Goal: Task Accomplishment & Management: Use online tool/utility

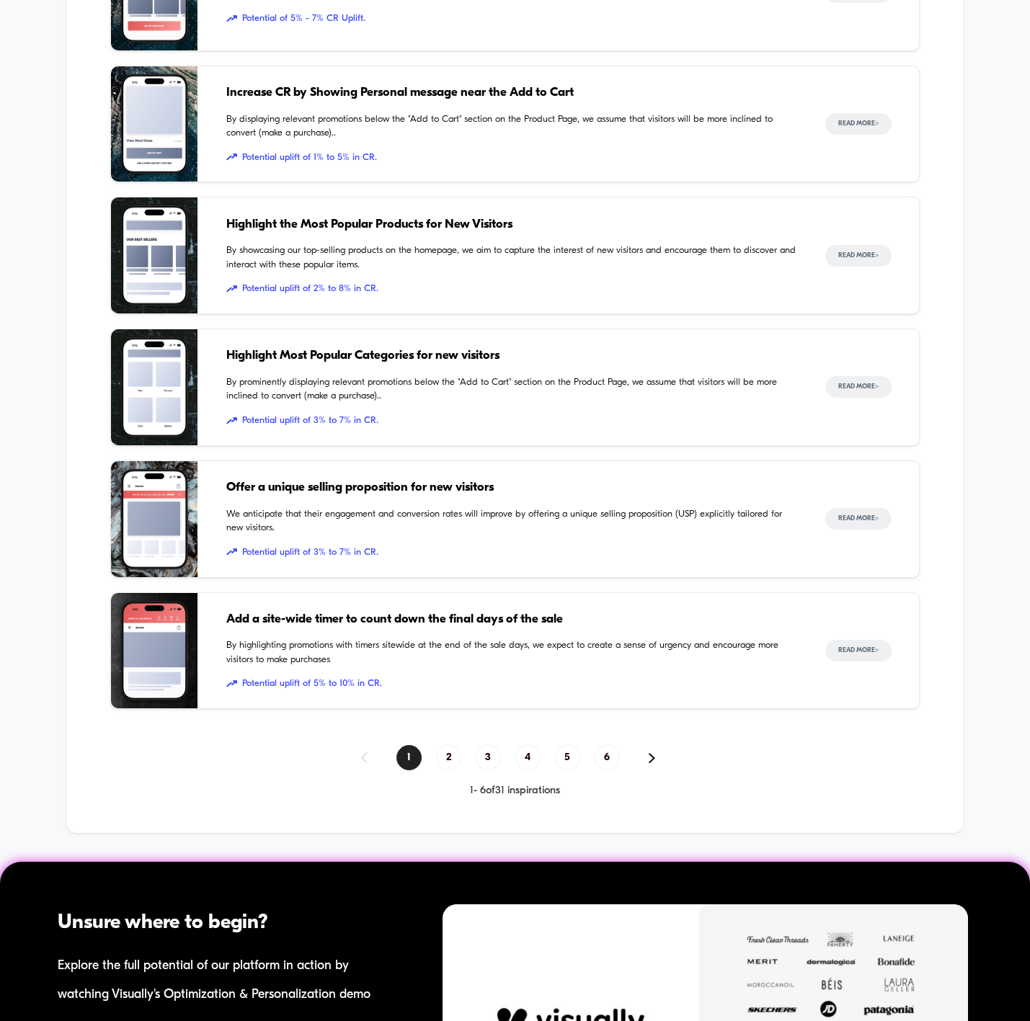
scroll to position [1042, 0]
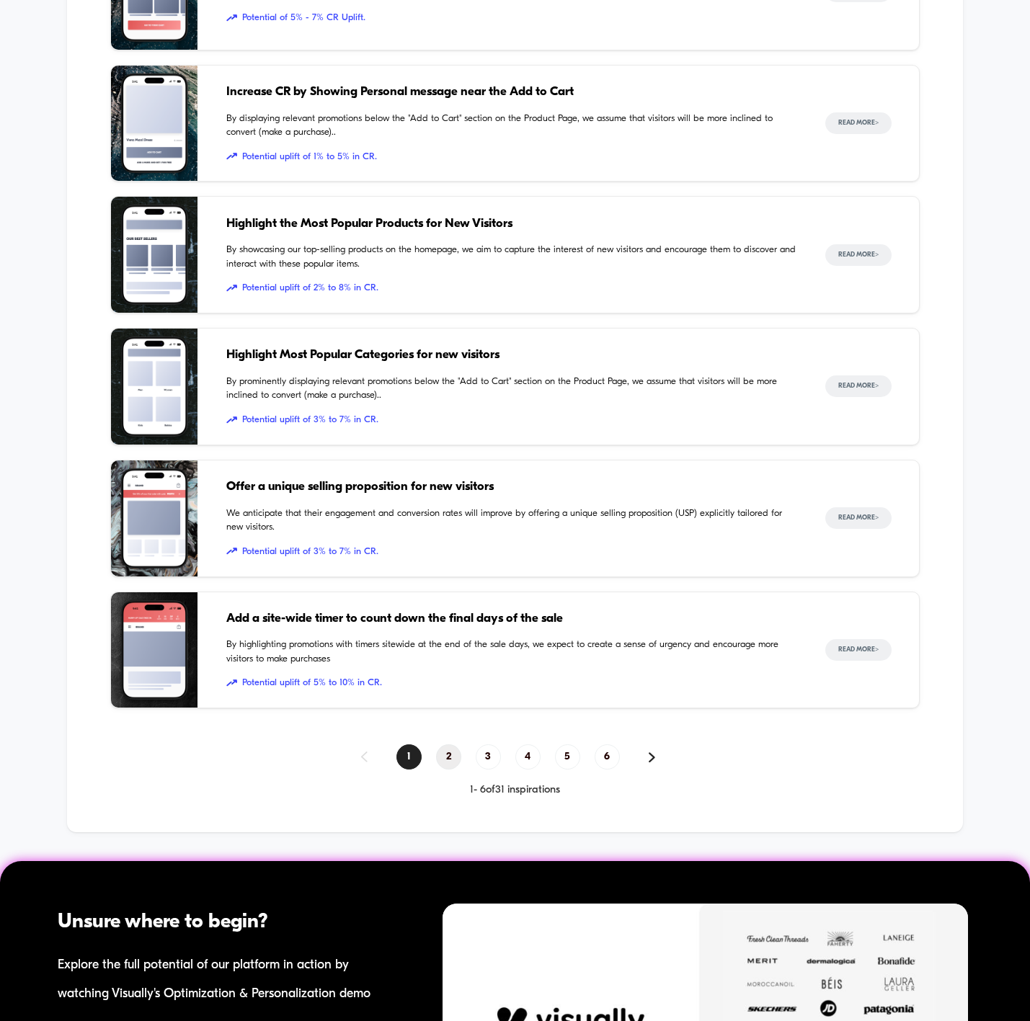
click at [449, 755] on span "2" at bounding box center [448, 757] width 25 height 25
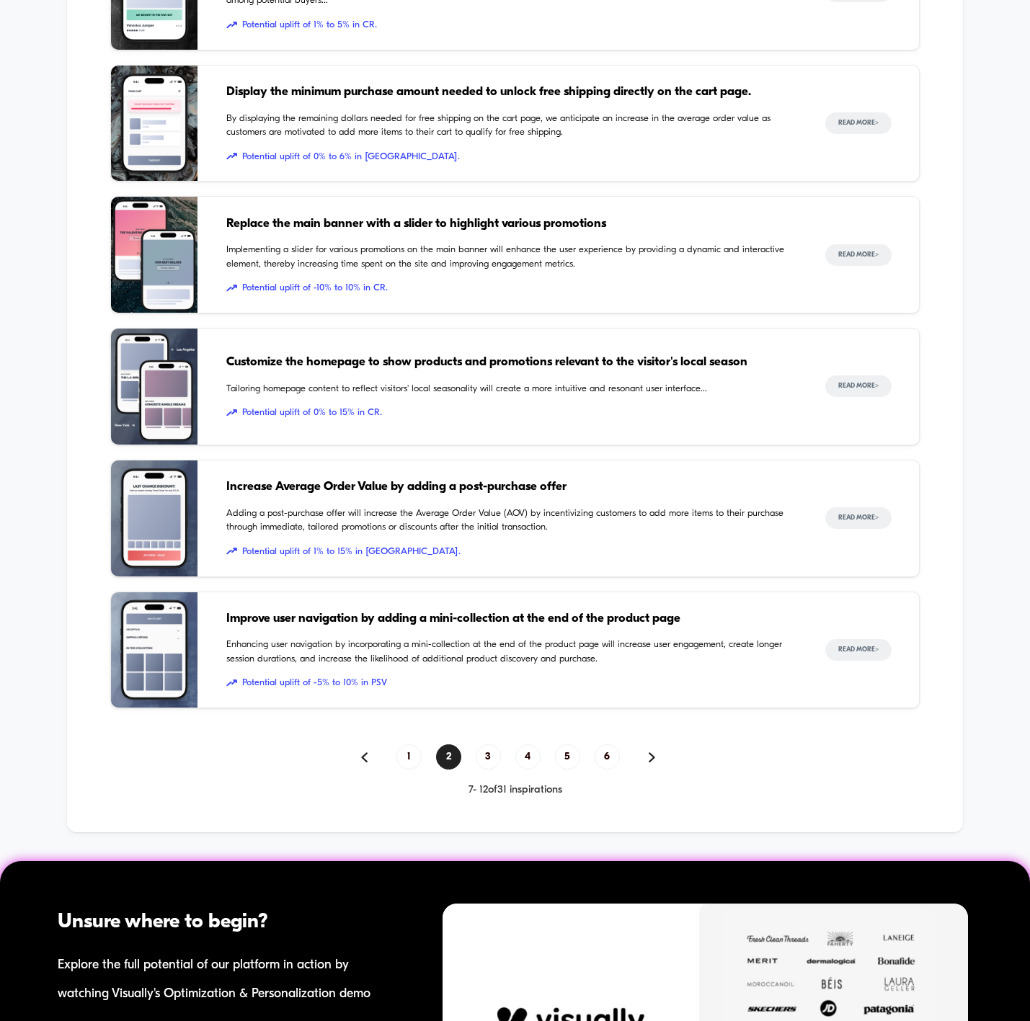
click at [83, 435] on div "Inspiration Library Illustrated through real customer examples from the top Sho…" at bounding box center [515, 267] width 896 height 1131
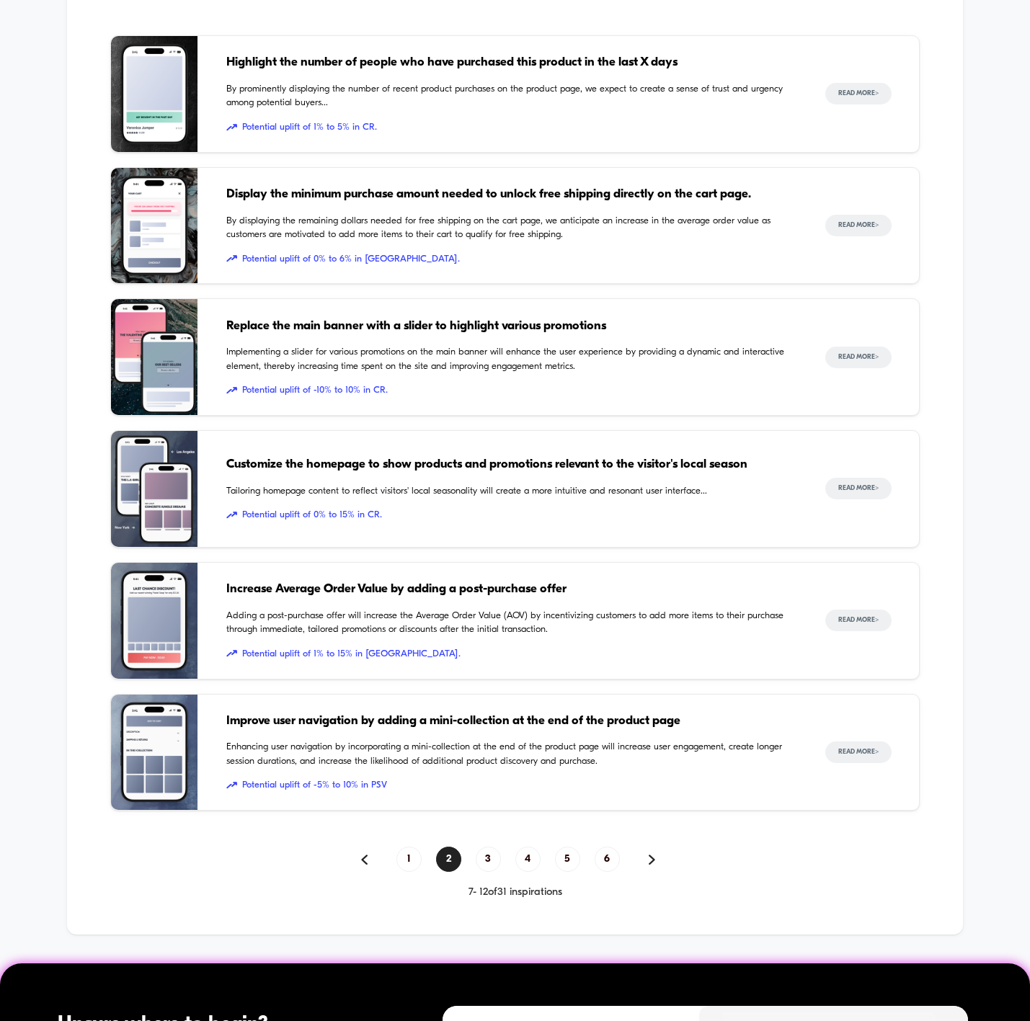
scroll to position [949, 0]
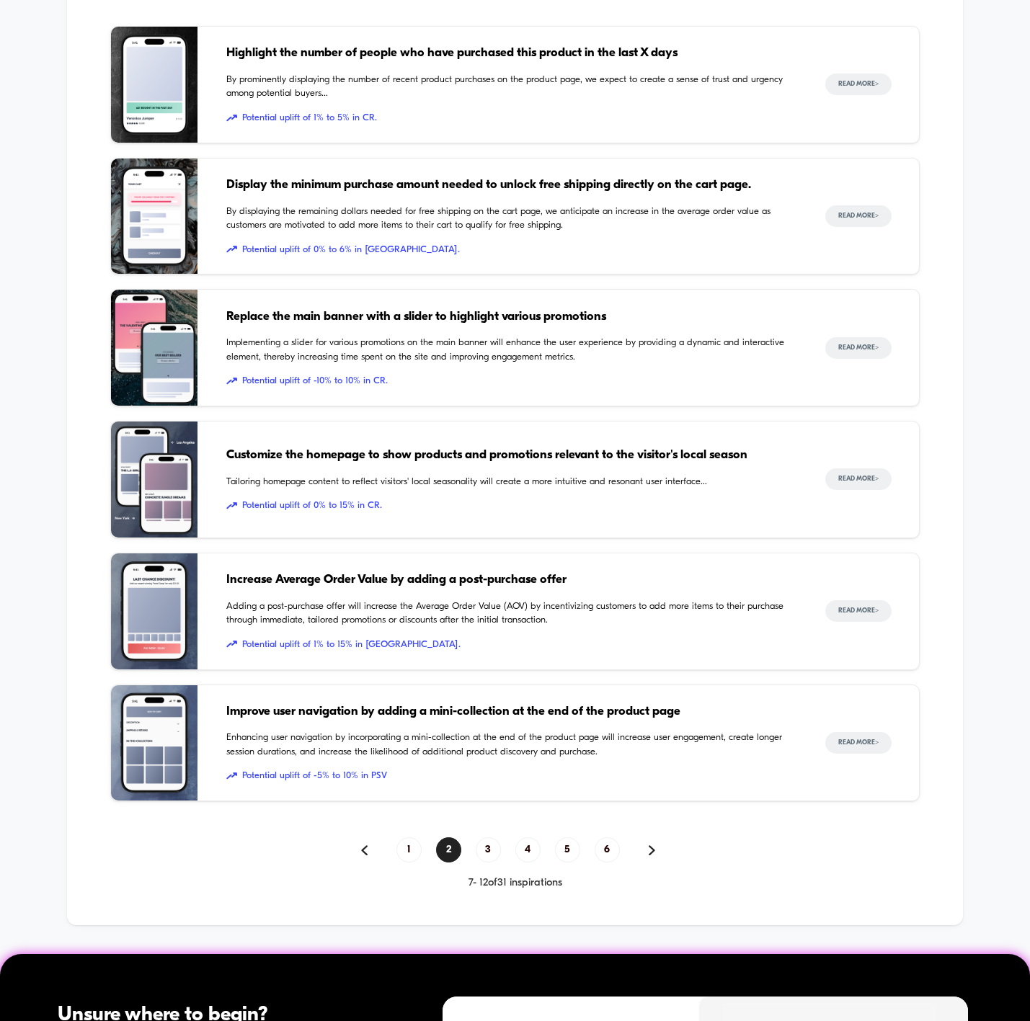
click at [358, 190] on span "Display the minimum purchase amount needed to unlock free shipping directly on …" at bounding box center [511, 185] width 570 height 19
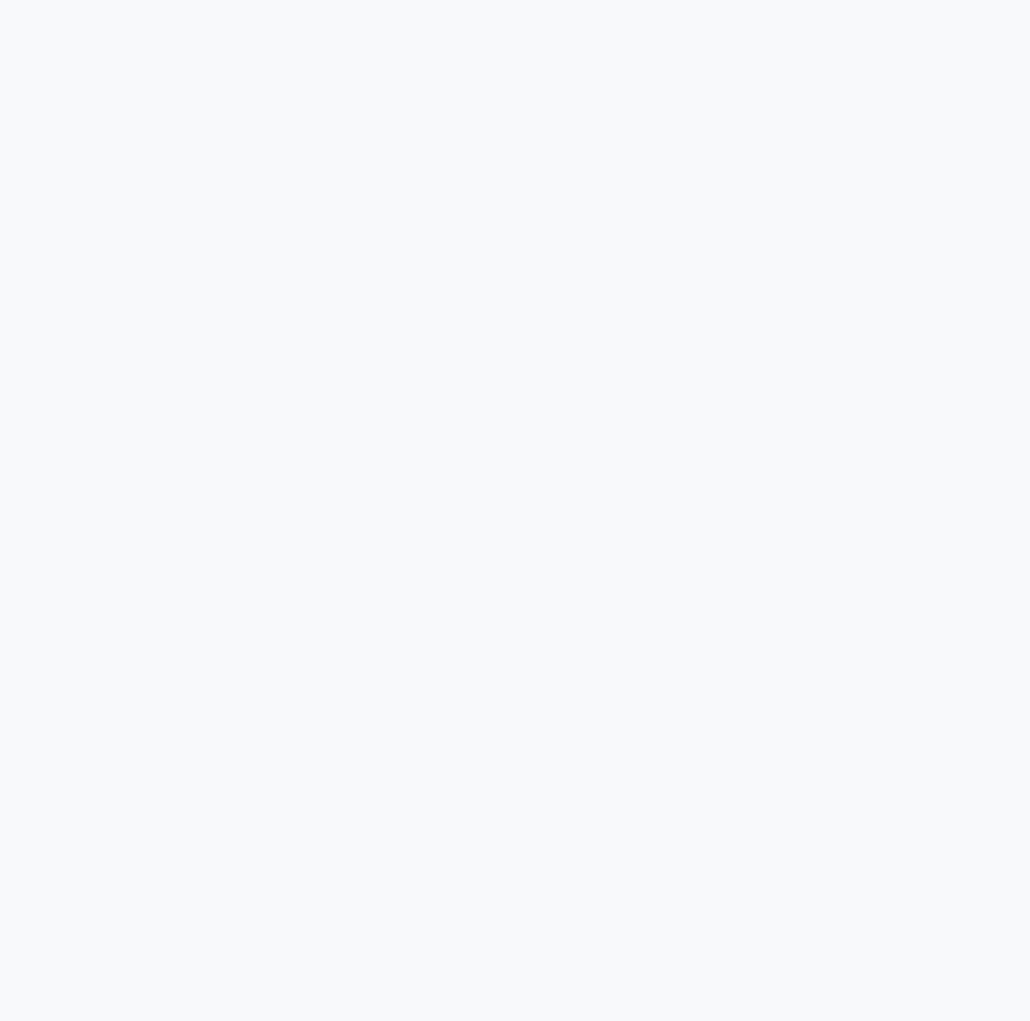
scroll to position [4131, 0]
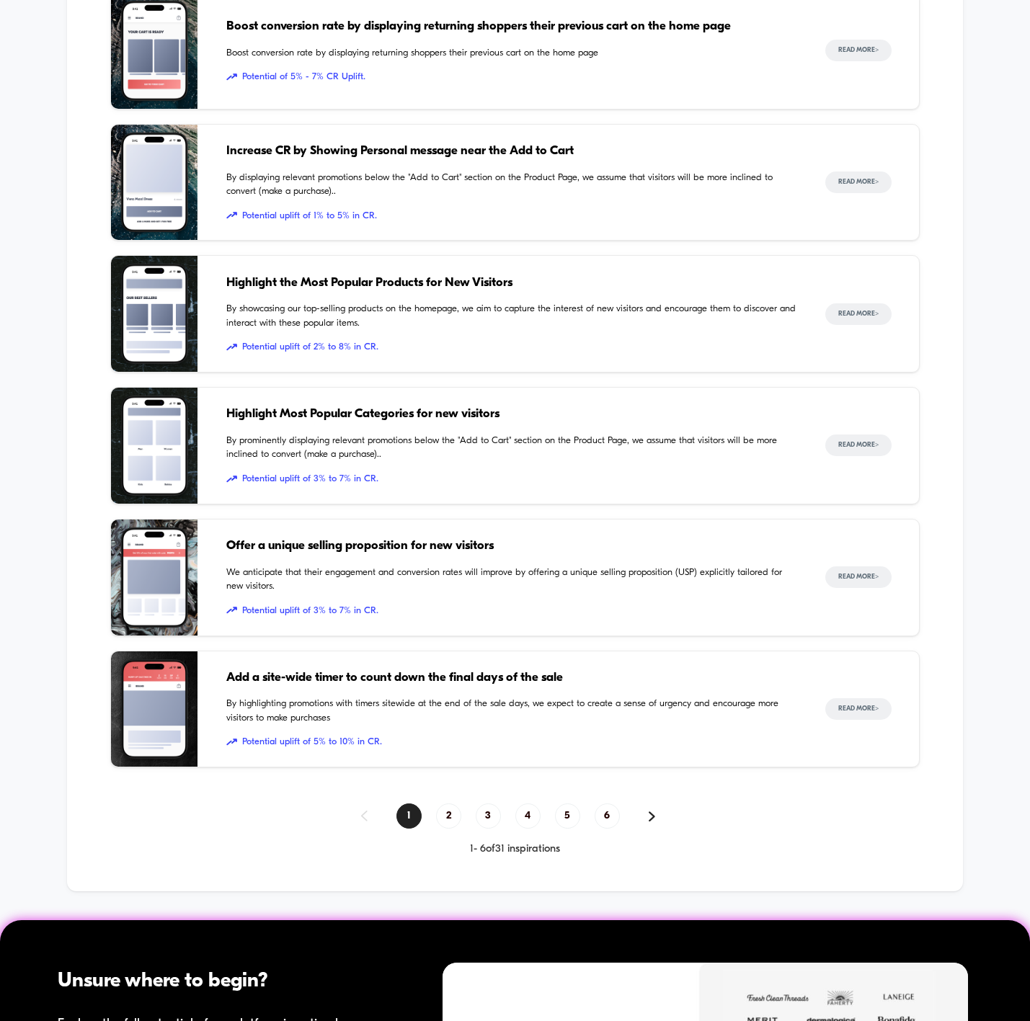
scroll to position [987, 0]
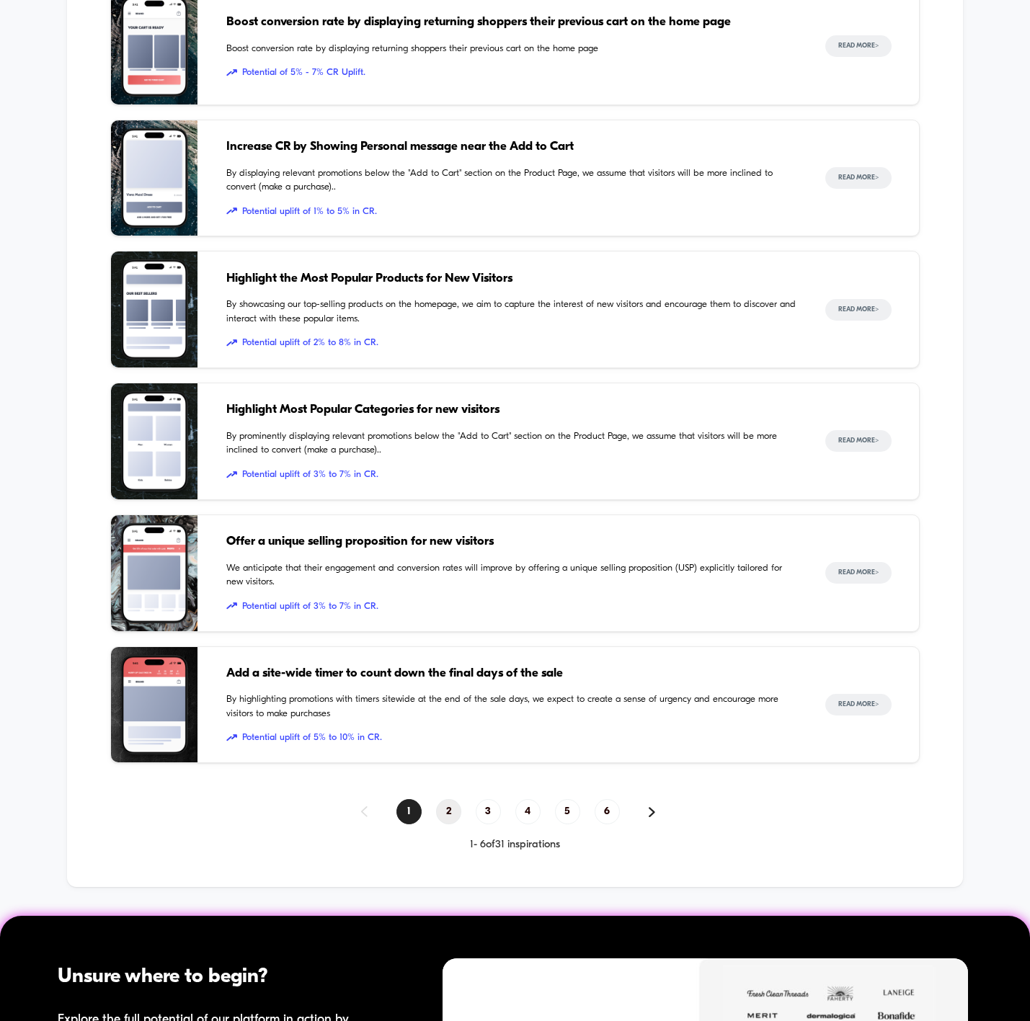
click at [451, 809] on span "2" at bounding box center [448, 811] width 25 height 25
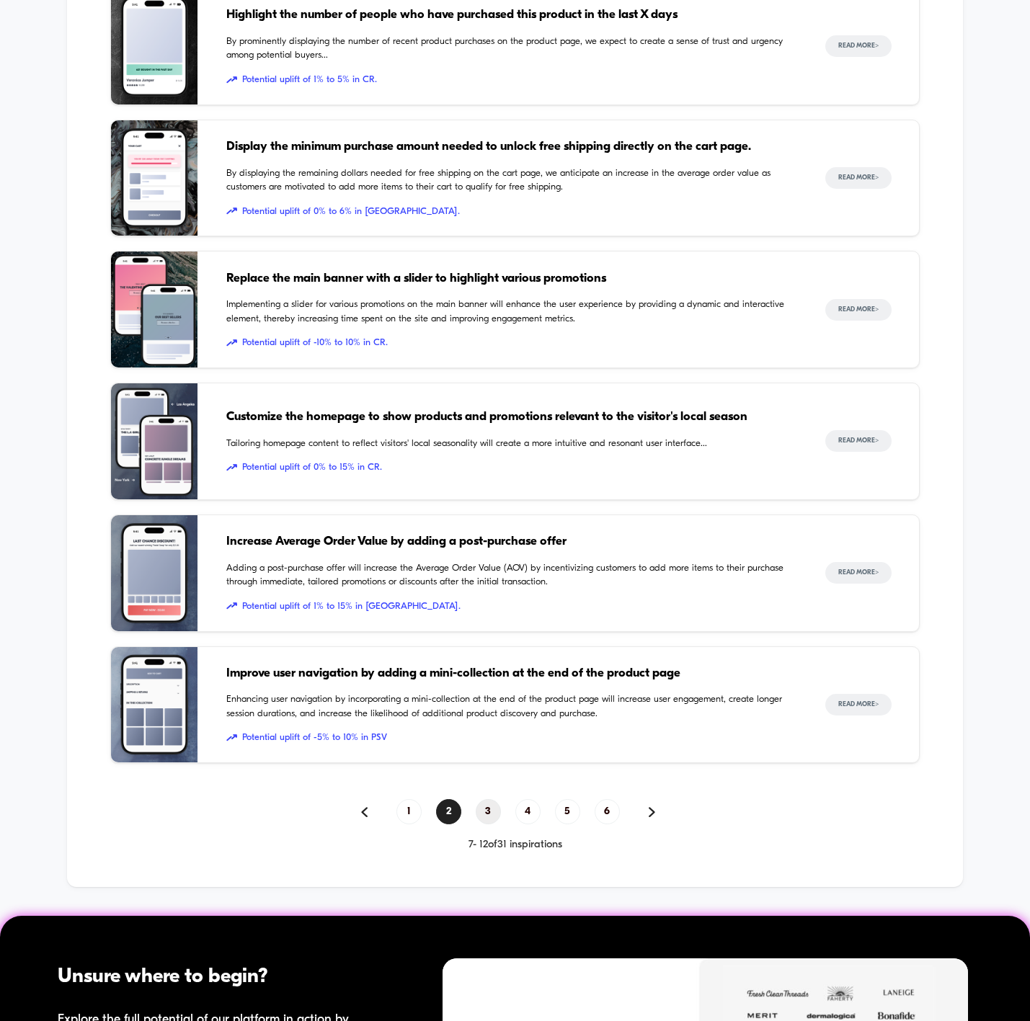
click at [487, 804] on span "3" at bounding box center [488, 811] width 25 height 25
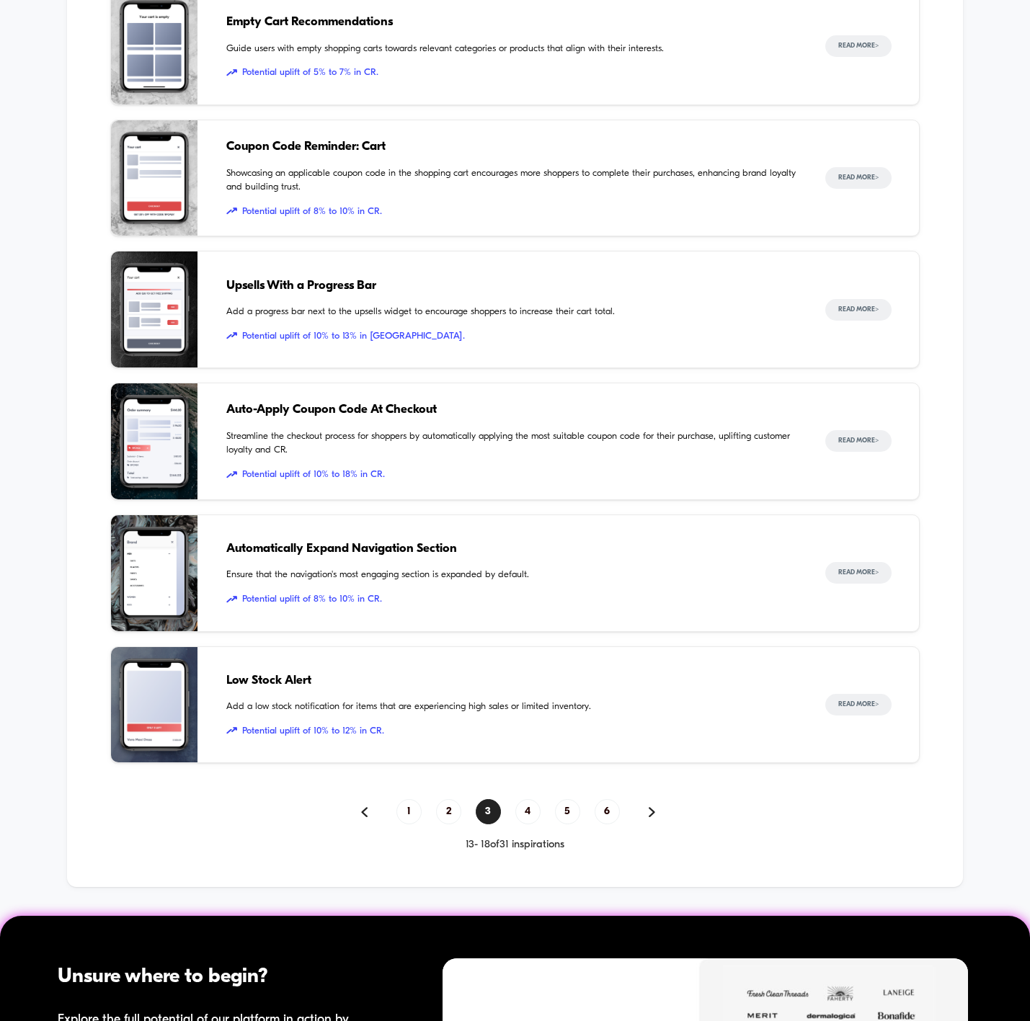
click at [67, 498] on div "Inspiration Library Illustrated through real customer examples from the top Sho…" at bounding box center [515, 321] width 896 height 1131
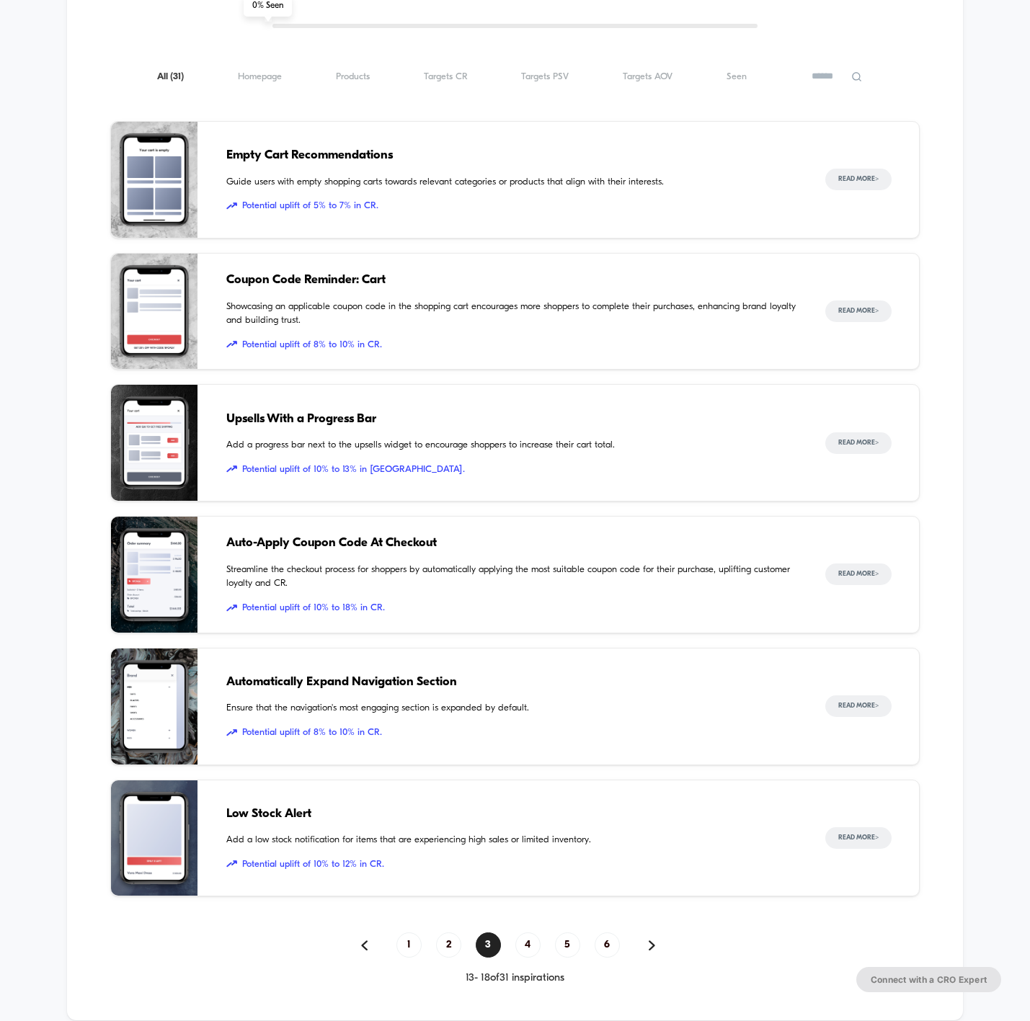
scroll to position [855, 0]
click at [528, 936] on span "4" at bounding box center [527, 944] width 25 height 25
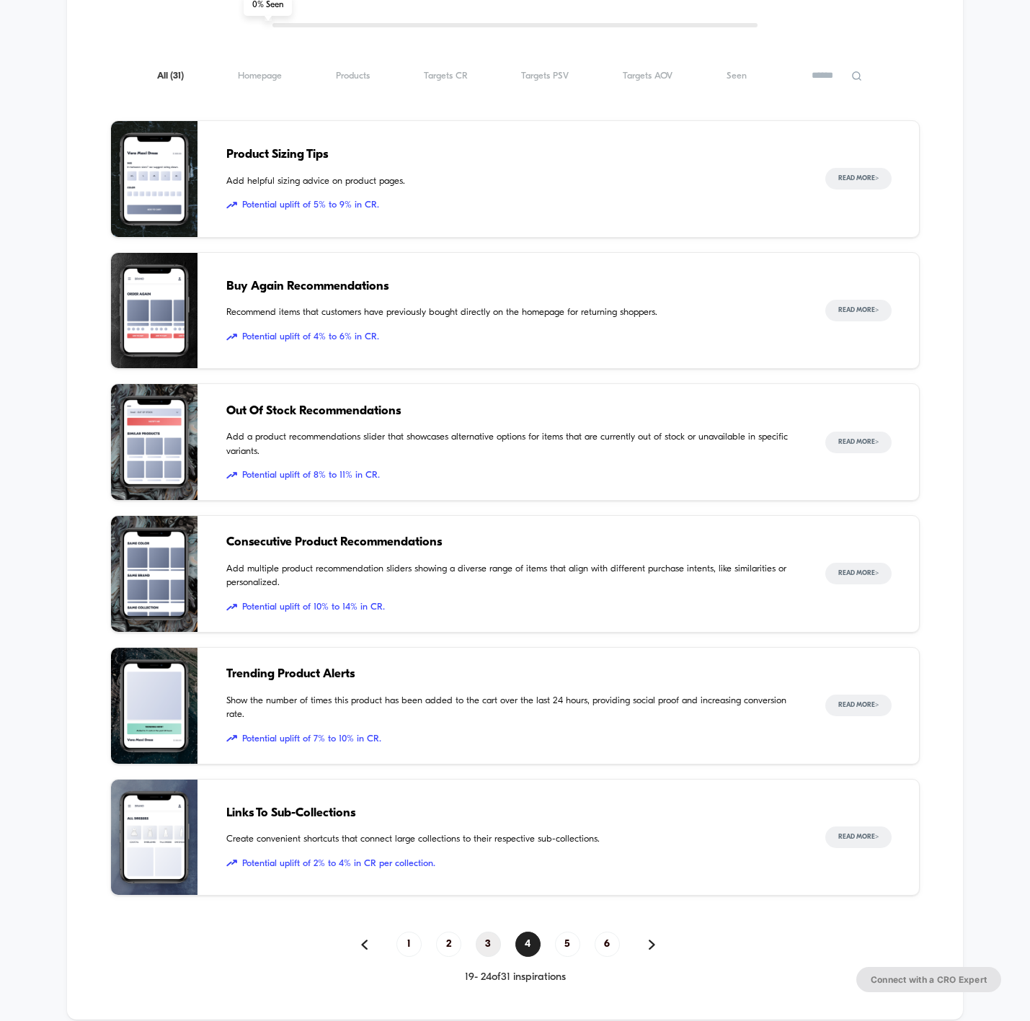
click at [492, 945] on span "3" at bounding box center [488, 944] width 25 height 25
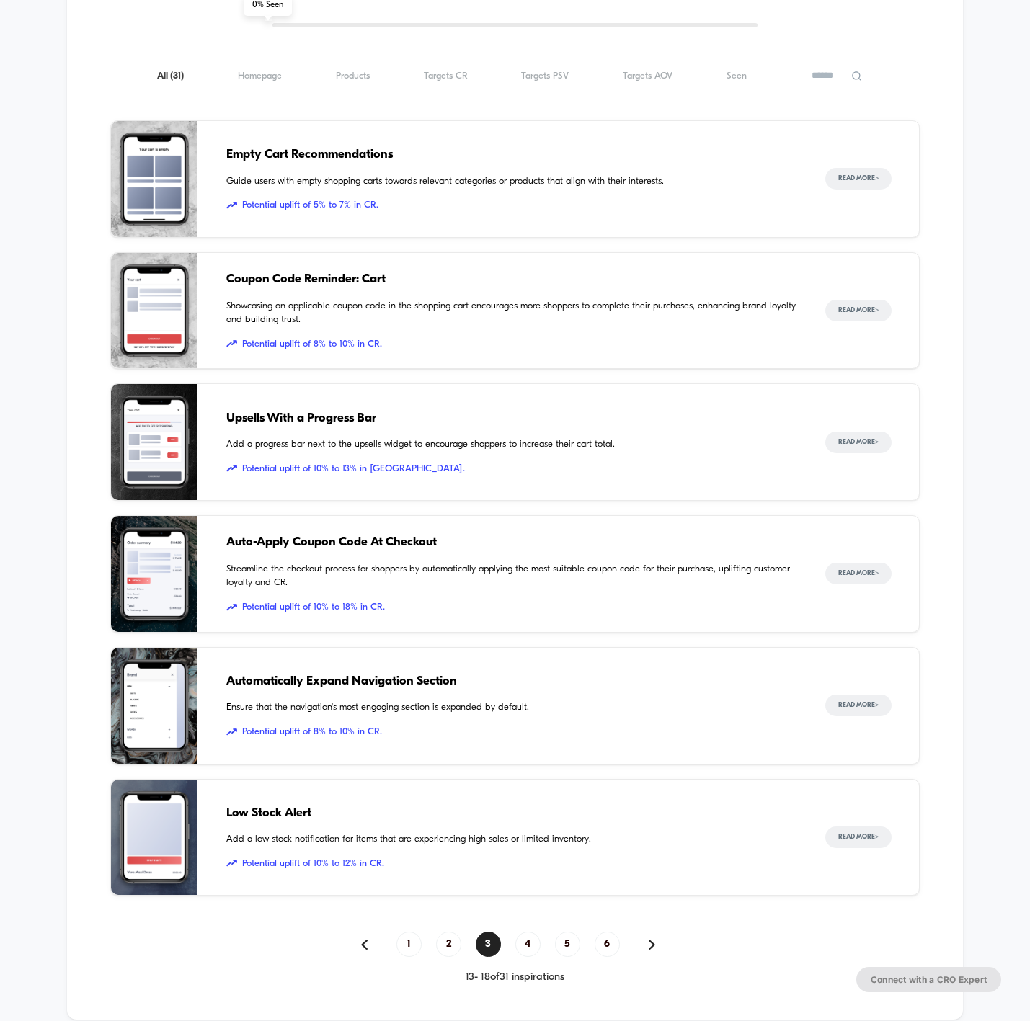
click at [290, 156] on span "Empty Cart Recommendations" at bounding box center [511, 155] width 570 height 19
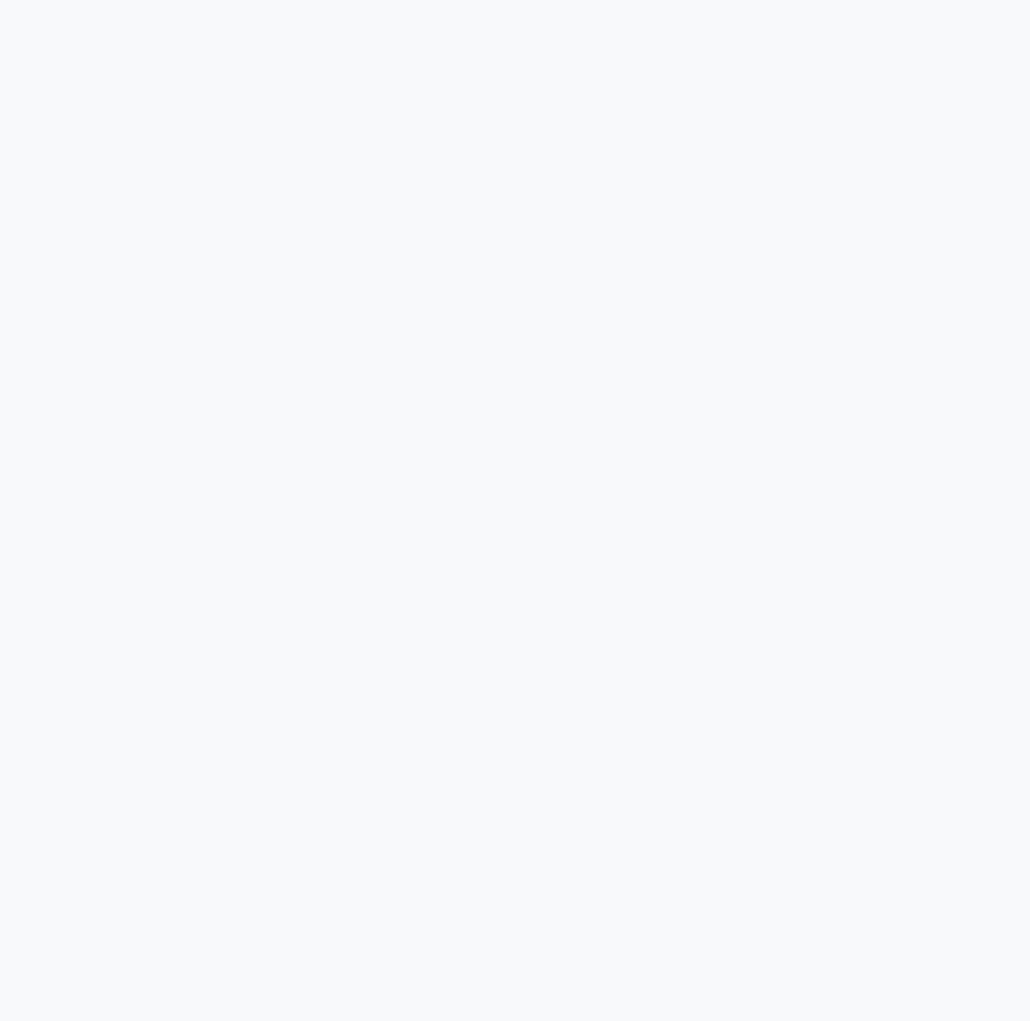
scroll to position [652, 0]
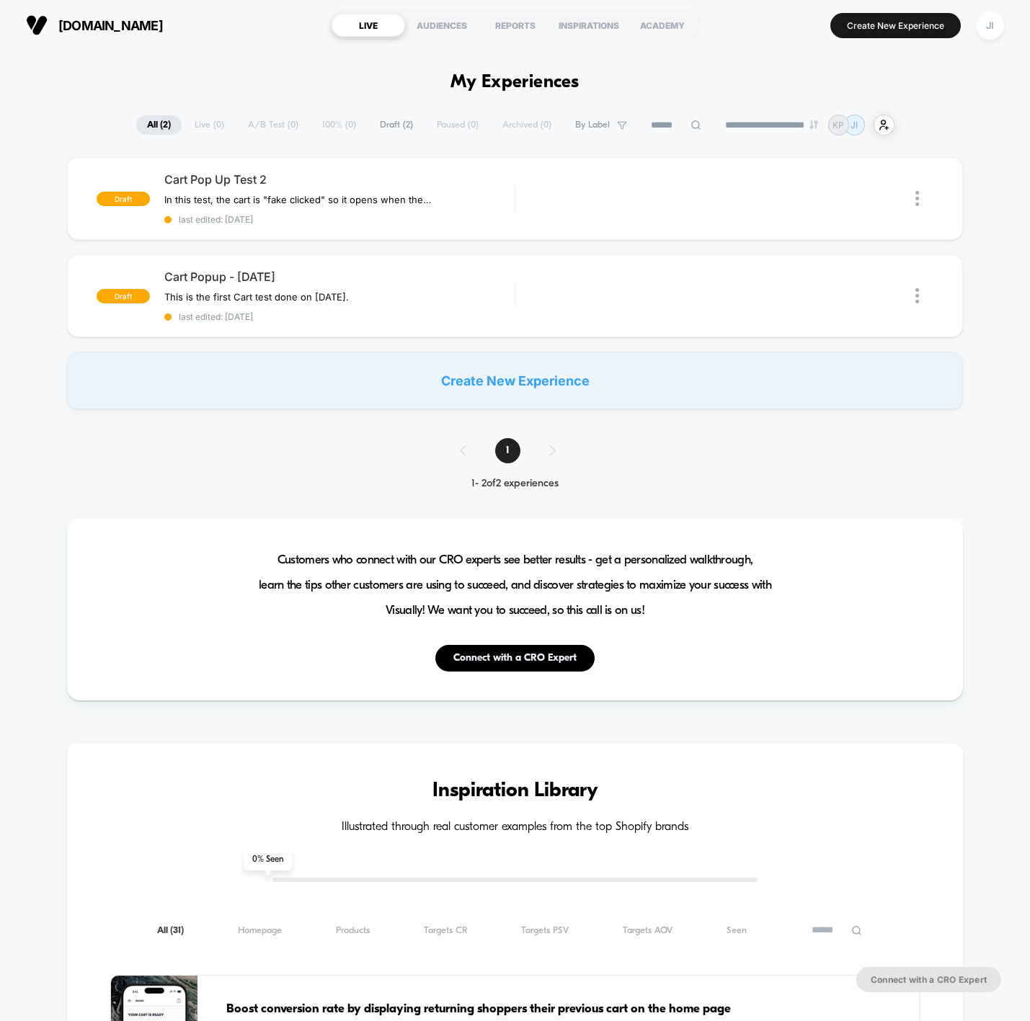
type input "***"
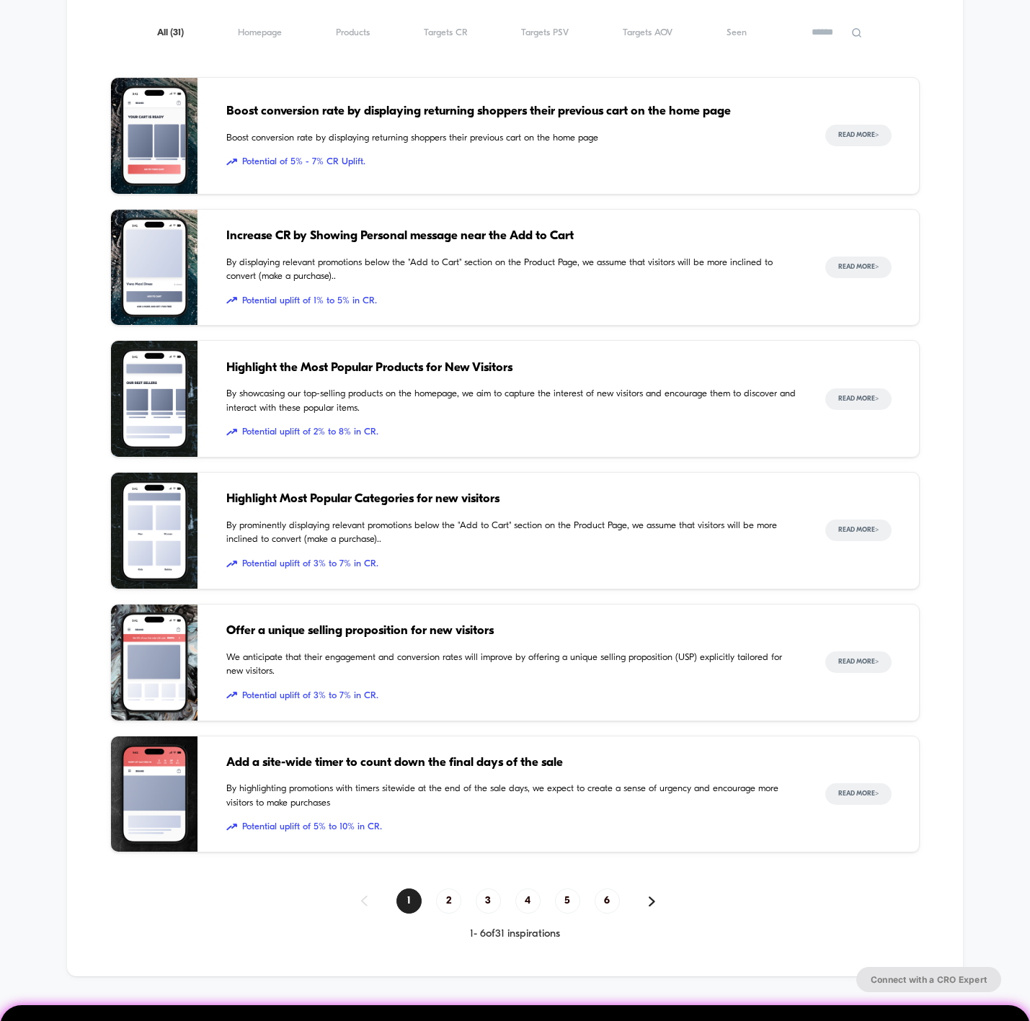
scroll to position [719, 0]
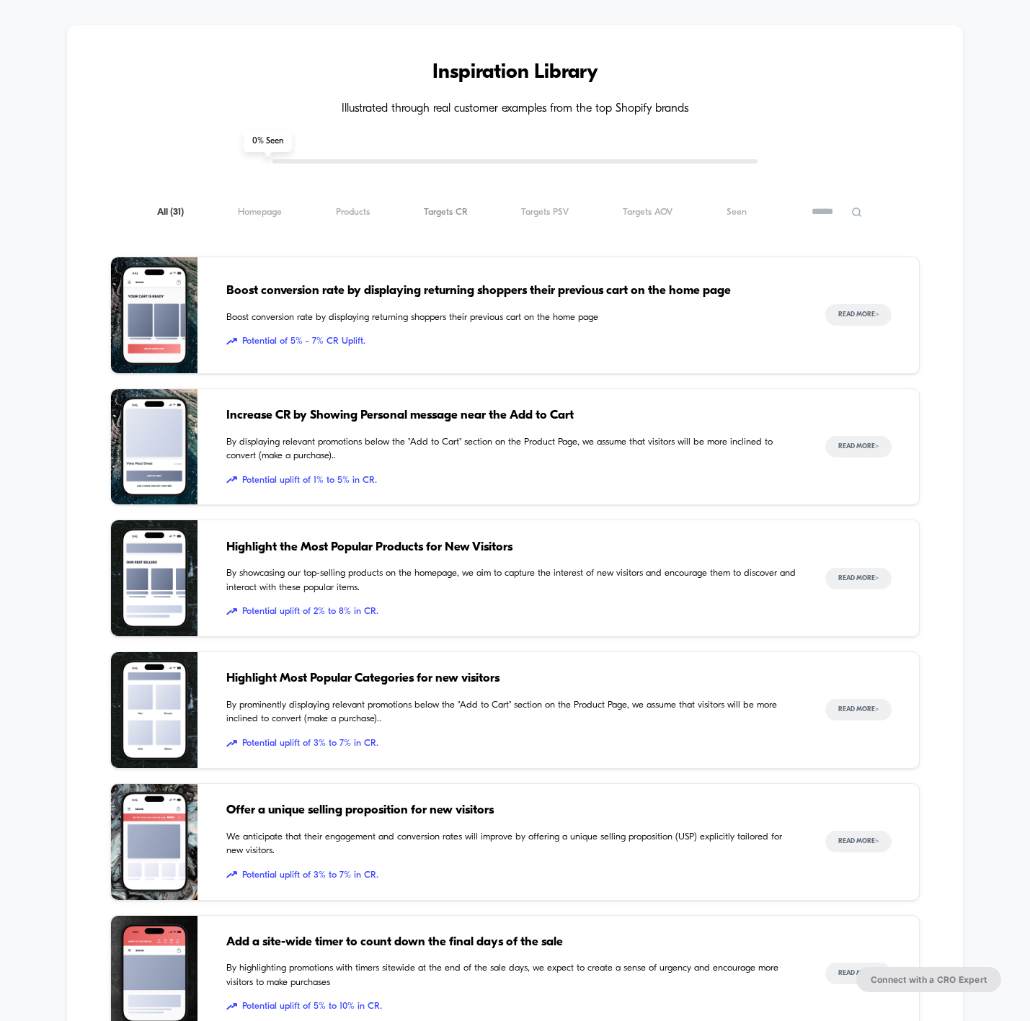
click at [461, 207] on span "Targets CR ( 31 )" at bounding box center [446, 212] width 44 height 11
click at [393, 539] on span "Highlight the Most Popular Products for New Visitors" at bounding box center [511, 547] width 570 height 19
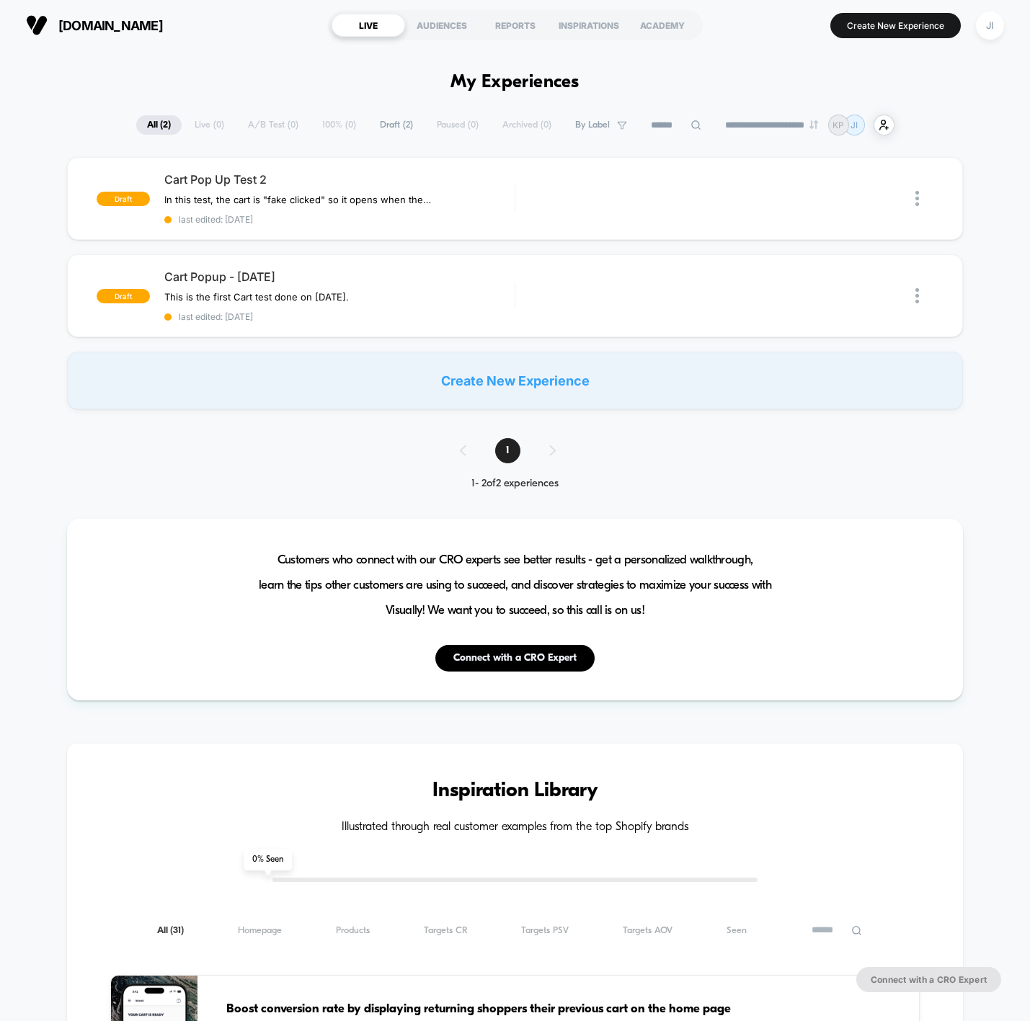
click at [18, 208] on div "draft Cart Pop Up Test 2 In this test, the cart is "fake clicked" so it opens w…" at bounding box center [515, 283] width 1030 height 252
click at [525, 391] on div "Create New Experience" at bounding box center [515, 381] width 896 height 58
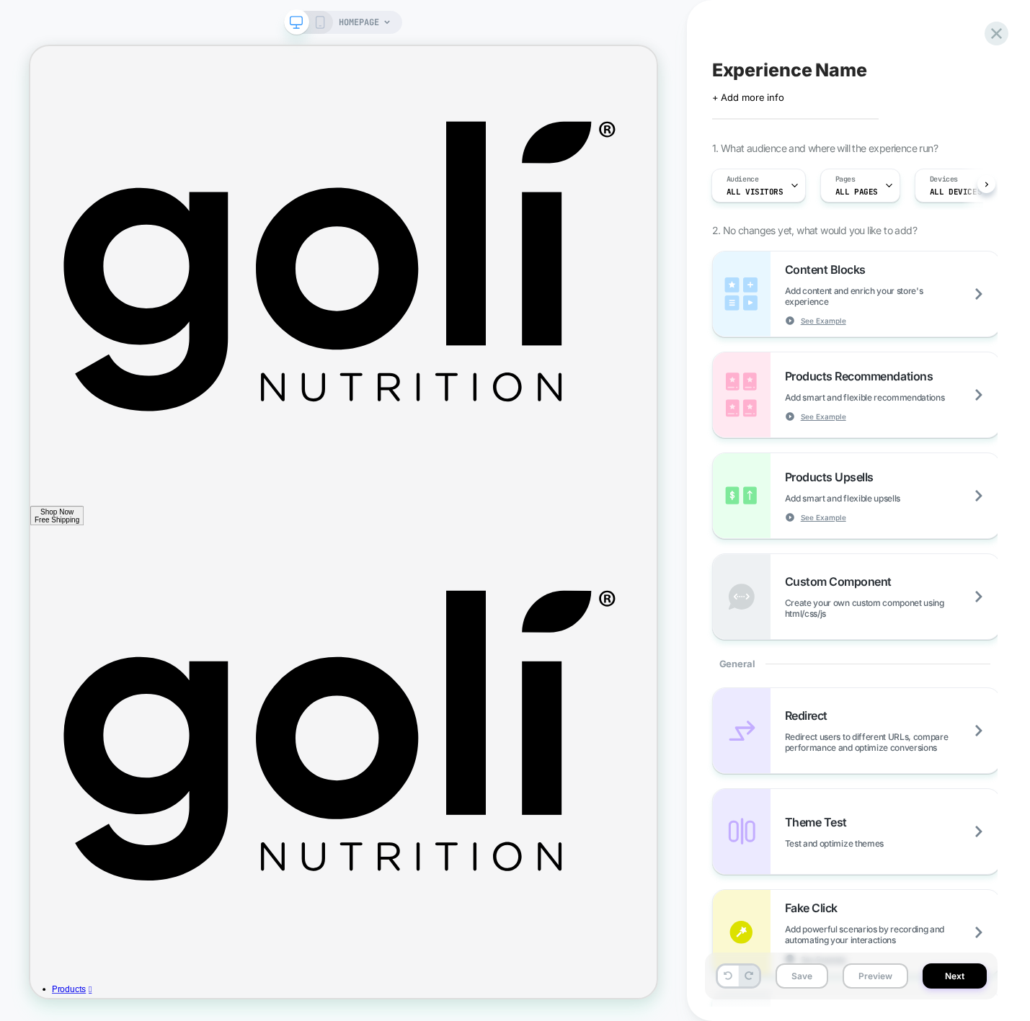
click at [319, 27] on rect at bounding box center [320, 23] width 8 height 12
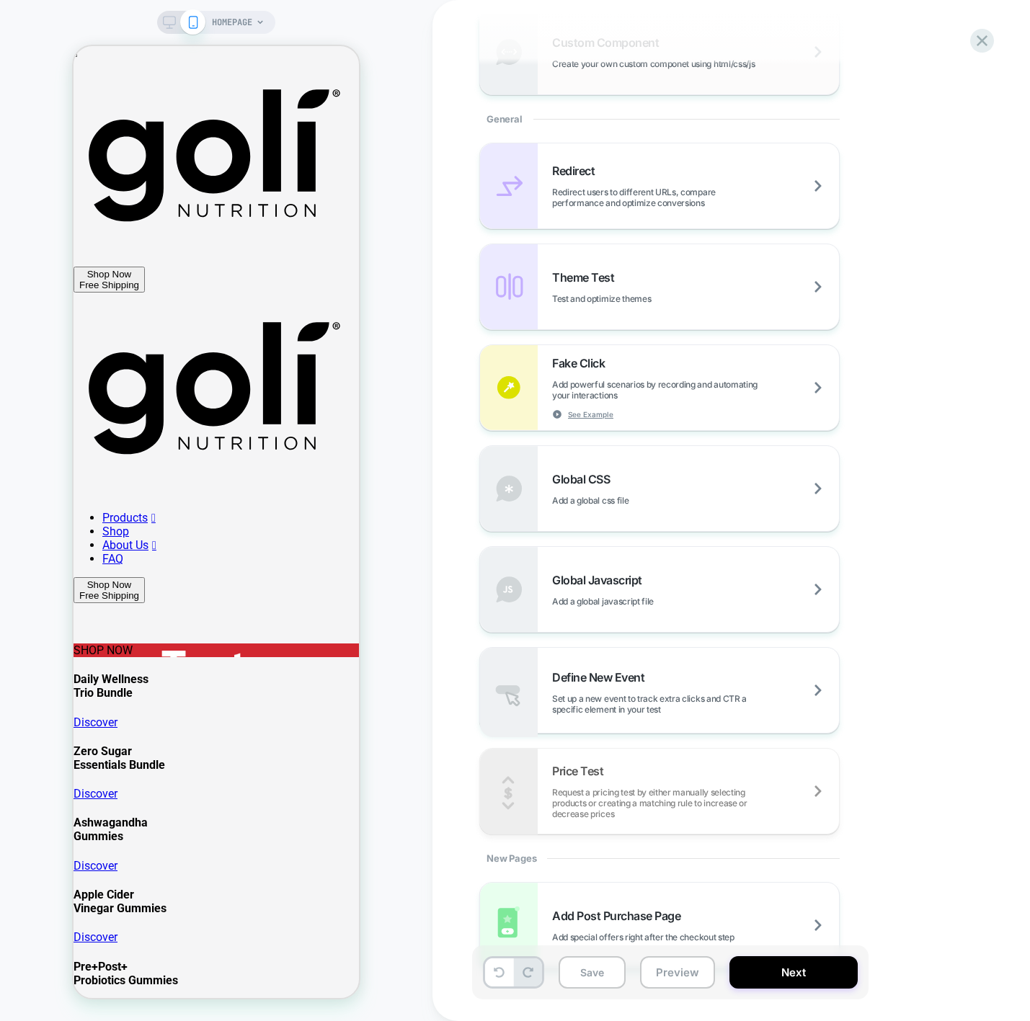
scroll to position [585, 0]
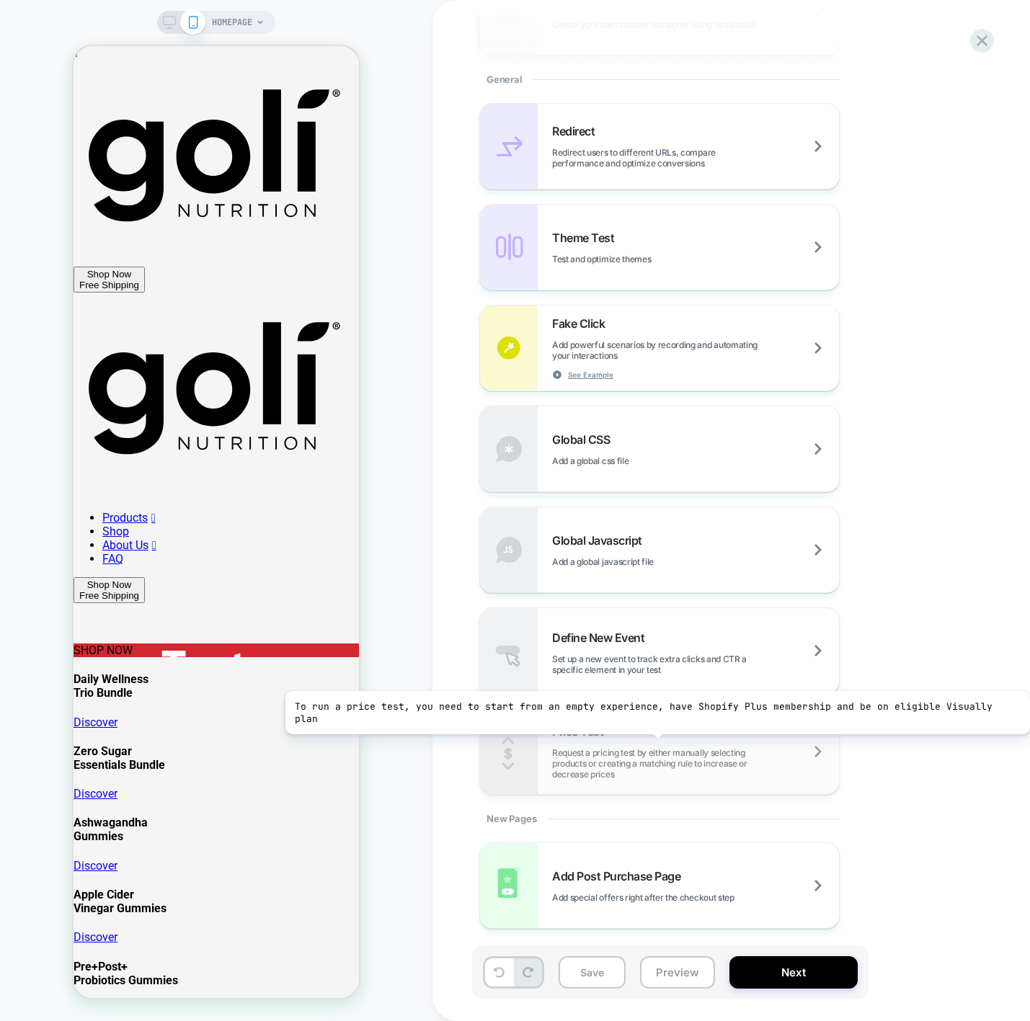
click at [649, 733] on div "Price Test Request a pricing test by either manually selecting products or crea…" at bounding box center [695, 752] width 287 height 56
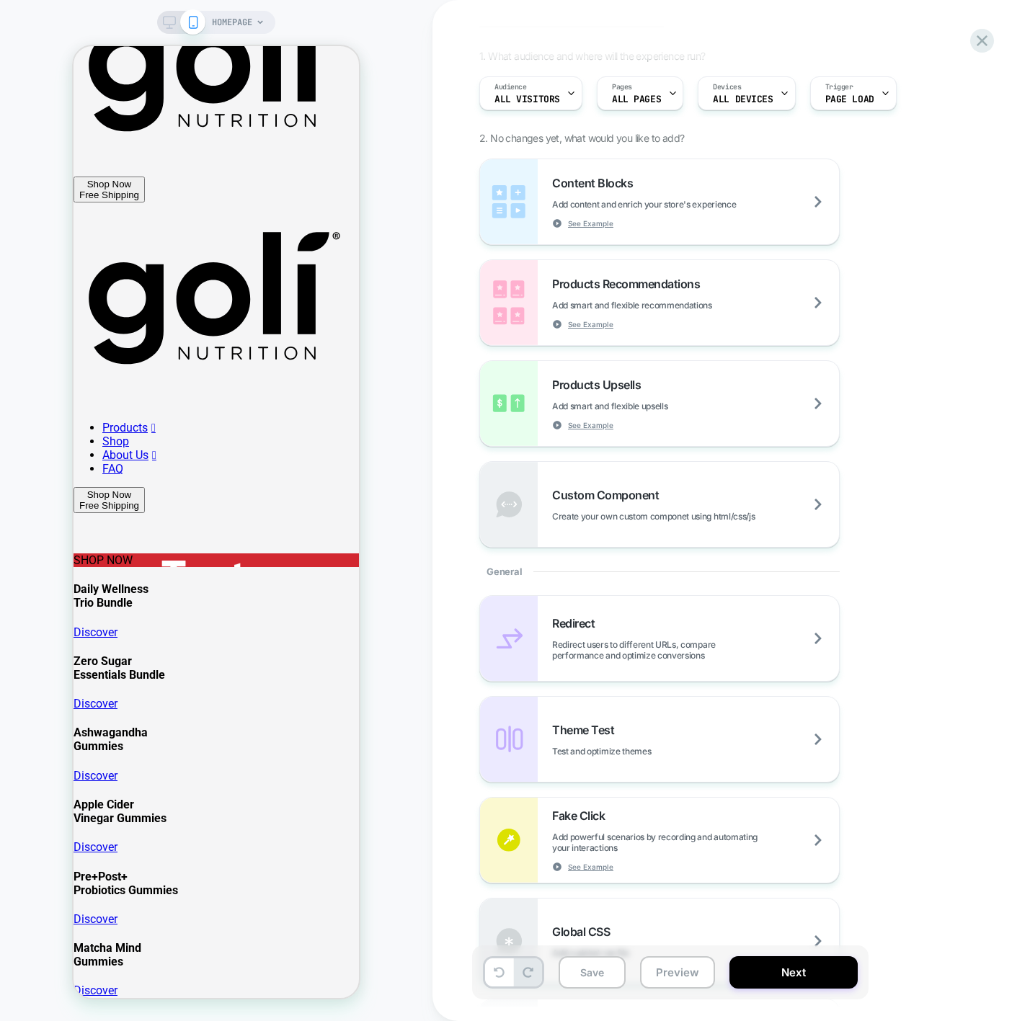
scroll to position [0, 0]
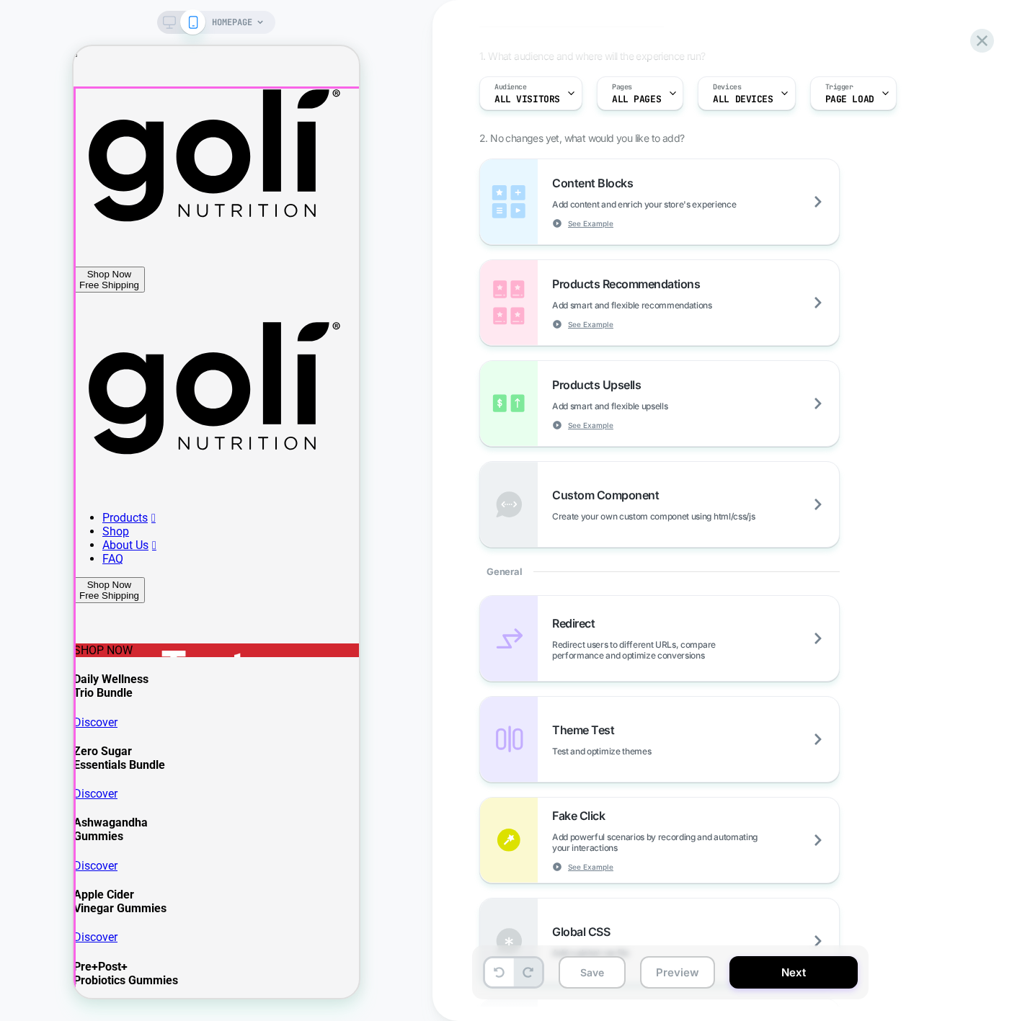
click at [279, 644] on div "SHOP NOW" at bounding box center [216, 651] width 285 height 14
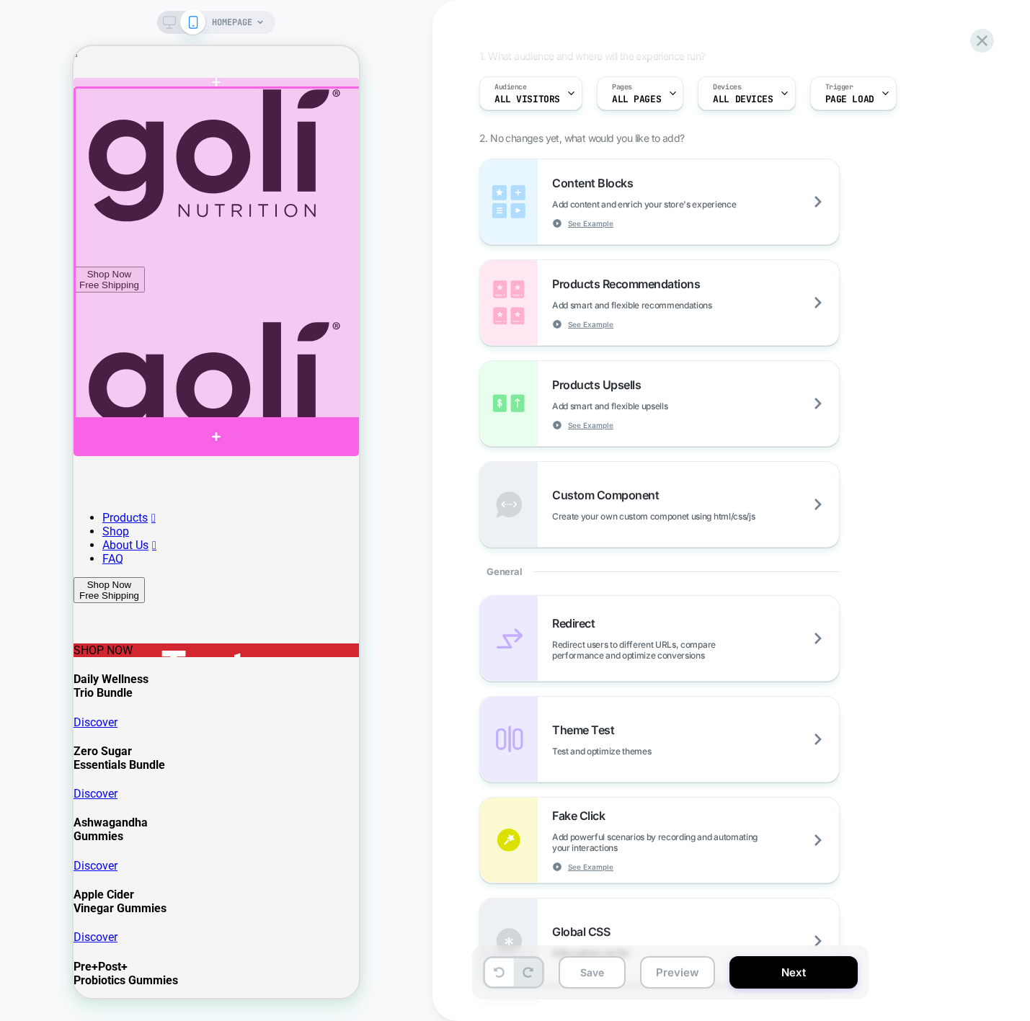
drag, startPoint x: 287, startPoint y: 365, endPoint x: 287, endPoint y: 420, distance: 54.8
click at [287, 86] on div at bounding box center [216, 86] width 285 height 0
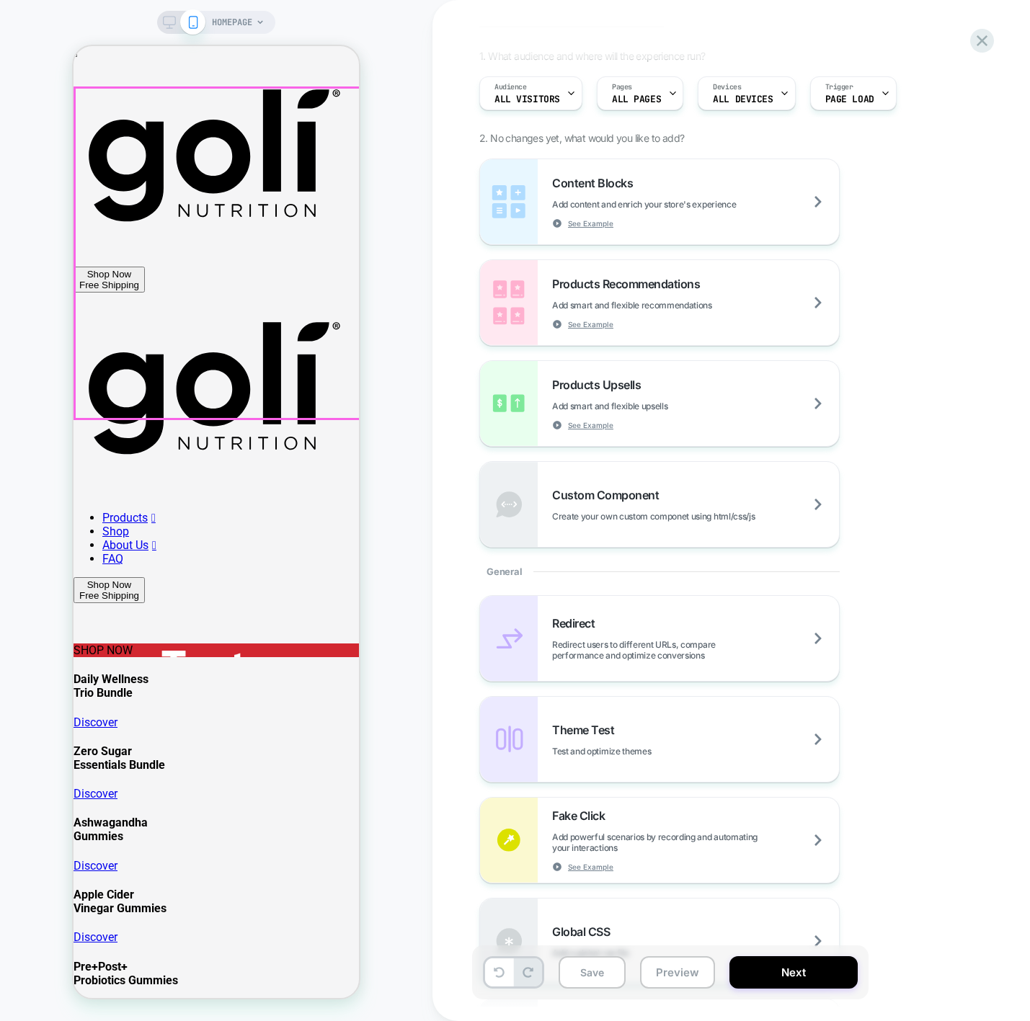
click at [133, 644] on div "SHOP NOW" at bounding box center [216, 651] width 285 height 14
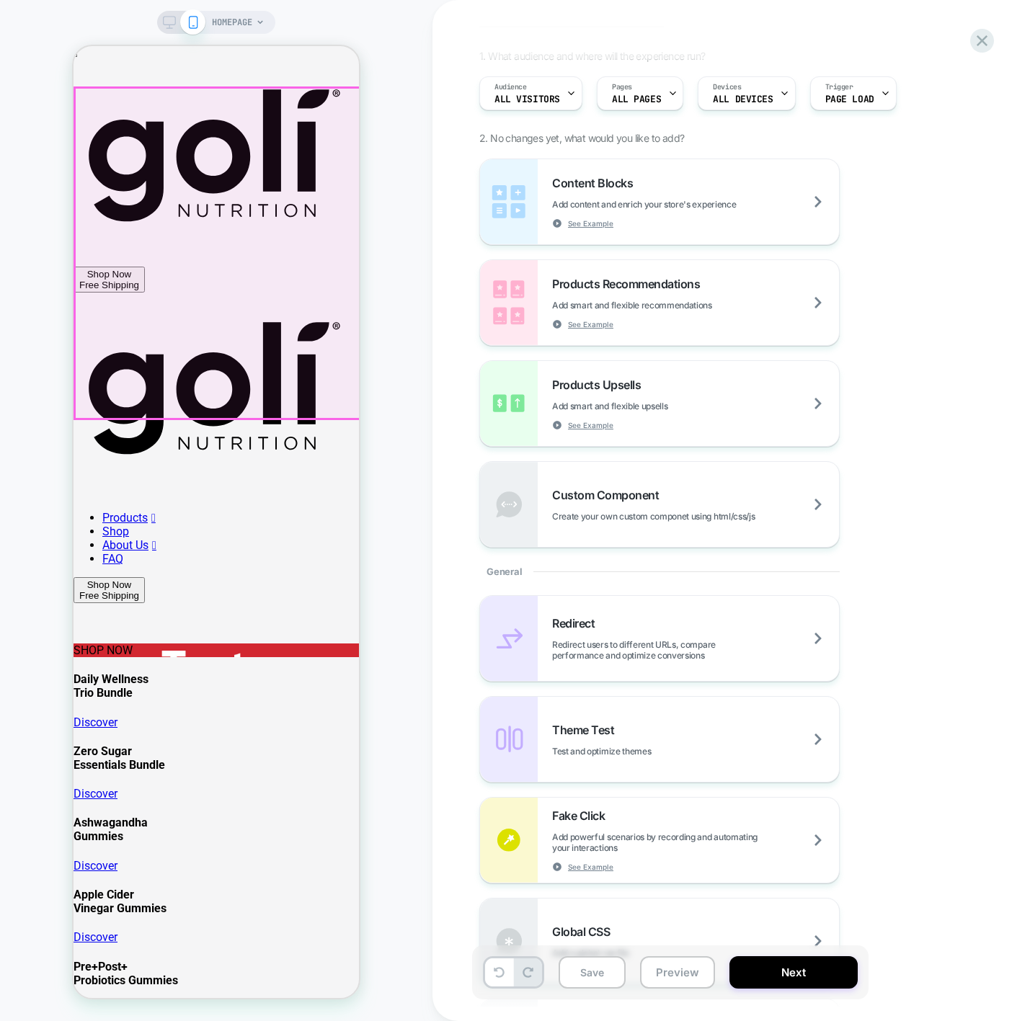
click at [231, 644] on div "SHOP NOW" at bounding box center [216, 651] width 285 height 14
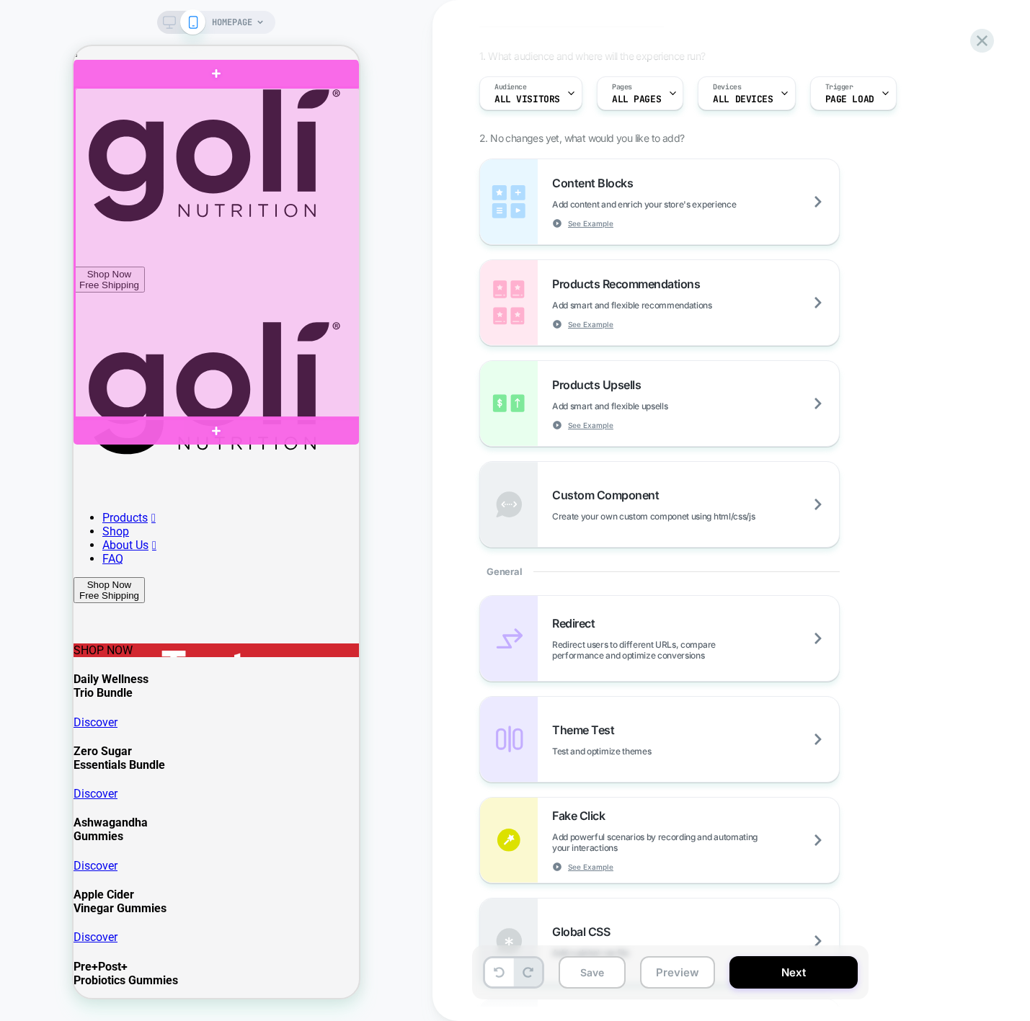
click at [231, 296] on div at bounding box center [217, 253] width 285 height 331
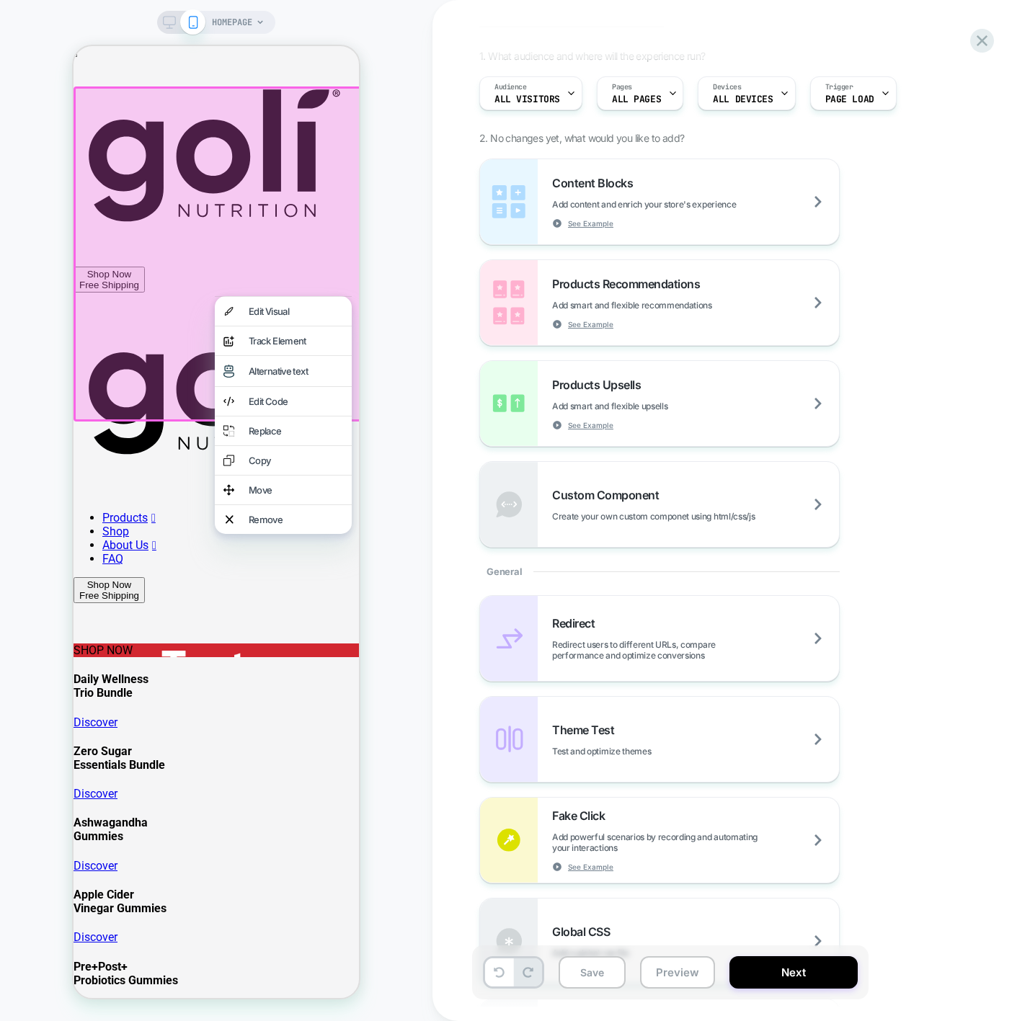
click at [244, 276] on div at bounding box center [219, 253] width 290 height 335
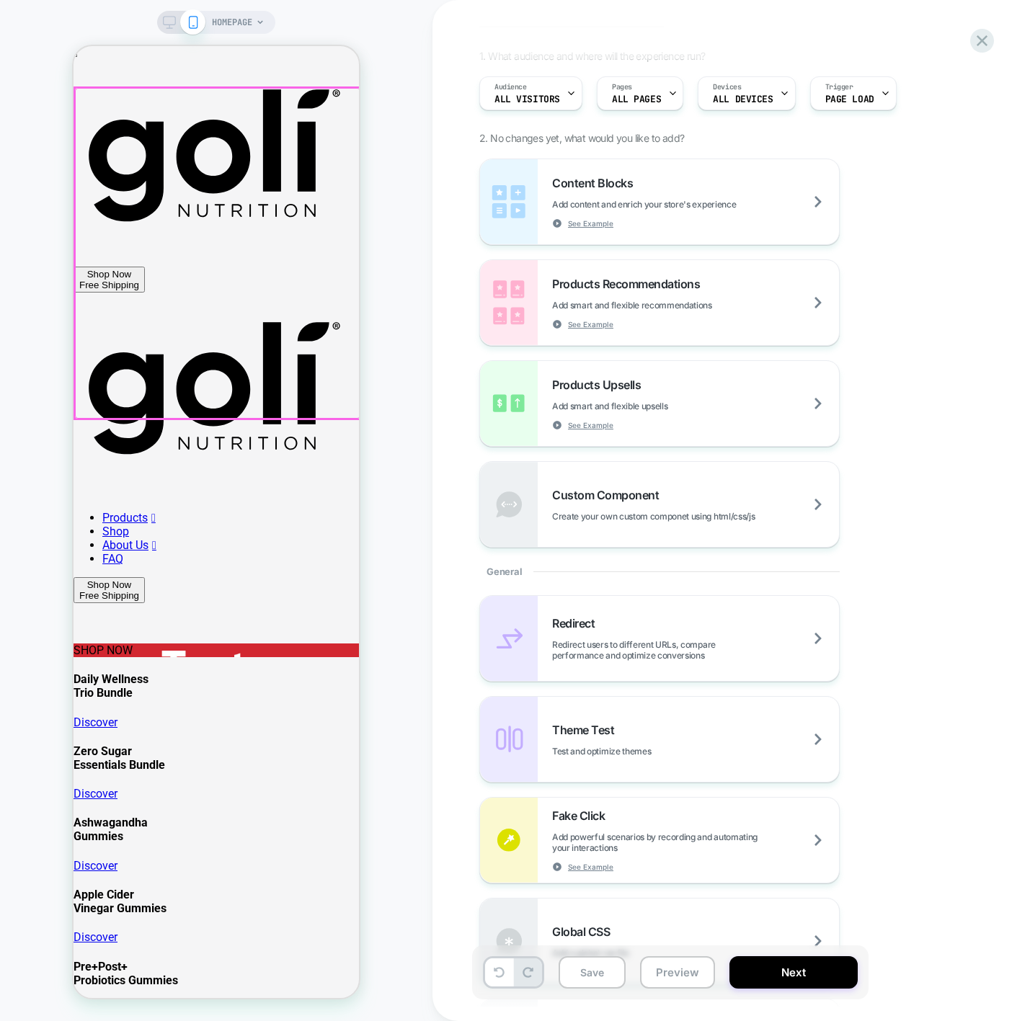
click at [244, 276] on div at bounding box center [217, 253] width 285 height 331
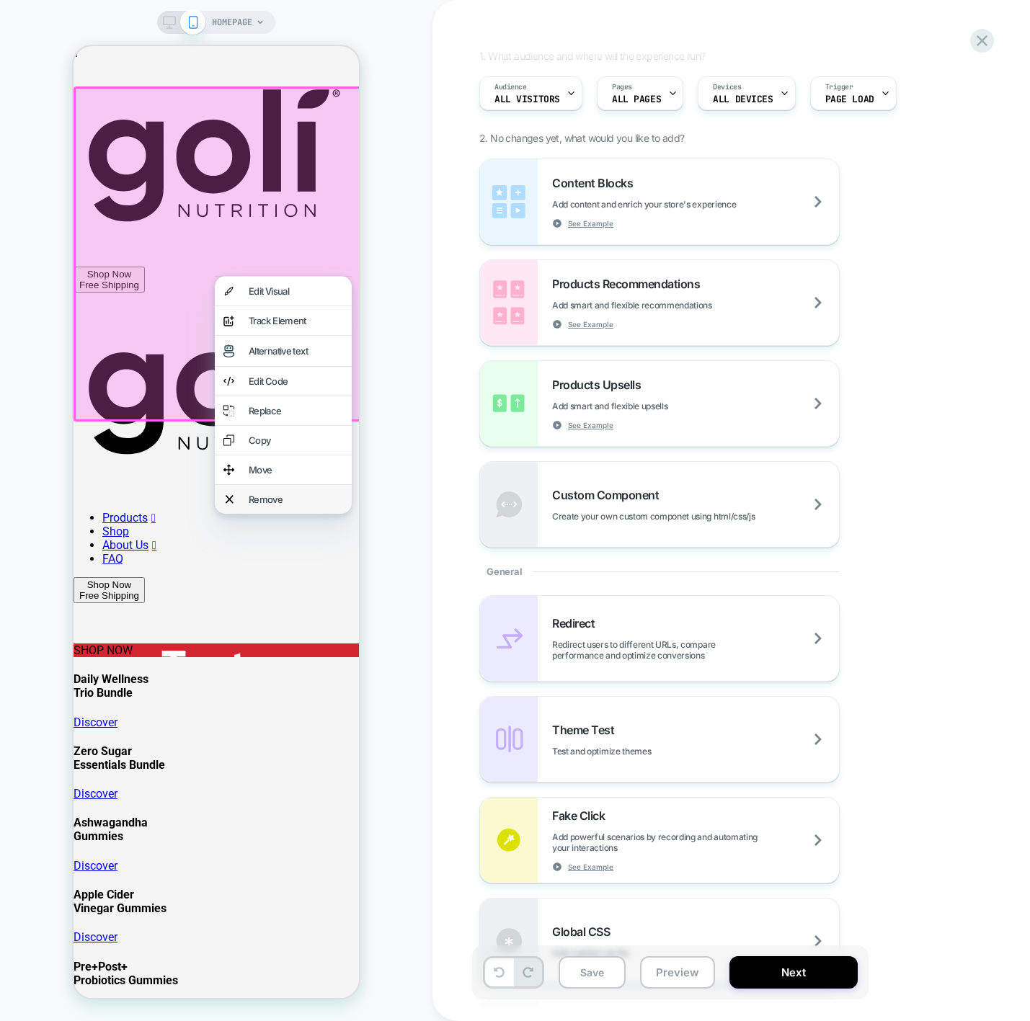
click at [272, 505] on div "Remove" at bounding box center [296, 500] width 94 height 12
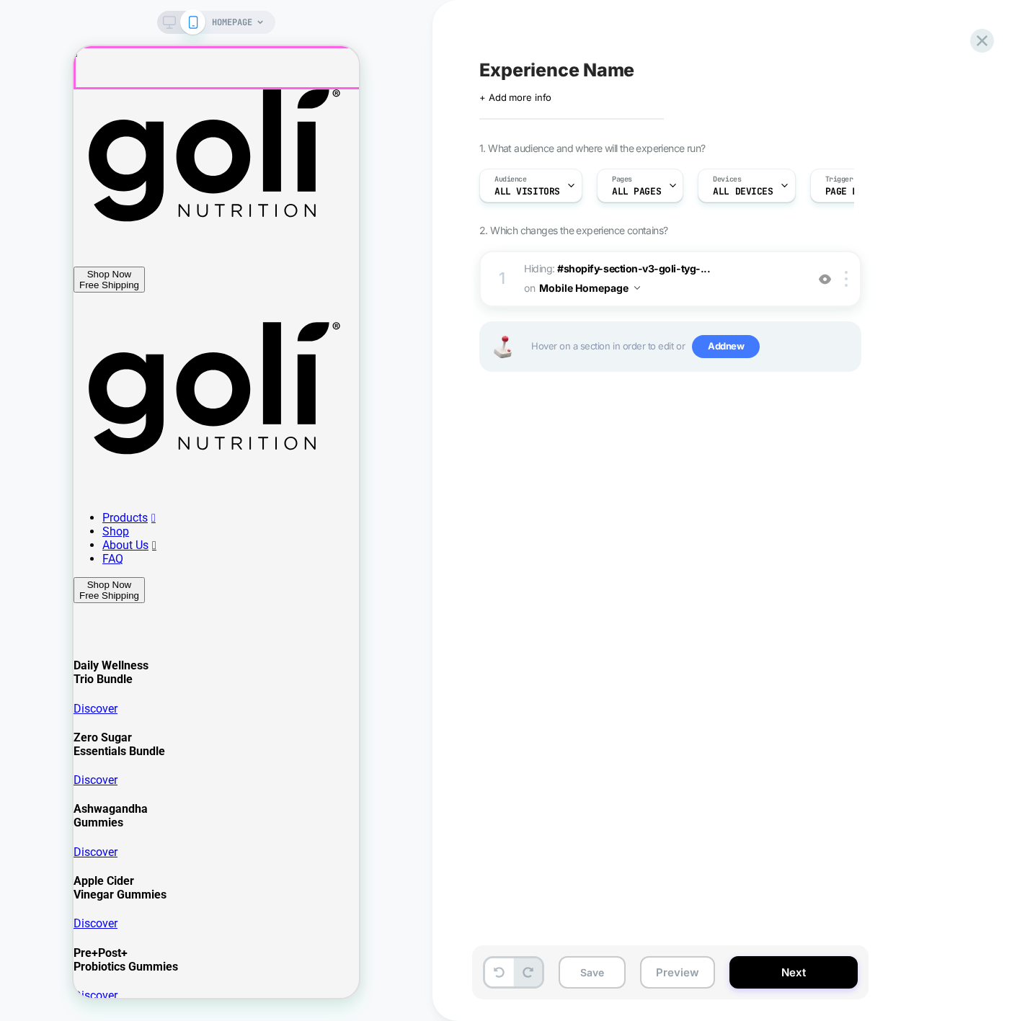
click at [217, 267] on div "Shop Now Free Shipping 0" at bounding box center [216, 280] width 285 height 26
click at [222, 267] on div "Shop Now Free Shipping 0" at bounding box center [216, 280] width 285 height 26
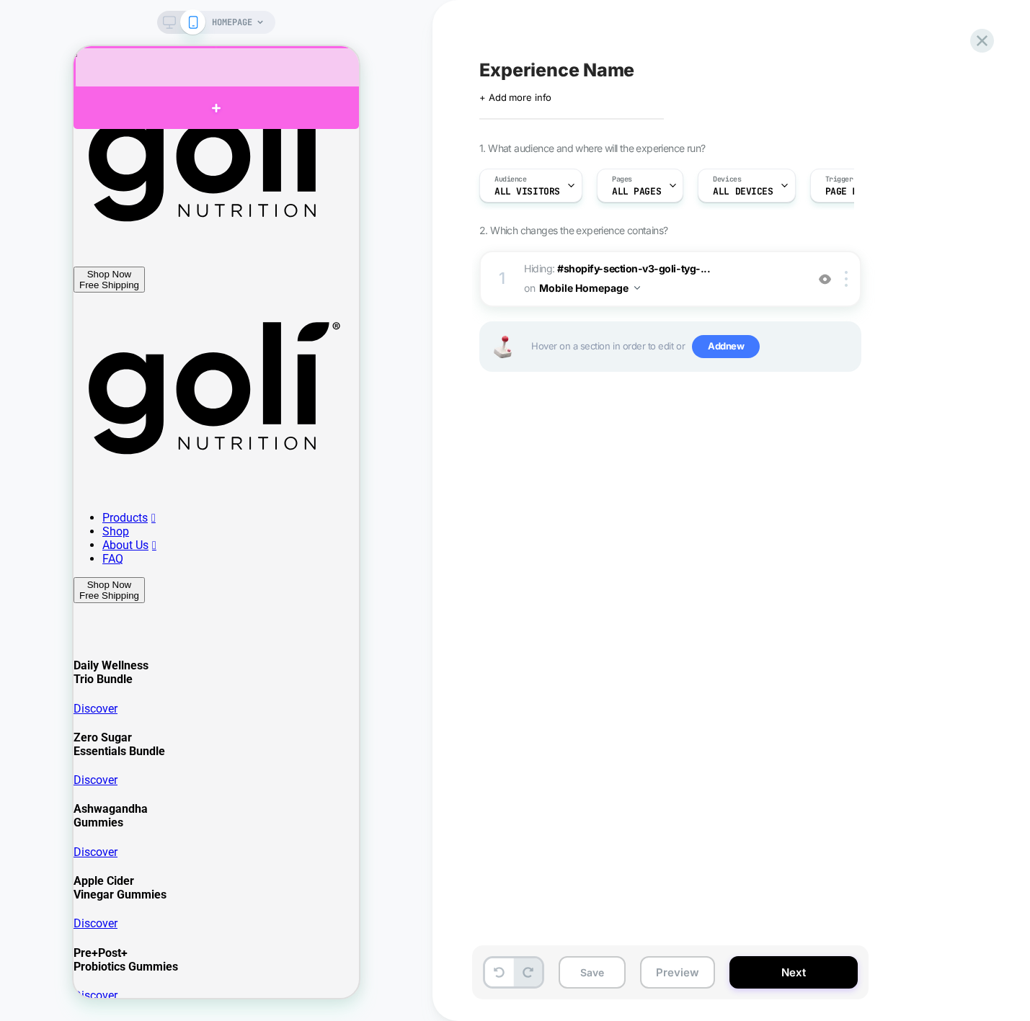
click at [219, 96] on div at bounding box center [216, 107] width 285 height 43
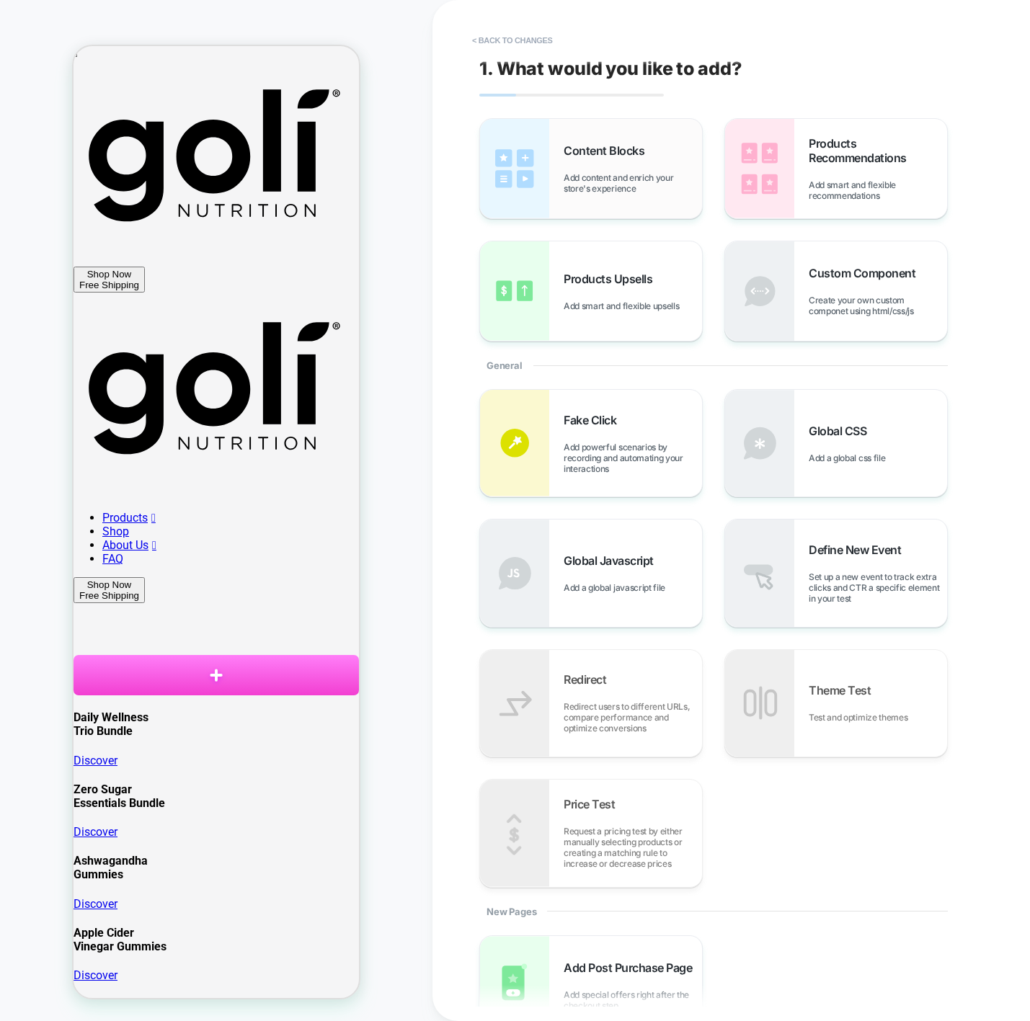
click at [585, 174] on span "Add content and enrich your store's experience" at bounding box center [633, 183] width 138 height 22
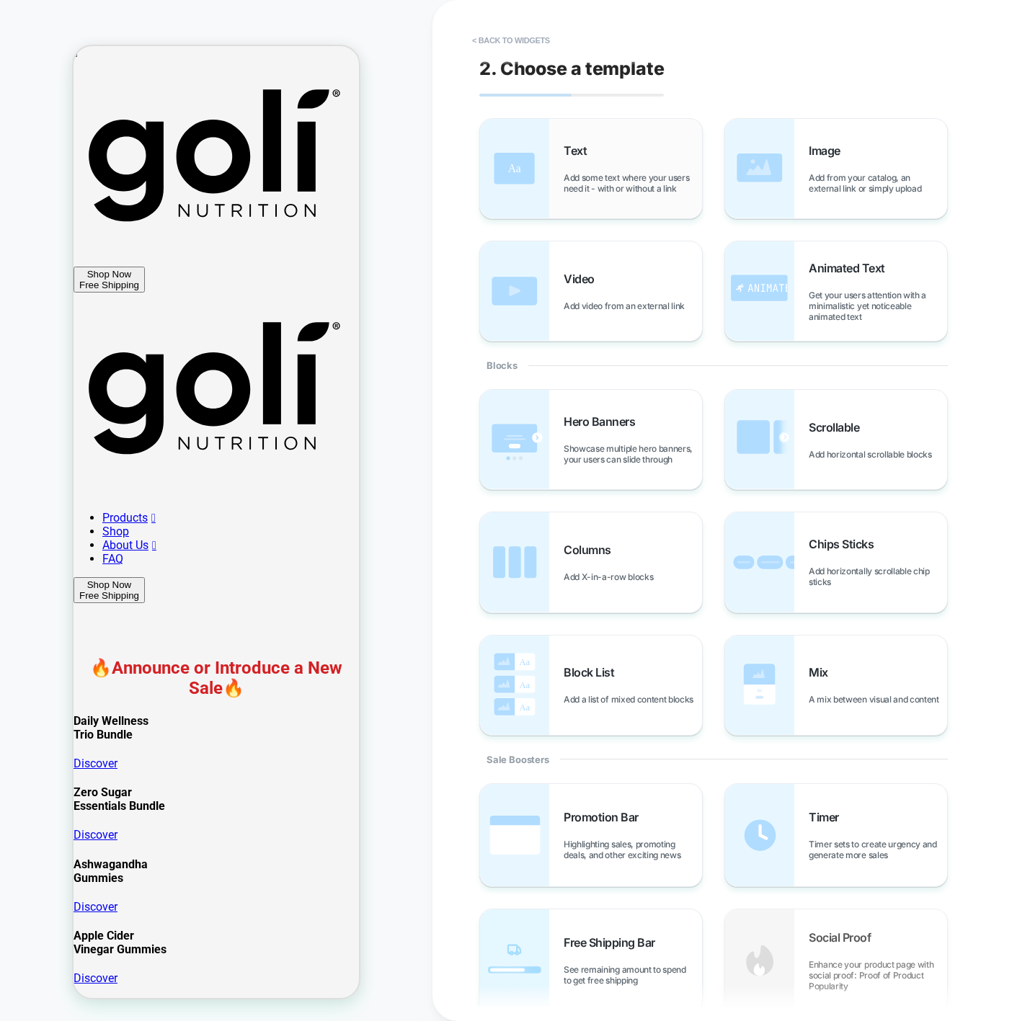
scroll to position [190, 0]
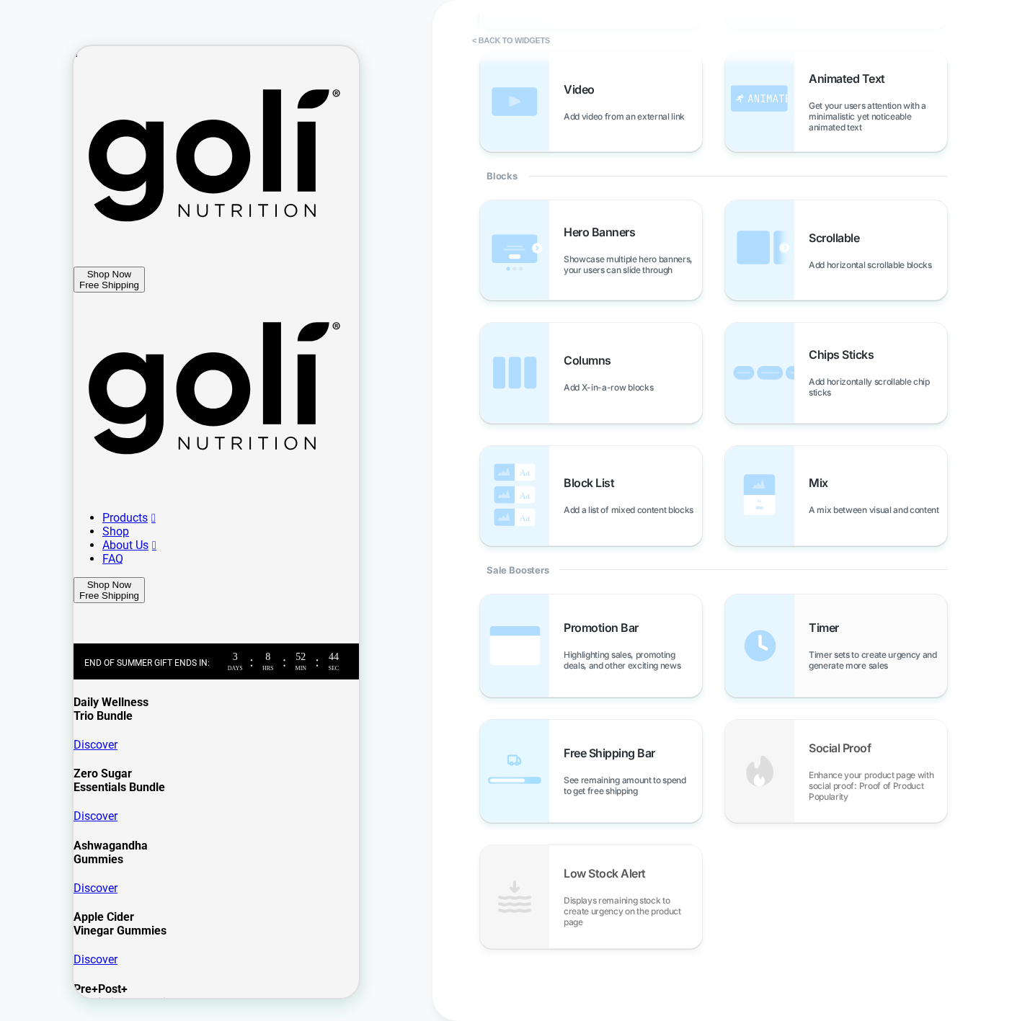
click at [825, 635] on div "Timer Timer sets to create urgency and generate more sales" at bounding box center [878, 646] width 138 height 50
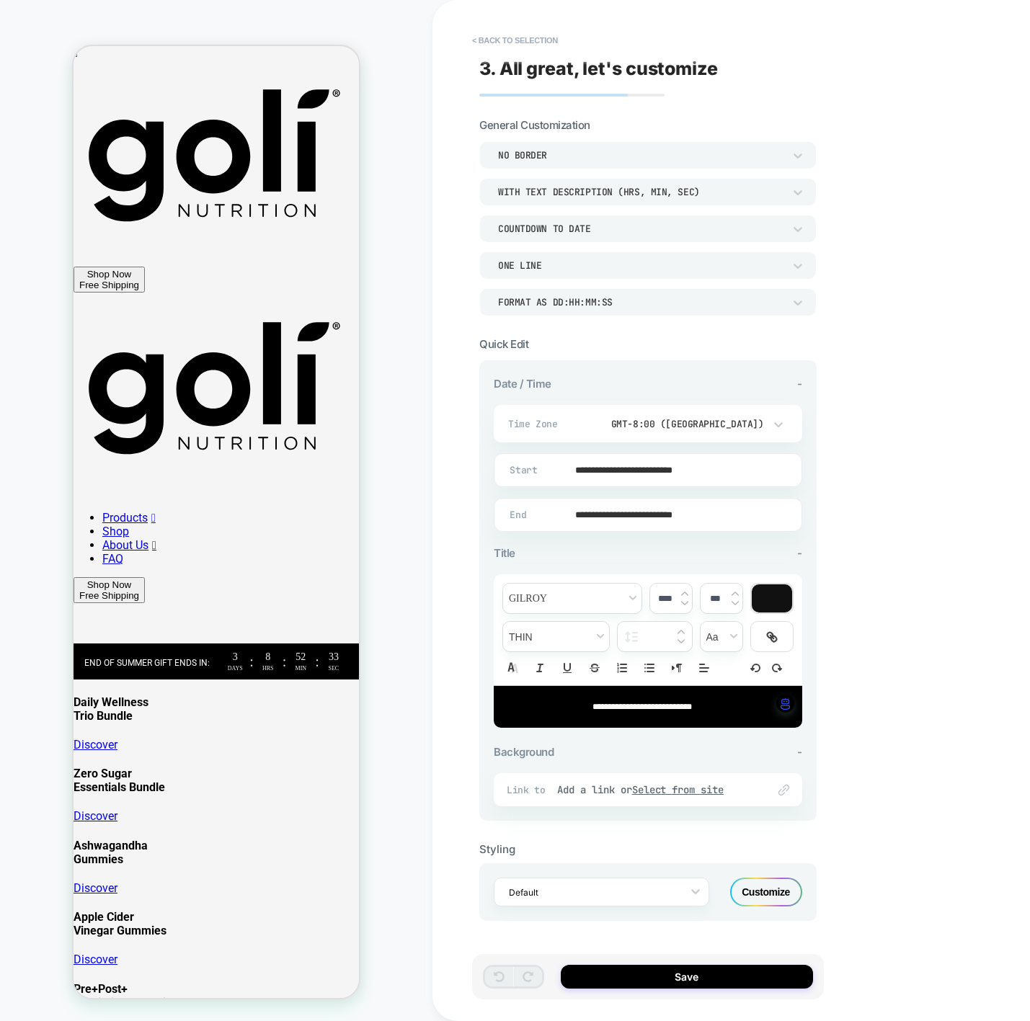
click at [771, 597] on div at bounding box center [772, 599] width 40 height 28
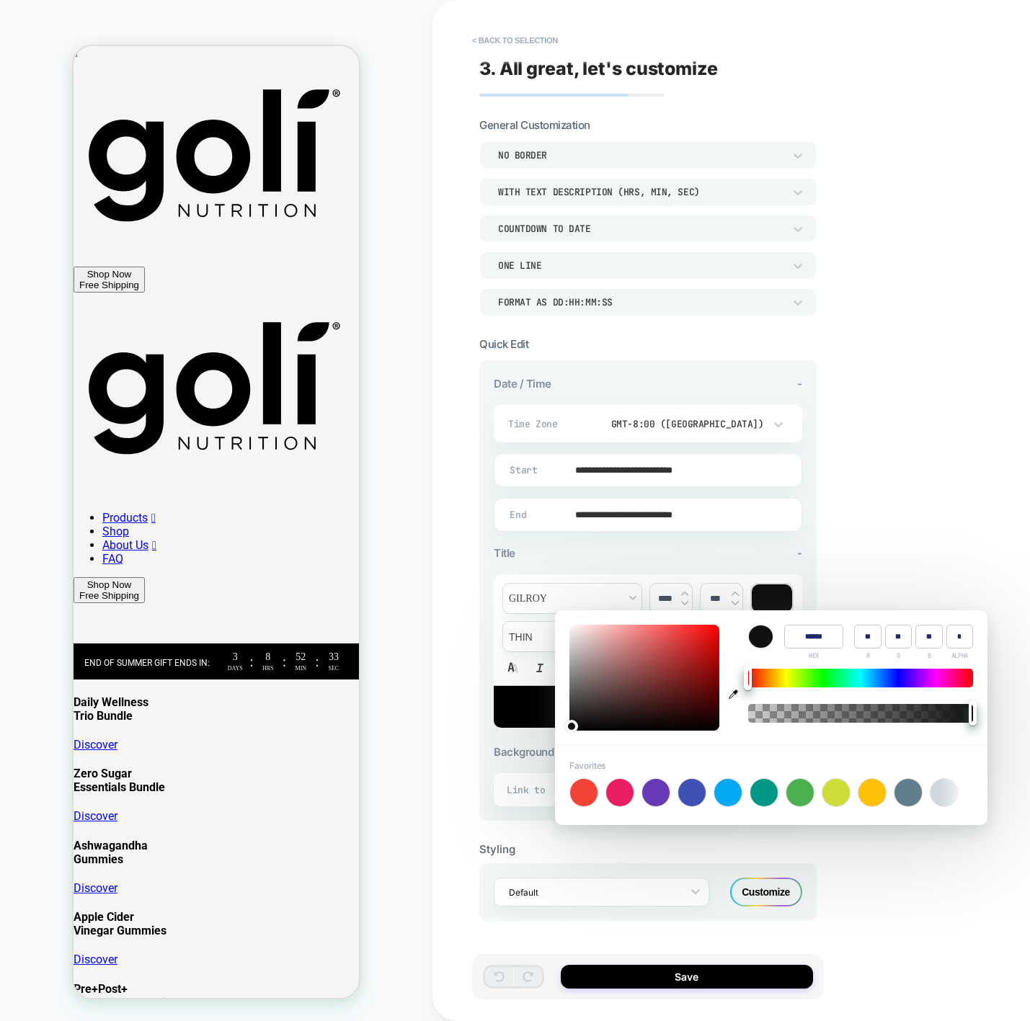
type input "****"
click at [890, 602] on div "**********" at bounding box center [749, 510] width 634 height 1021
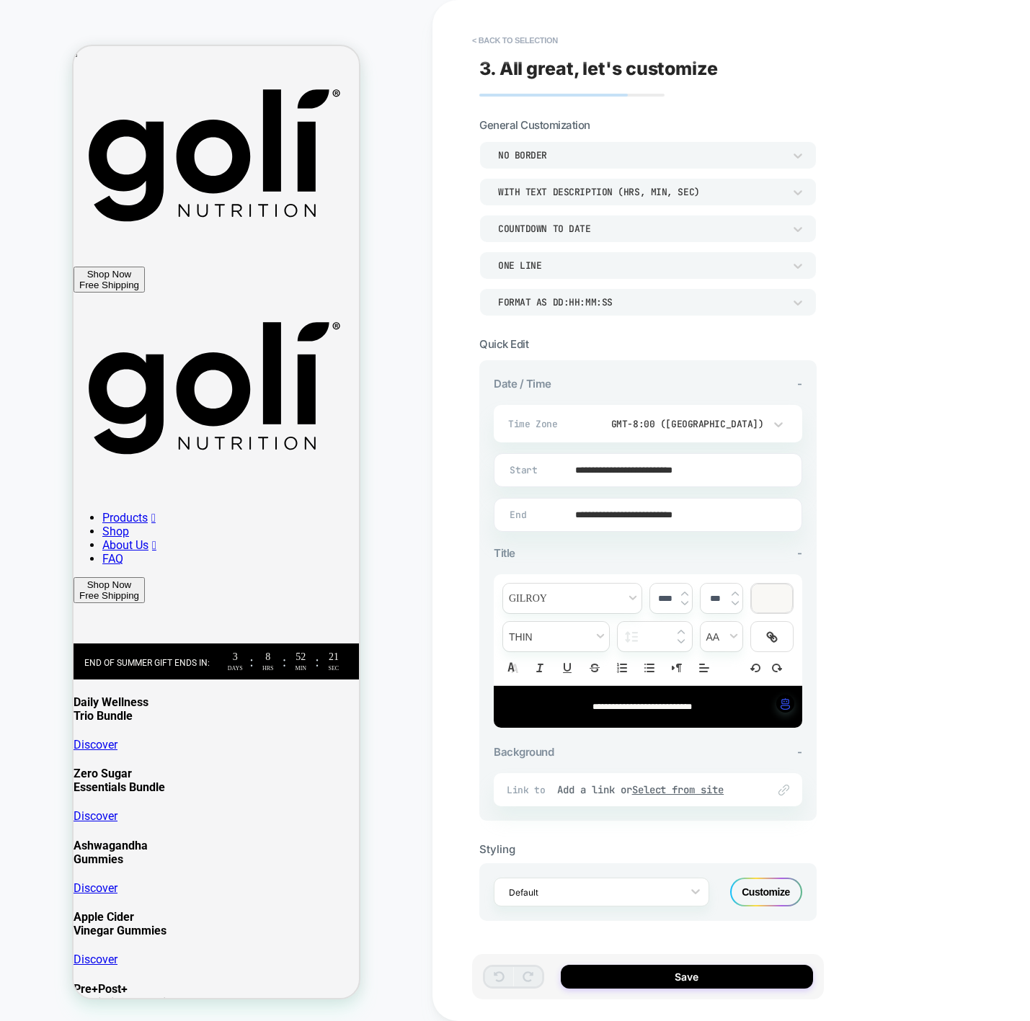
click at [586, 195] on div "WITH TEXT DESCRIPTION (HRS, MIN, SEC)" at bounding box center [640, 192] width 285 height 12
click at [586, 195] on div at bounding box center [515, 510] width 1030 height 1021
click at [191, 658] on span "End of summer gift ends in:﻿" at bounding box center [146, 663] width 125 height 10
click at [625, 264] on div "ONE LINE" at bounding box center [640, 265] width 285 height 12
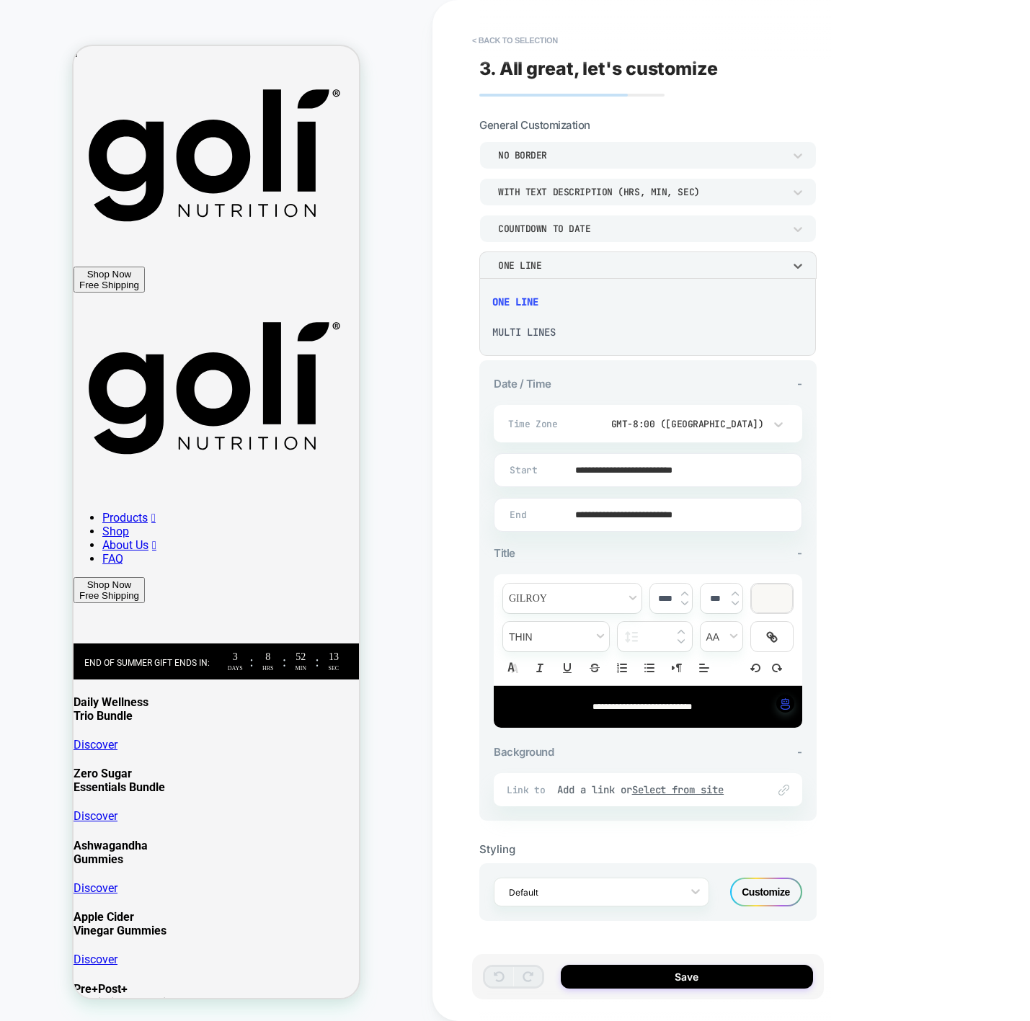
click at [625, 264] on div at bounding box center [515, 510] width 1030 height 1021
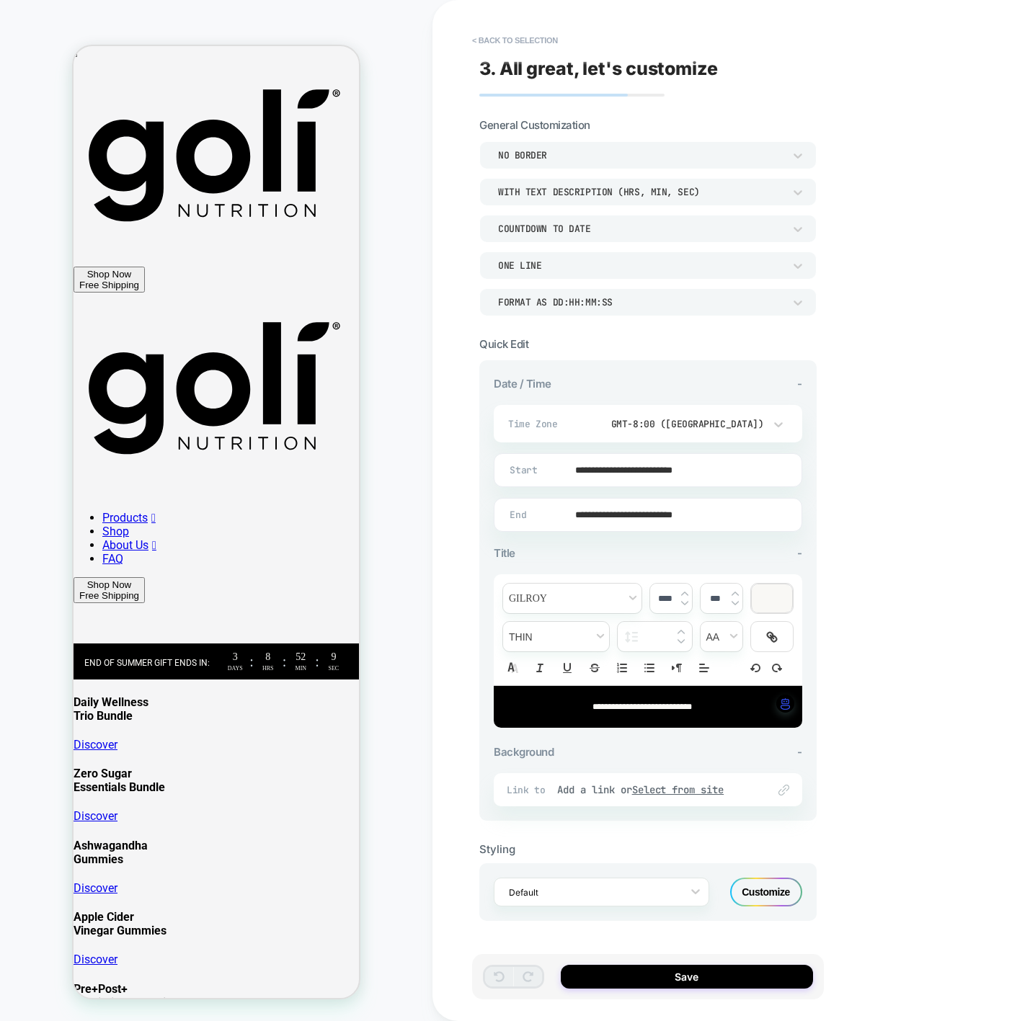
click at [585, 412] on div "Time Zone GMT-8:00 (Los Angeles)" at bounding box center [648, 423] width 309 height 37
click at [626, 708] on span "**********" at bounding box center [641, 707] width 99 height 9
click at [790, 701] on div "button" at bounding box center [785, 704] width 18 height 18
click at [840, 690] on div "**********" at bounding box center [749, 510] width 634 height 1021
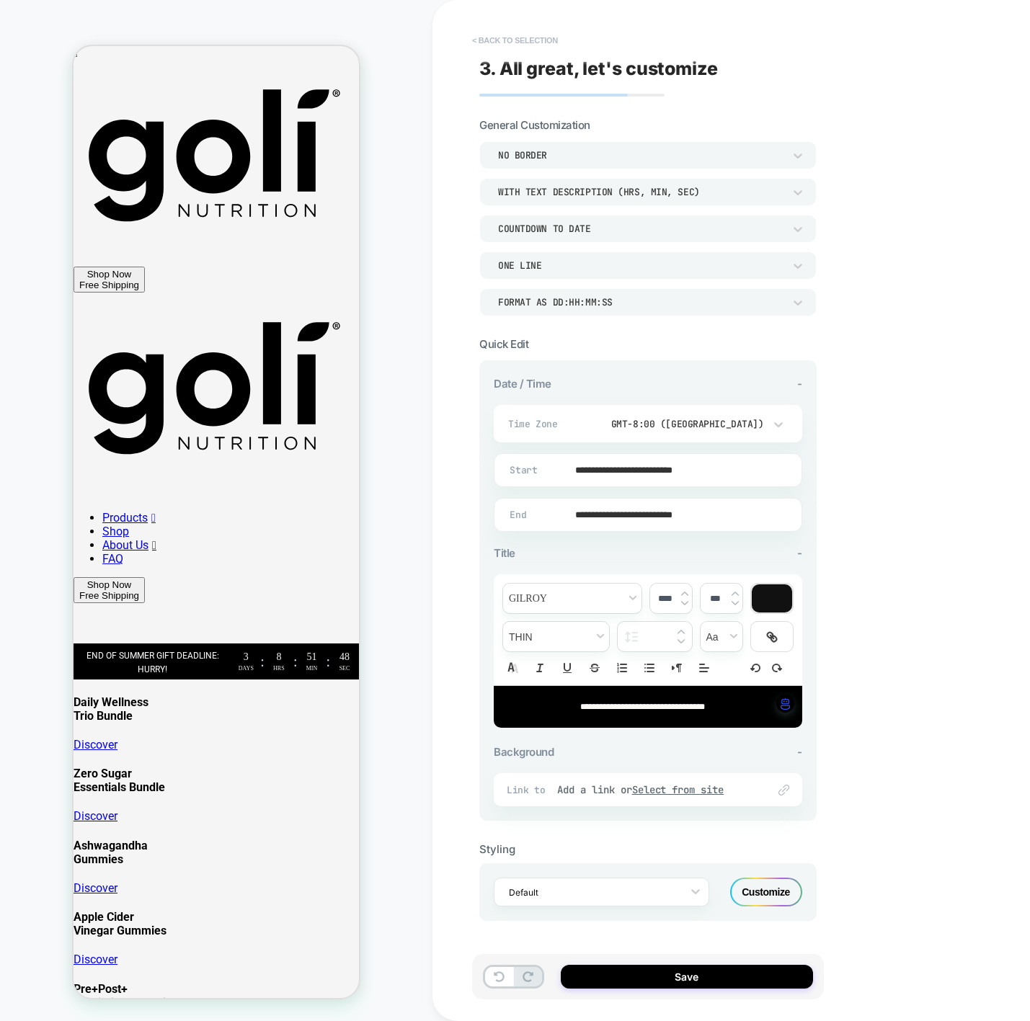
click at [531, 40] on button "< Back to selection" at bounding box center [515, 40] width 100 height 23
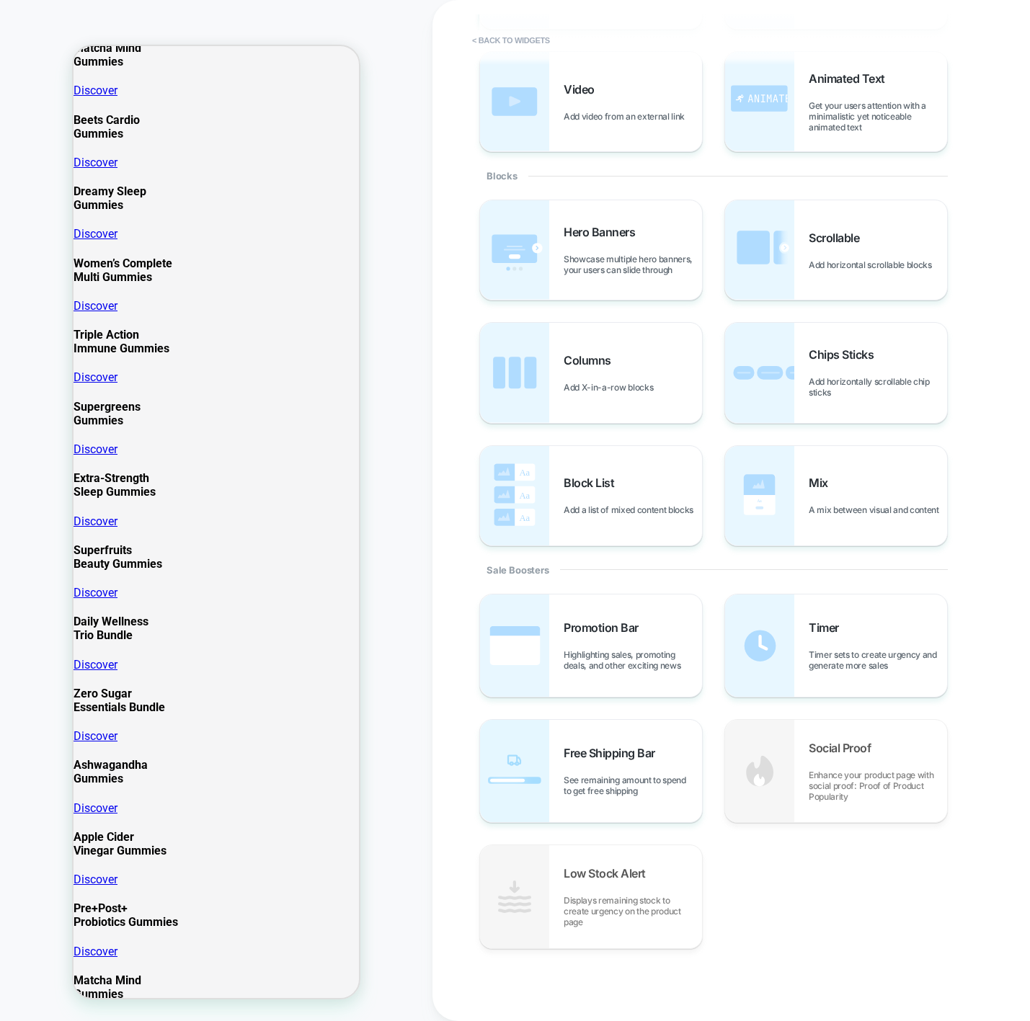
scroll to position [1122, 0]
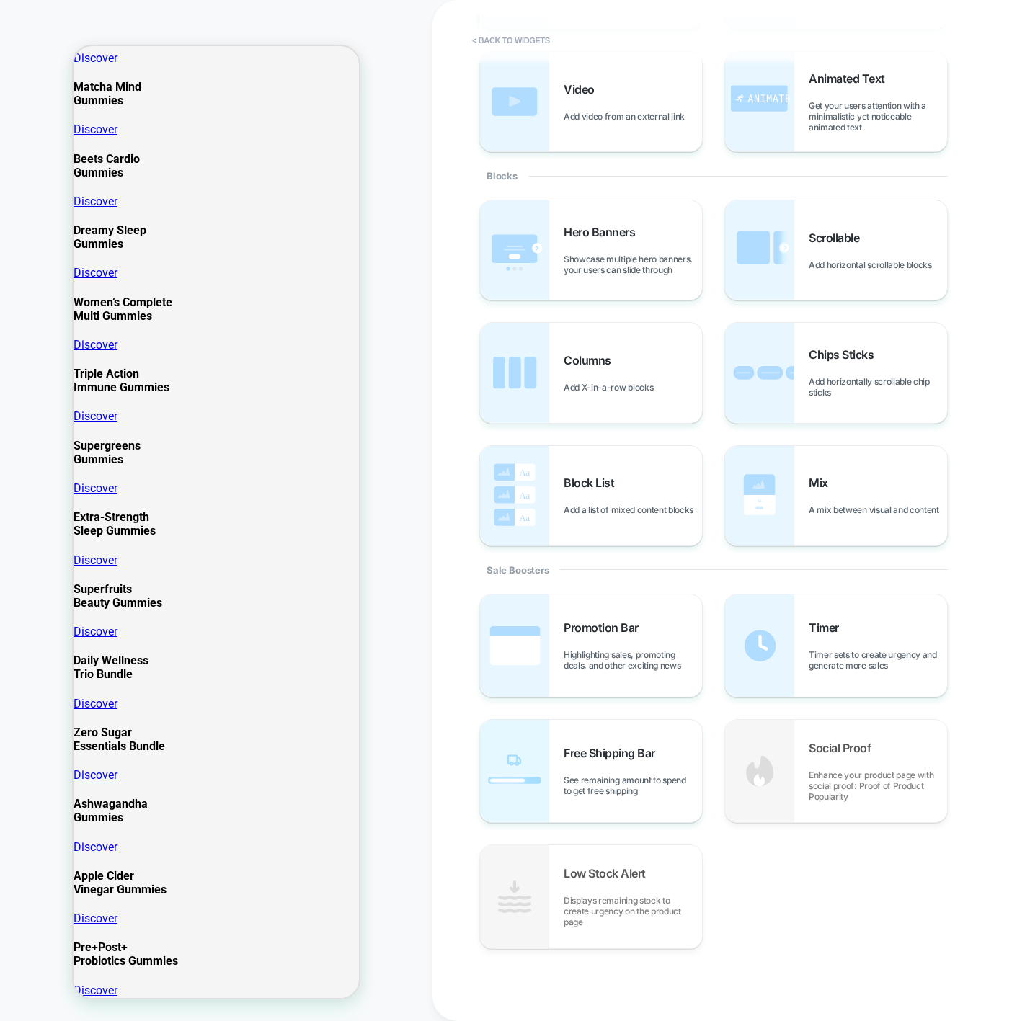
click at [538, 37] on button "< Back to widgets" at bounding box center [511, 40] width 92 height 23
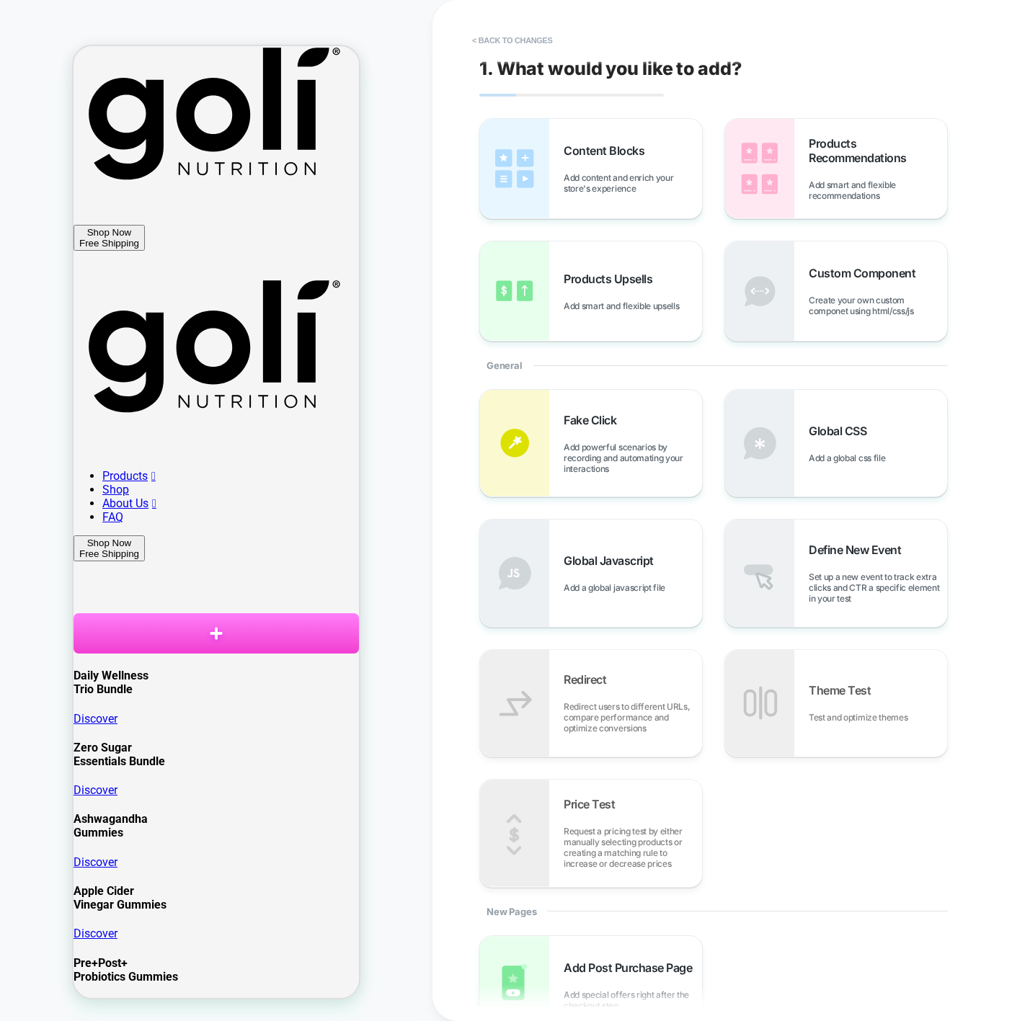
click at [538, 37] on button "< Back to changes" at bounding box center [512, 40] width 95 height 23
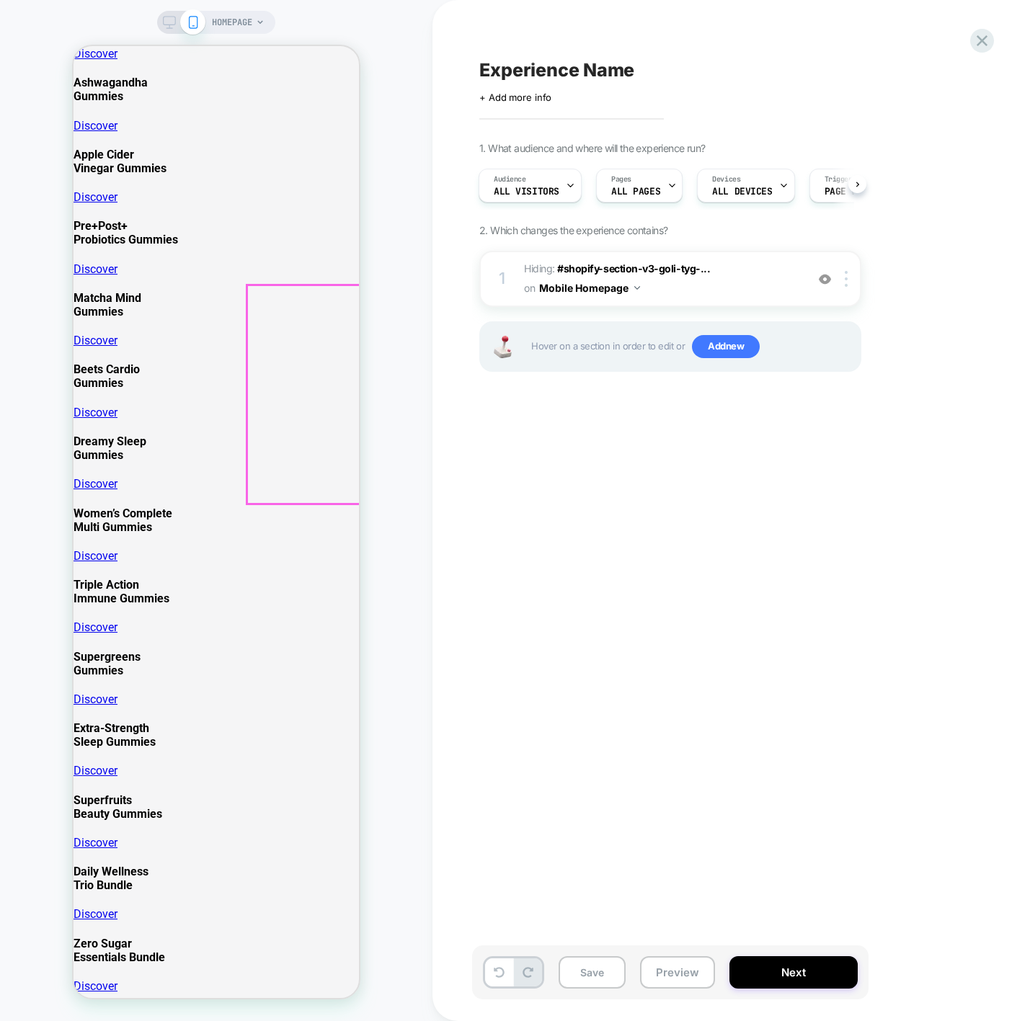
scroll to position [1656, 0]
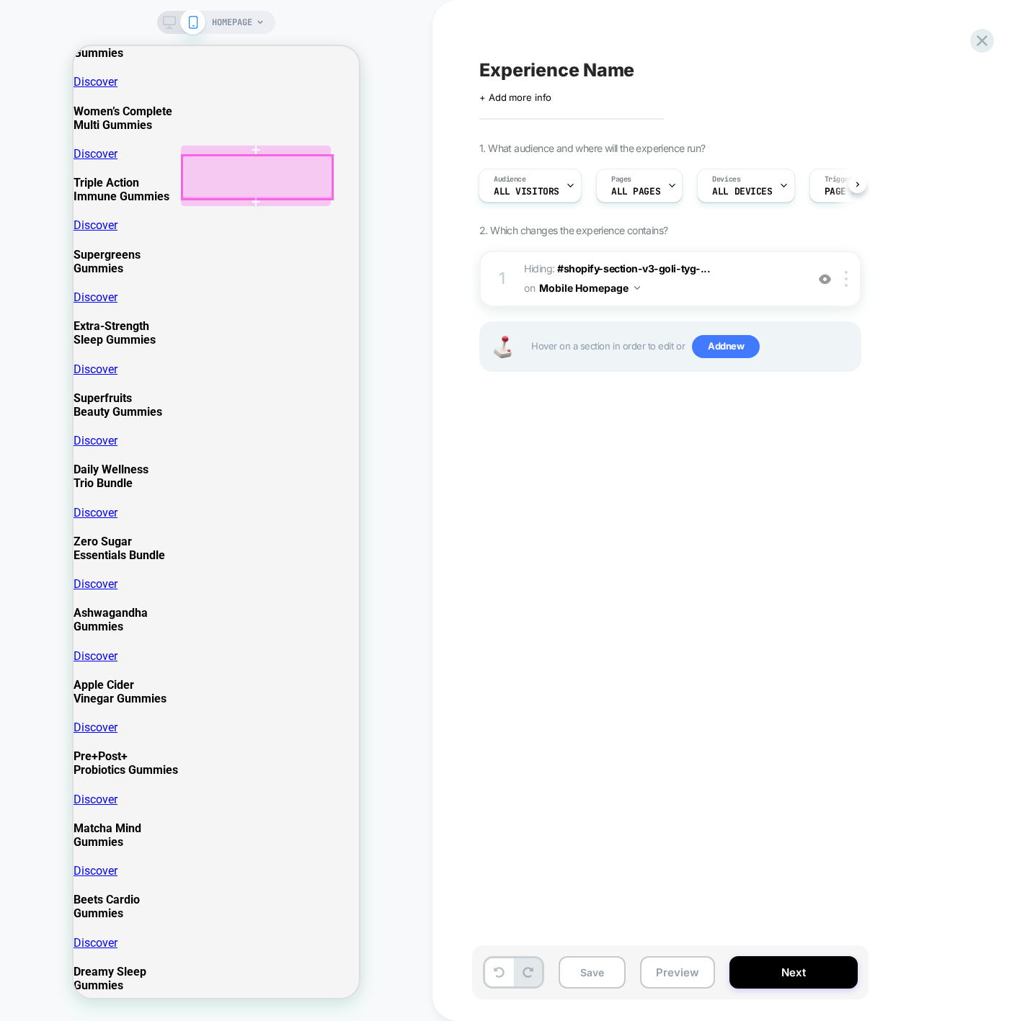
scroll to position [1137, 0]
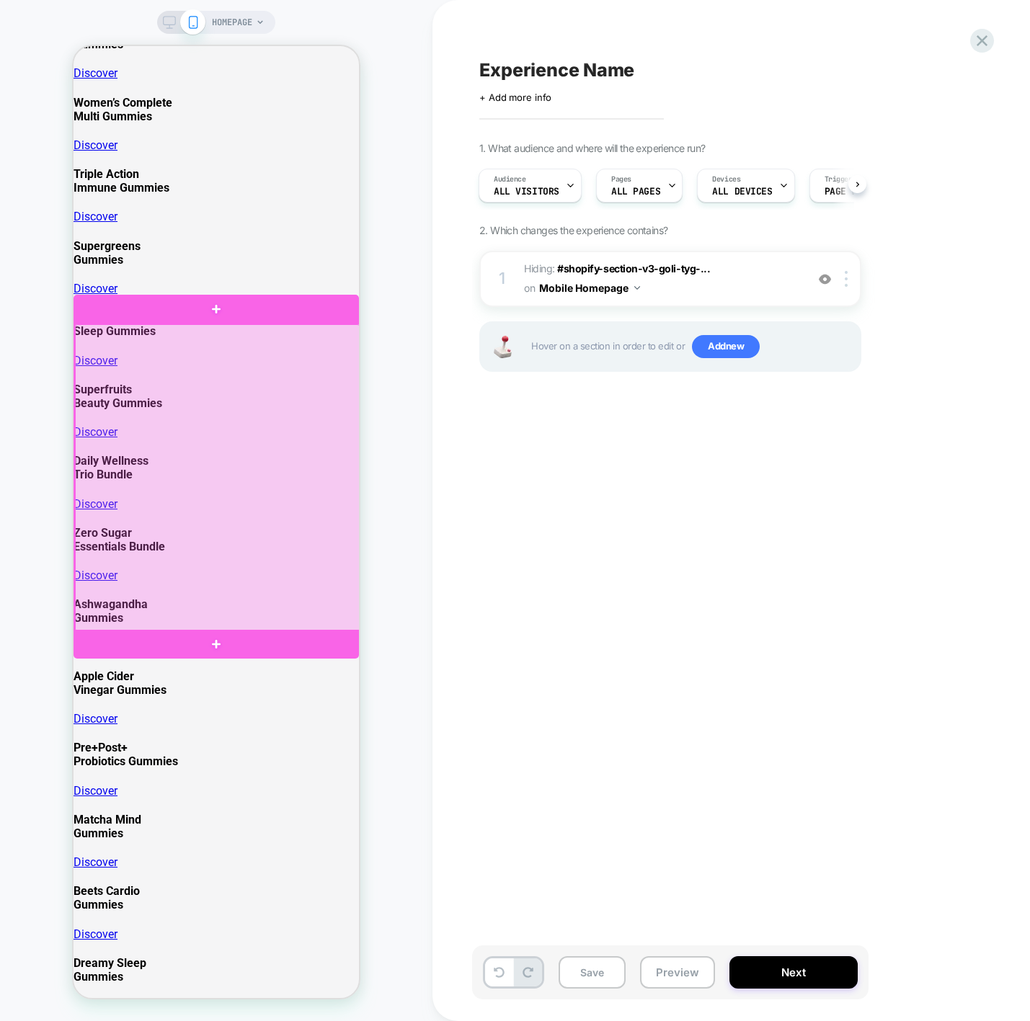
click at [249, 342] on div at bounding box center [217, 478] width 285 height 309
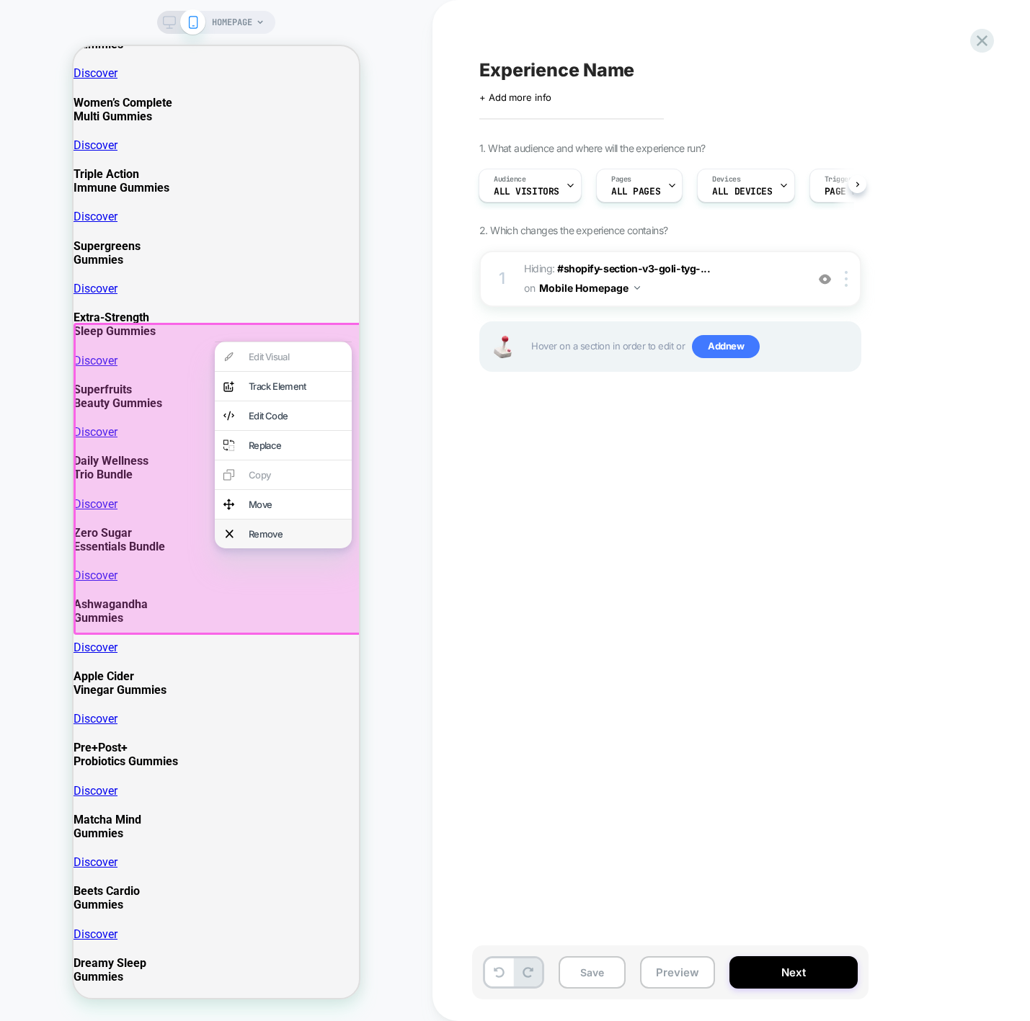
click at [239, 549] on div "Remove" at bounding box center [283, 534] width 137 height 29
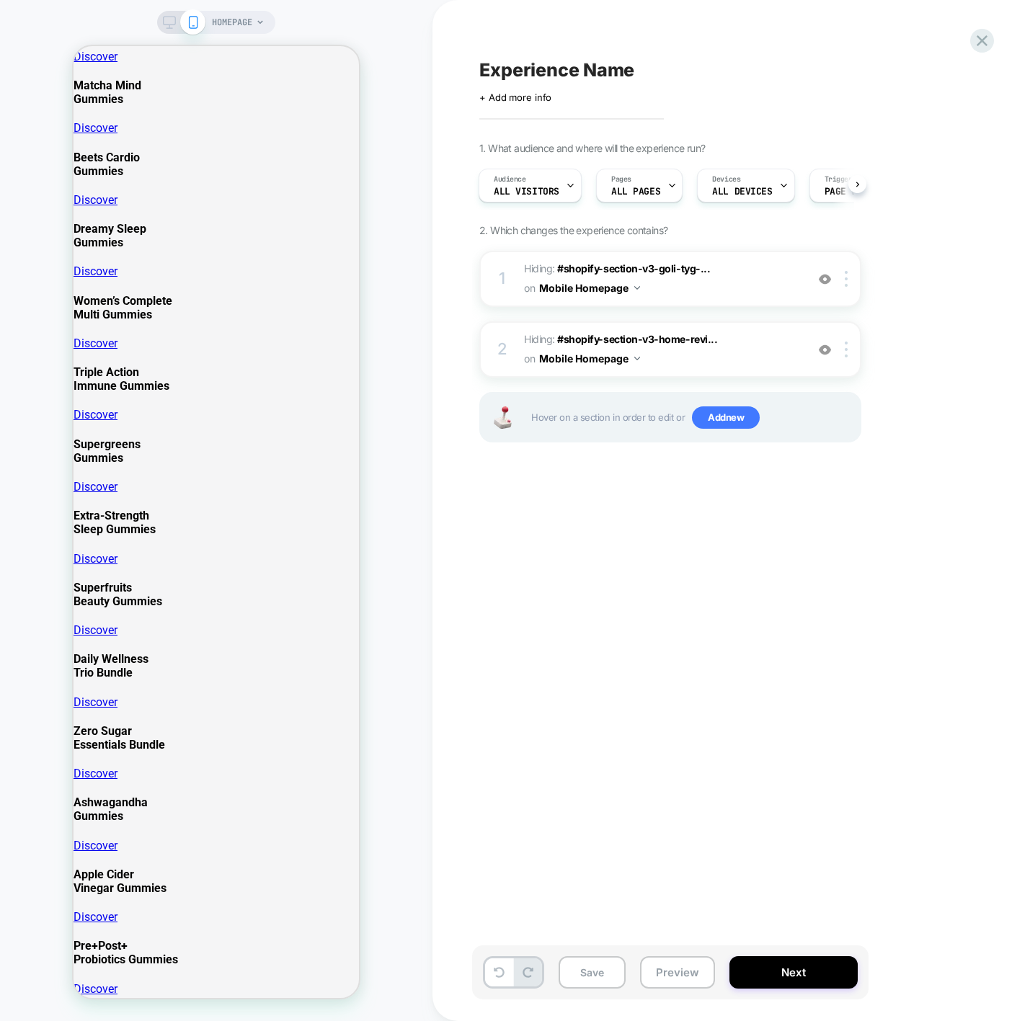
scroll to position [936, 0]
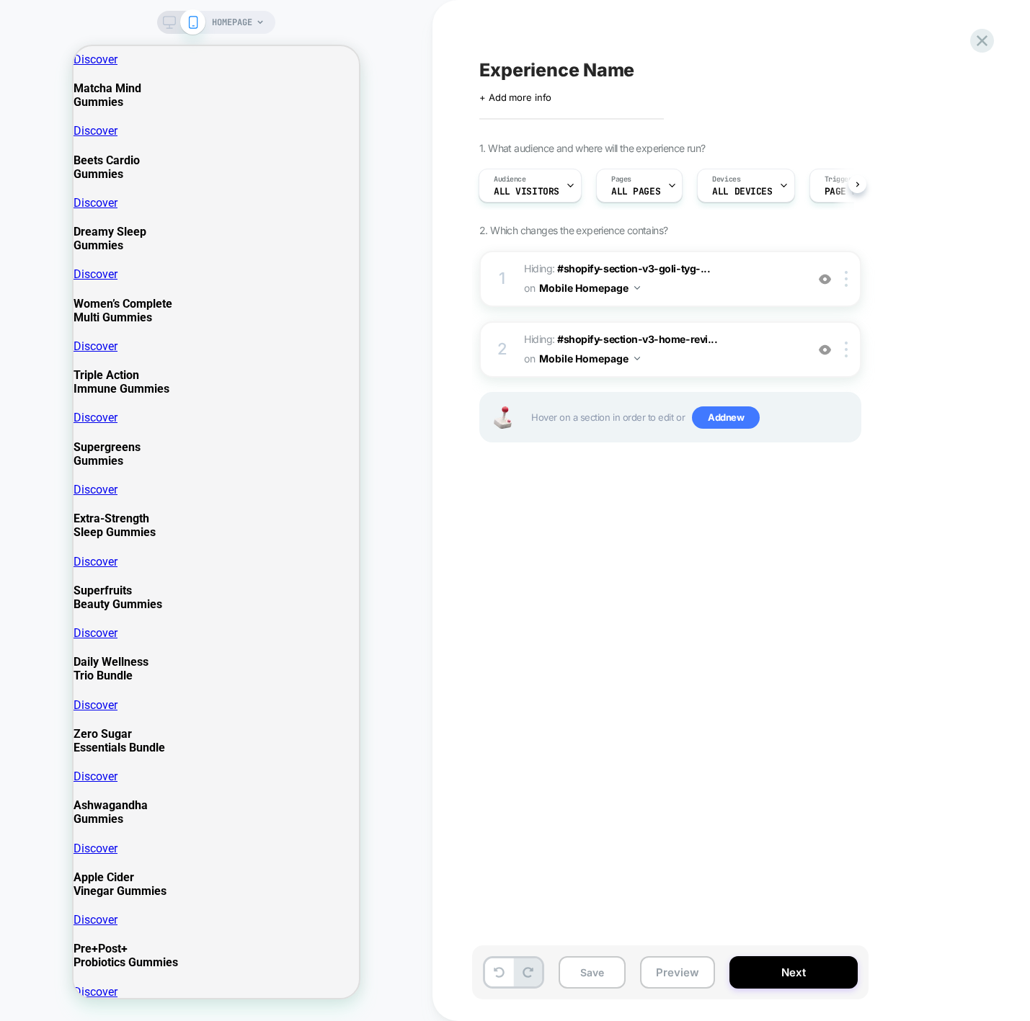
click at [165, 23] on icon at bounding box center [169, 22] width 13 height 13
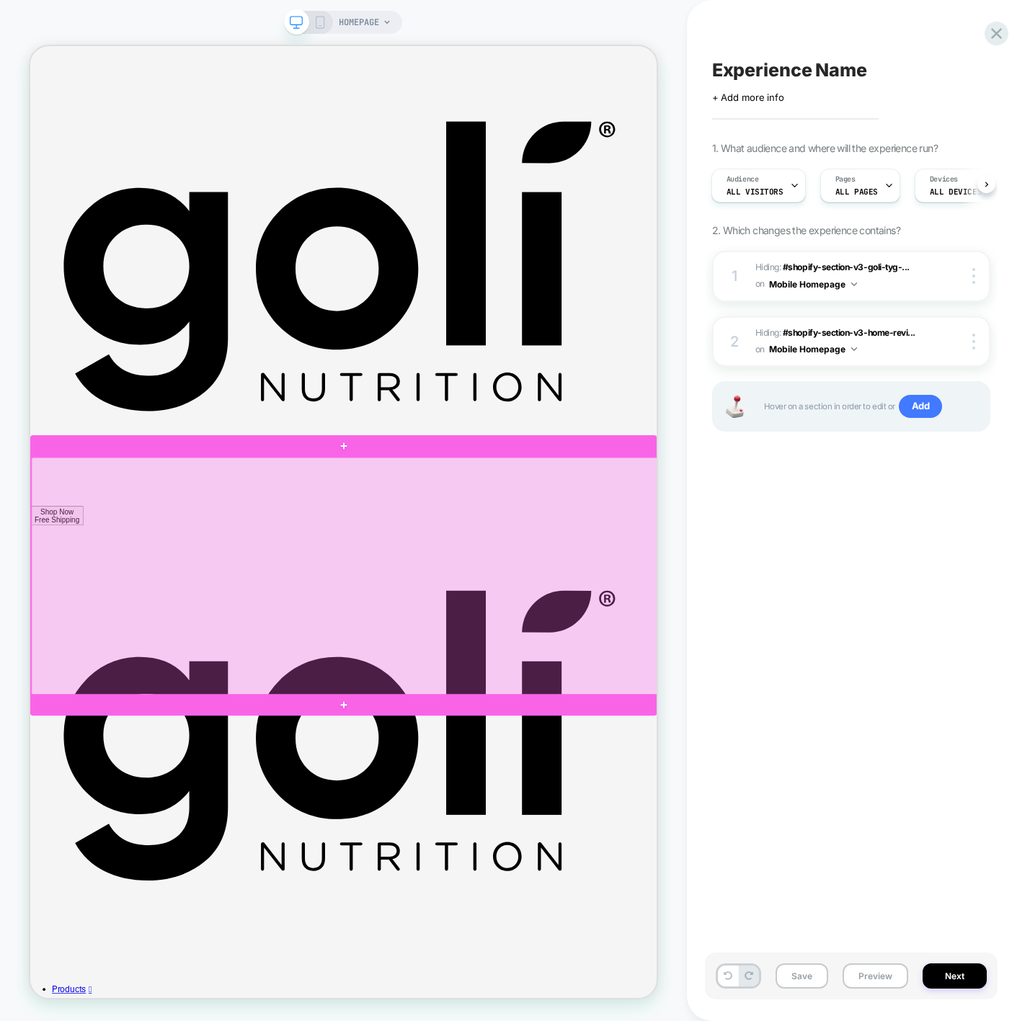
click at [569, 612] on div at bounding box center [449, 754] width 835 height 319
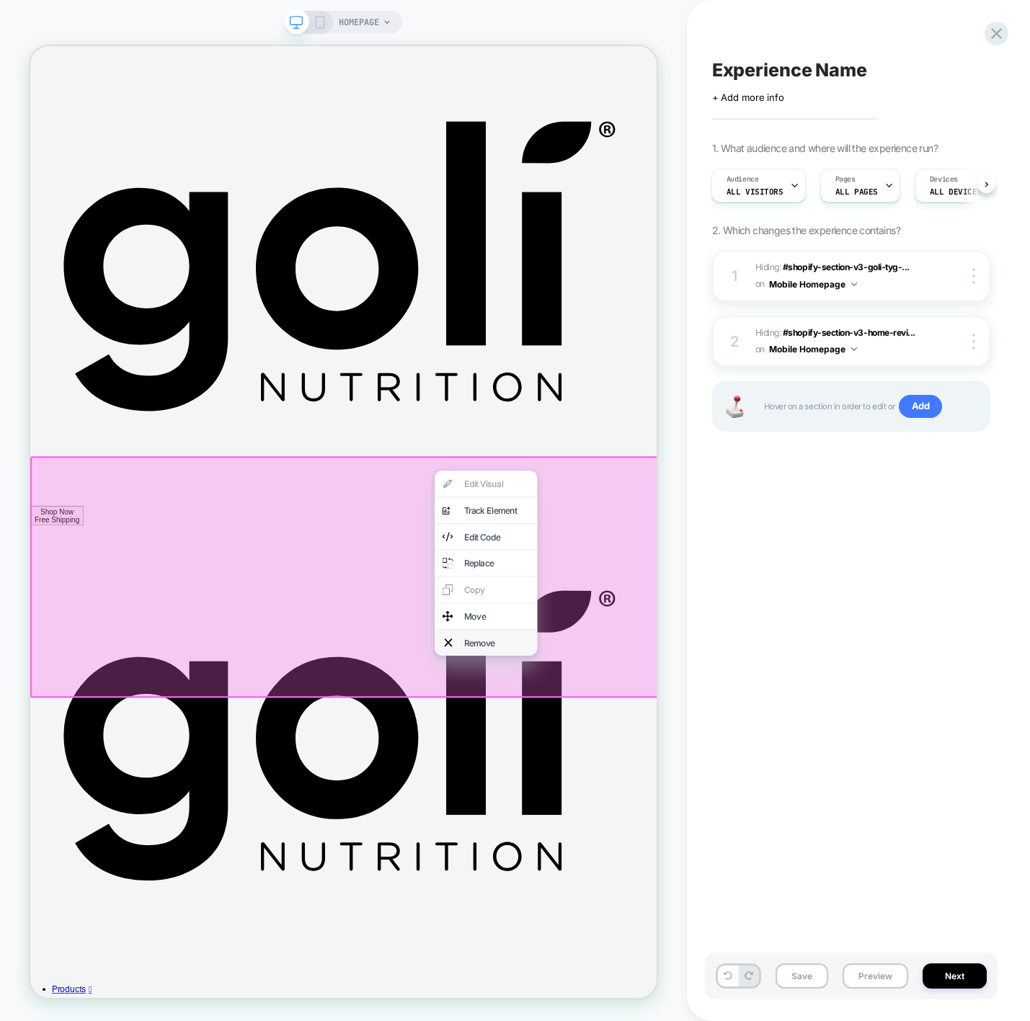
click at [621, 848] on div "Remove" at bounding box center [637, 842] width 137 height 35
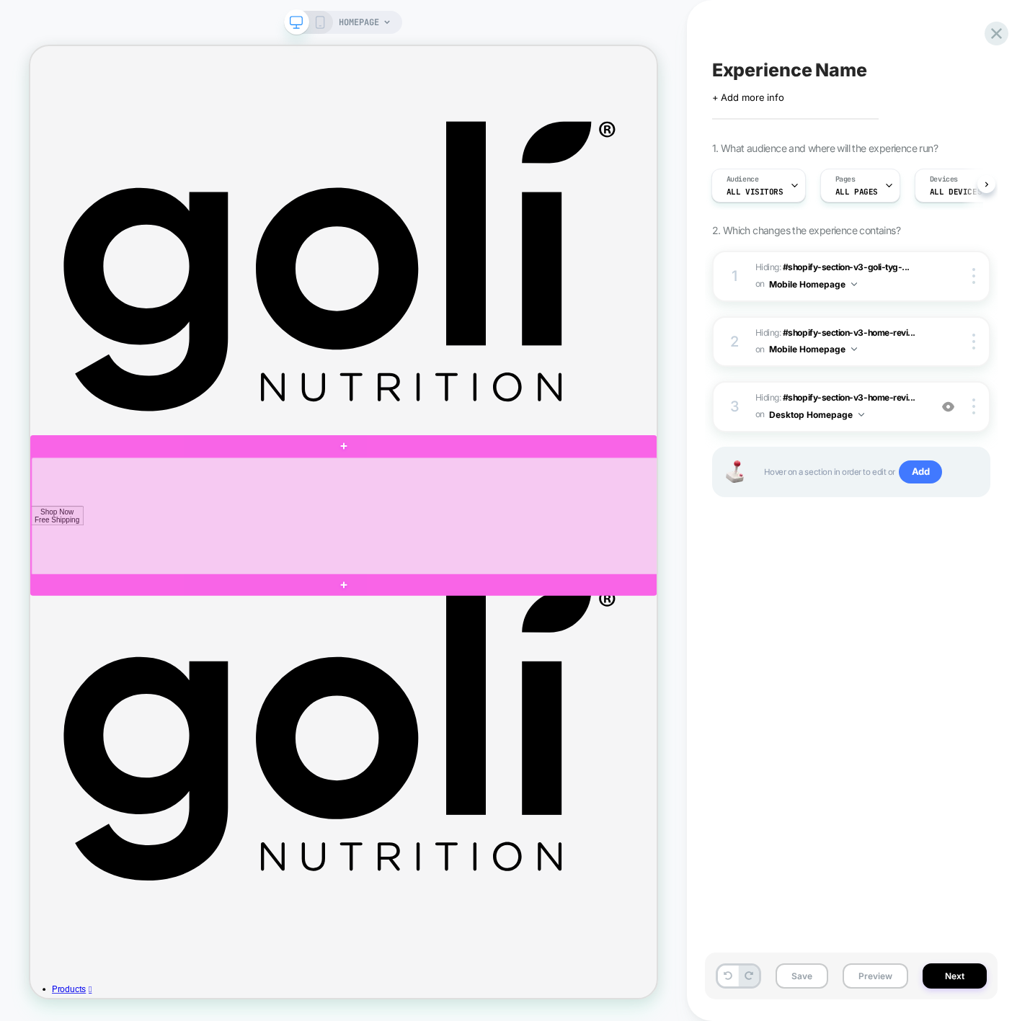
click at [759, 647] on div at bounding box center [449, 674] width 835 height 159
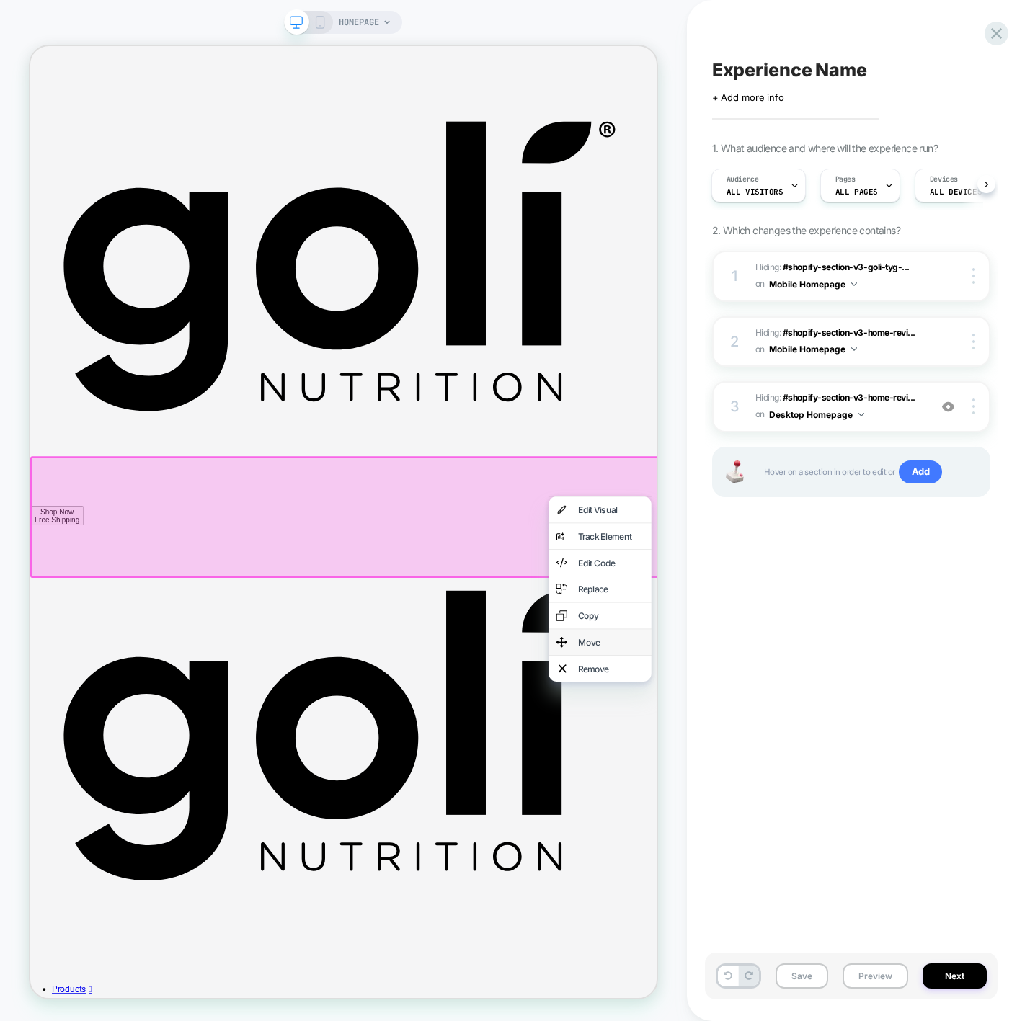
click at [764, 845] on div "Move" at bounding box center [790, 841] width 137 height 35
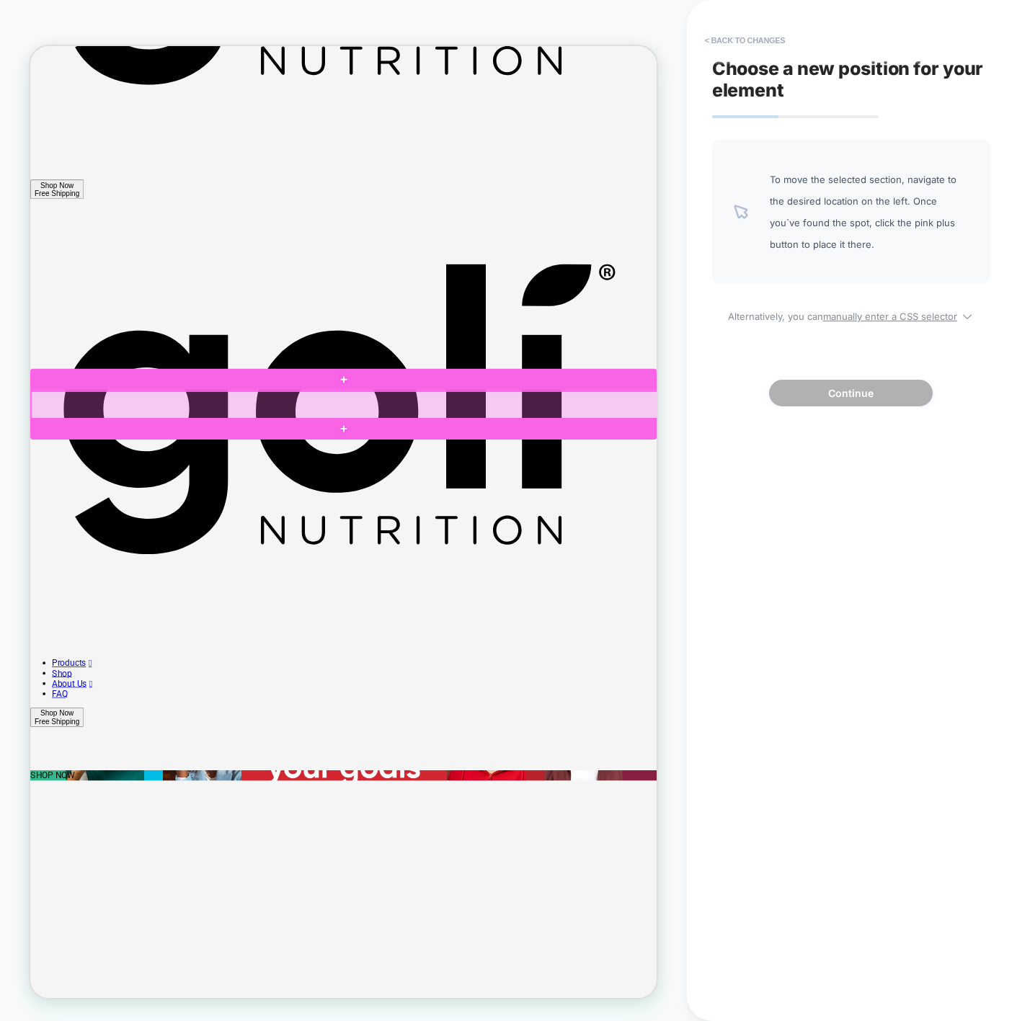
scroll to position [439, 0]
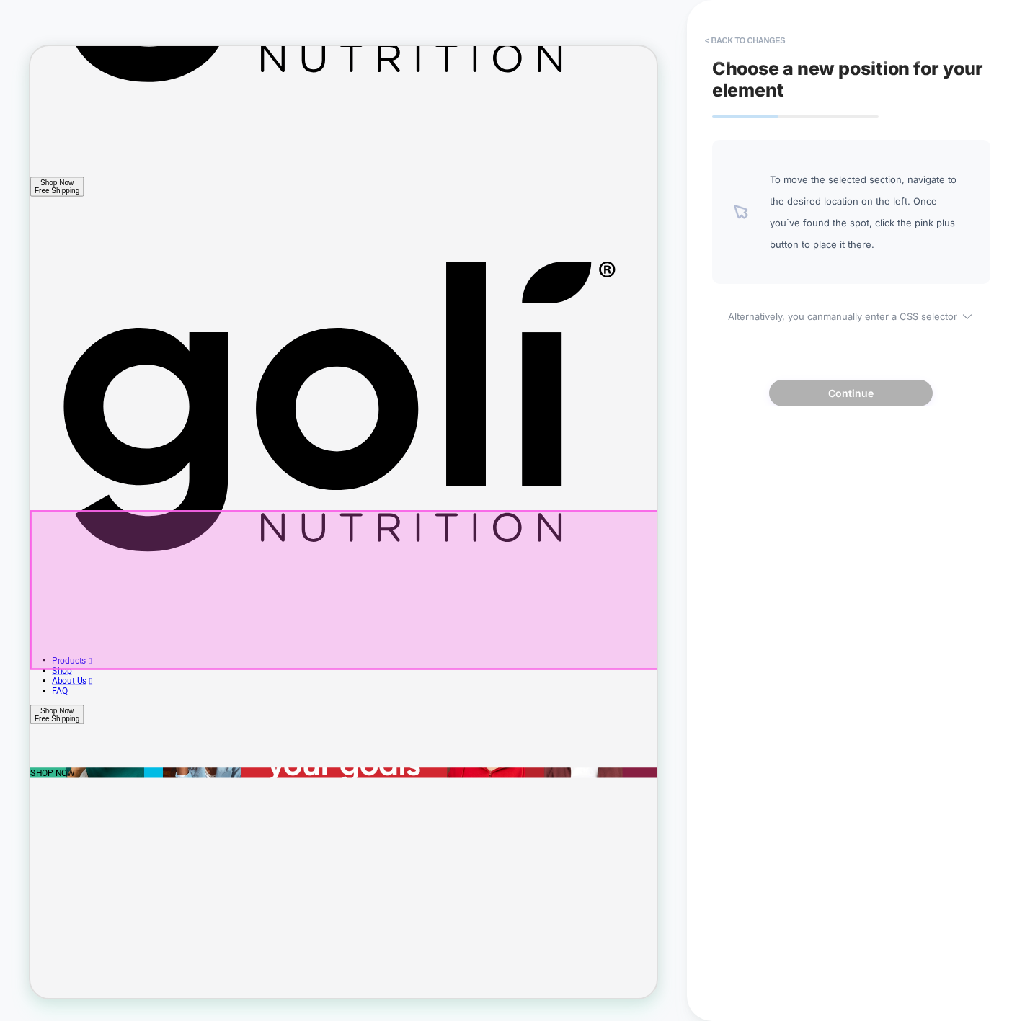
click at [172, 770] on div at bounding box center [449, 772] width 835 height 210
click at [744, 44] on button "< Back to changes" at bounding box center [745, 40] width 95 height 23
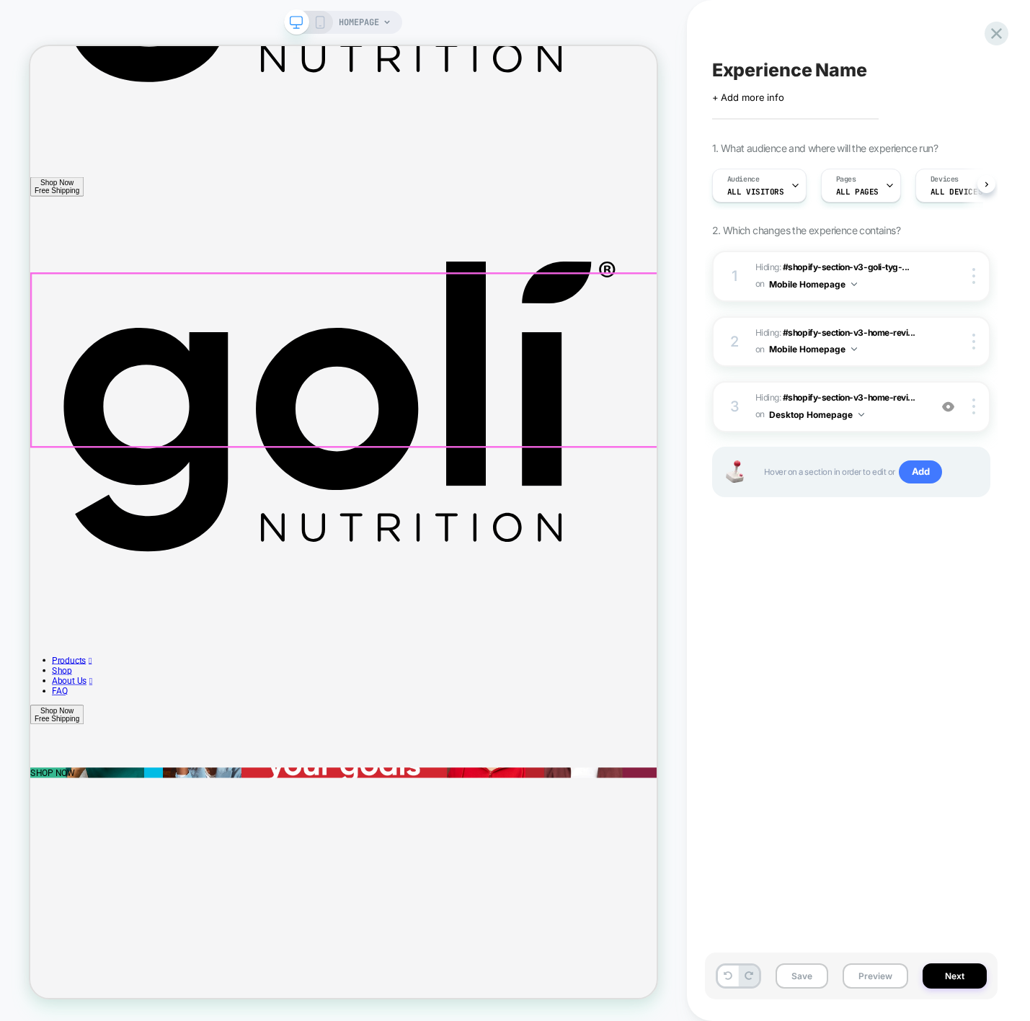
scroll to position [0, 1]
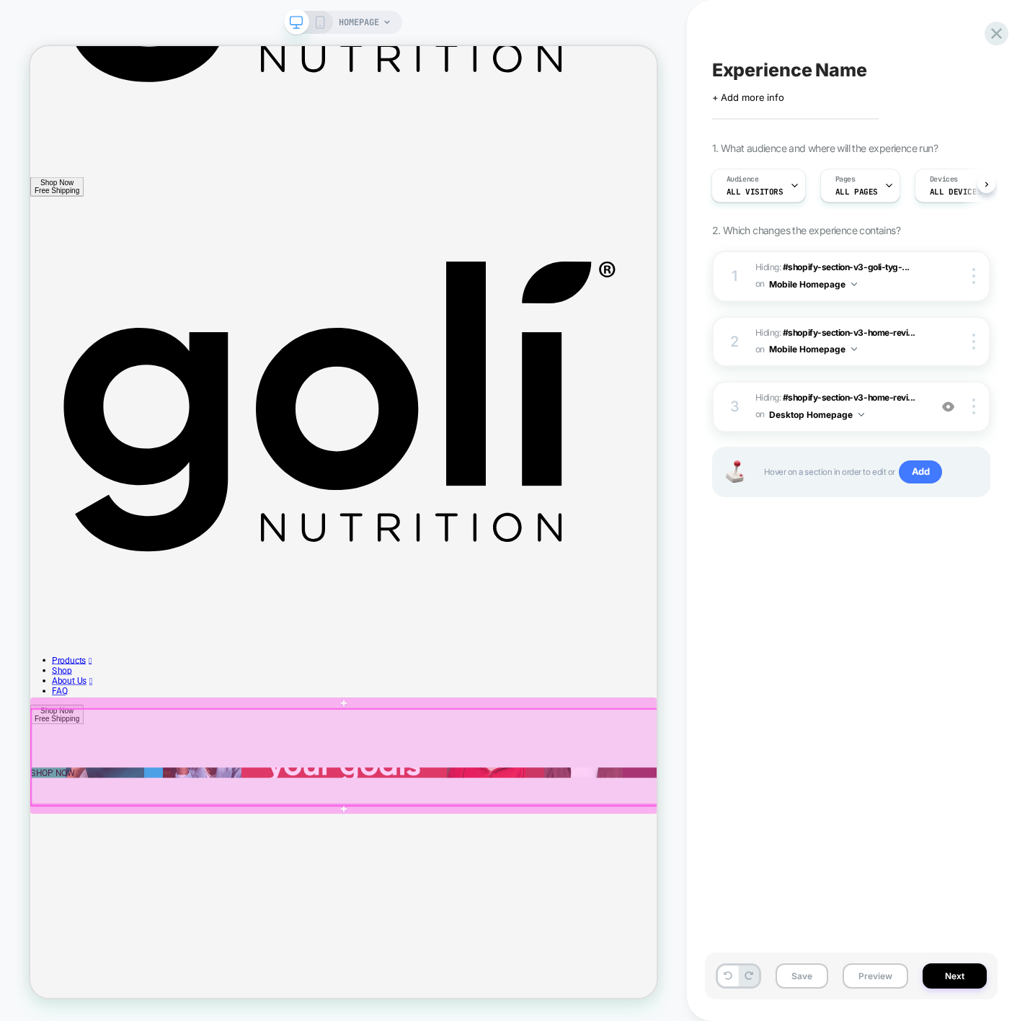
click at [588, 1021] on div at bounding box center [449, 995] width 835 height 128
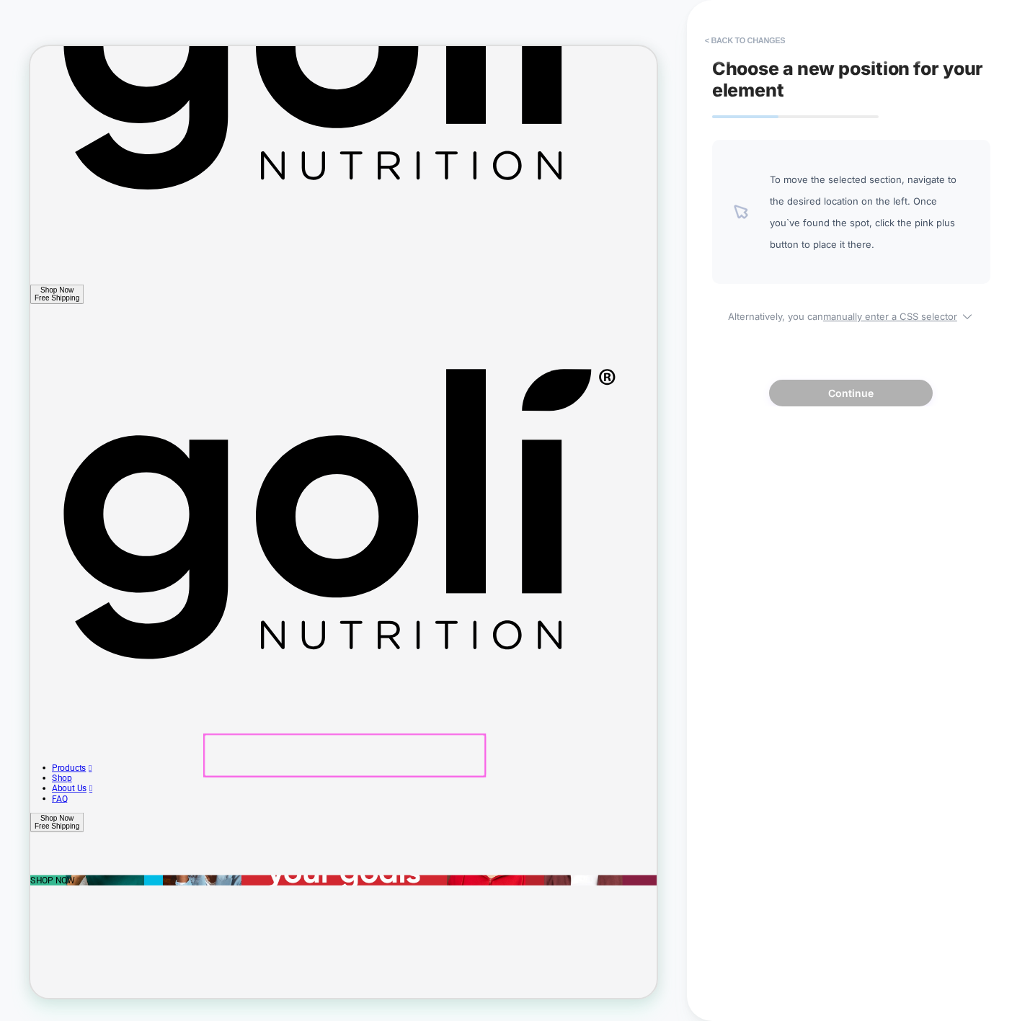
scroll to position [266, 0]
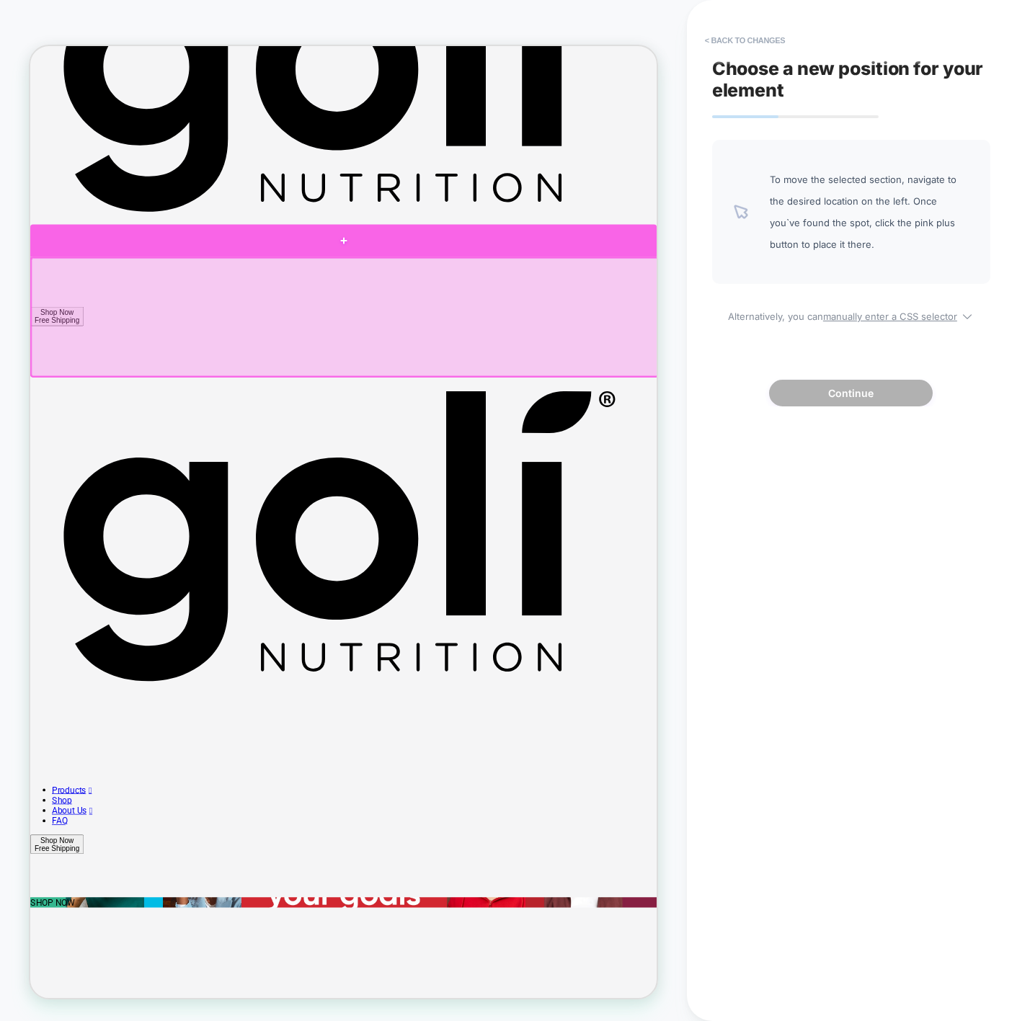
click at [458, 305] on div at bounding box center [447, 305] width 835 height 43
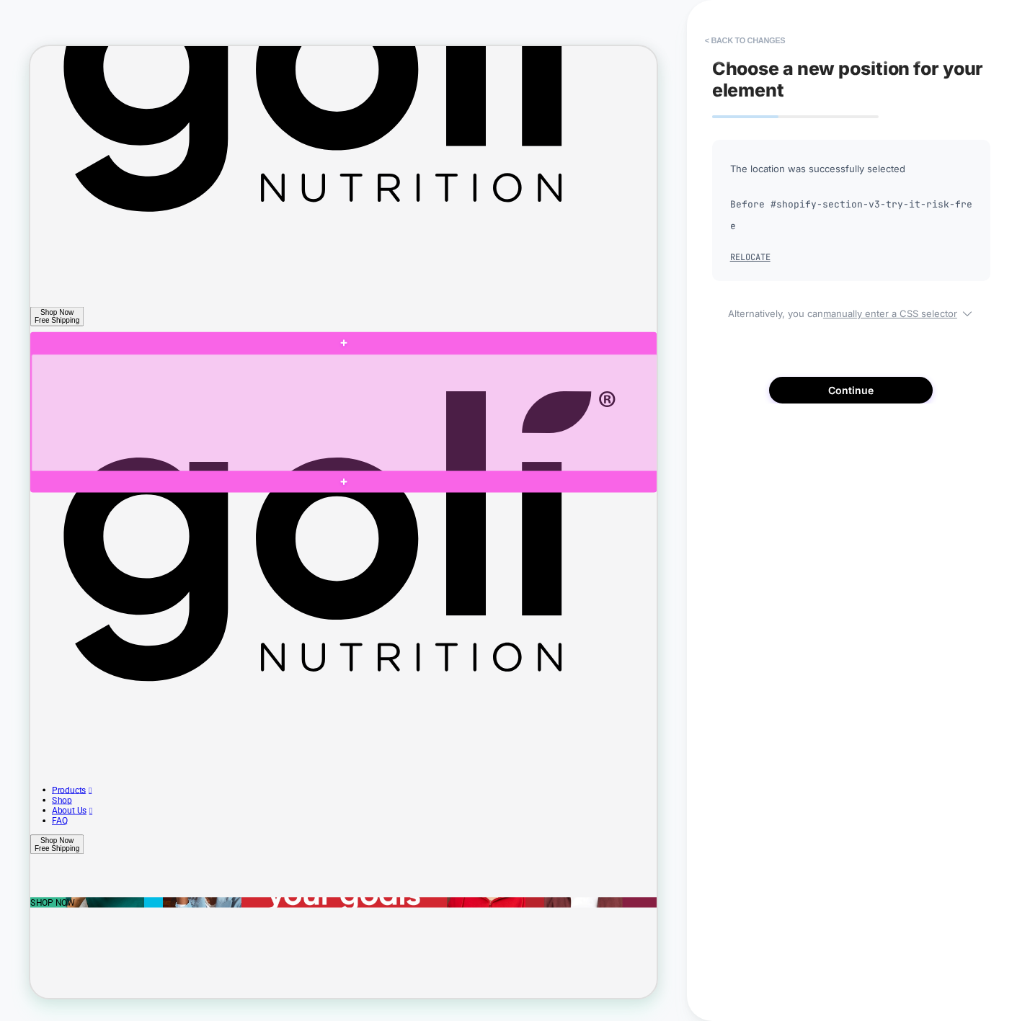
click at [710, 498] on div at bounding box center [449, 536] width 835 height 159
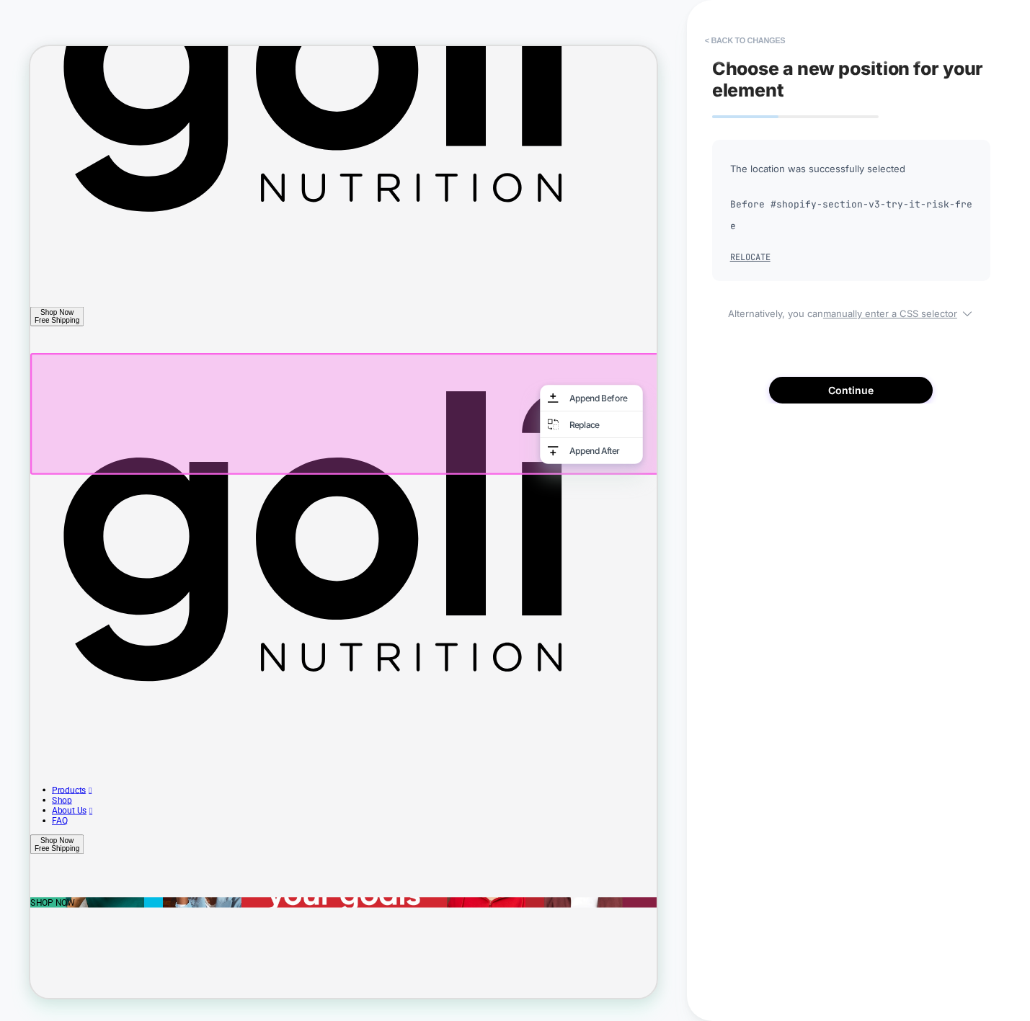
click at [678, 526] on div at bounding box center [447, 535] width 835 height 159
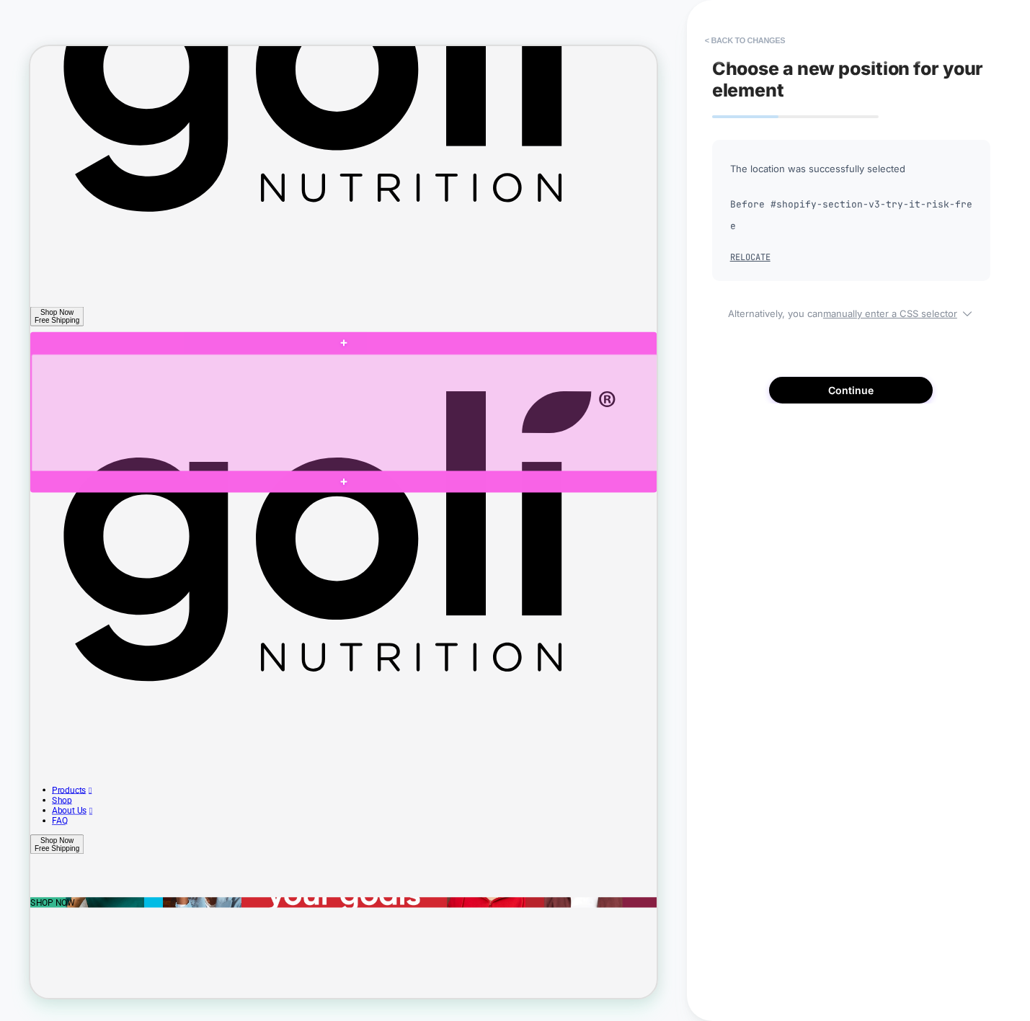
click at [729, 549] on div at bounding box center [449, 536] width 835 height 159
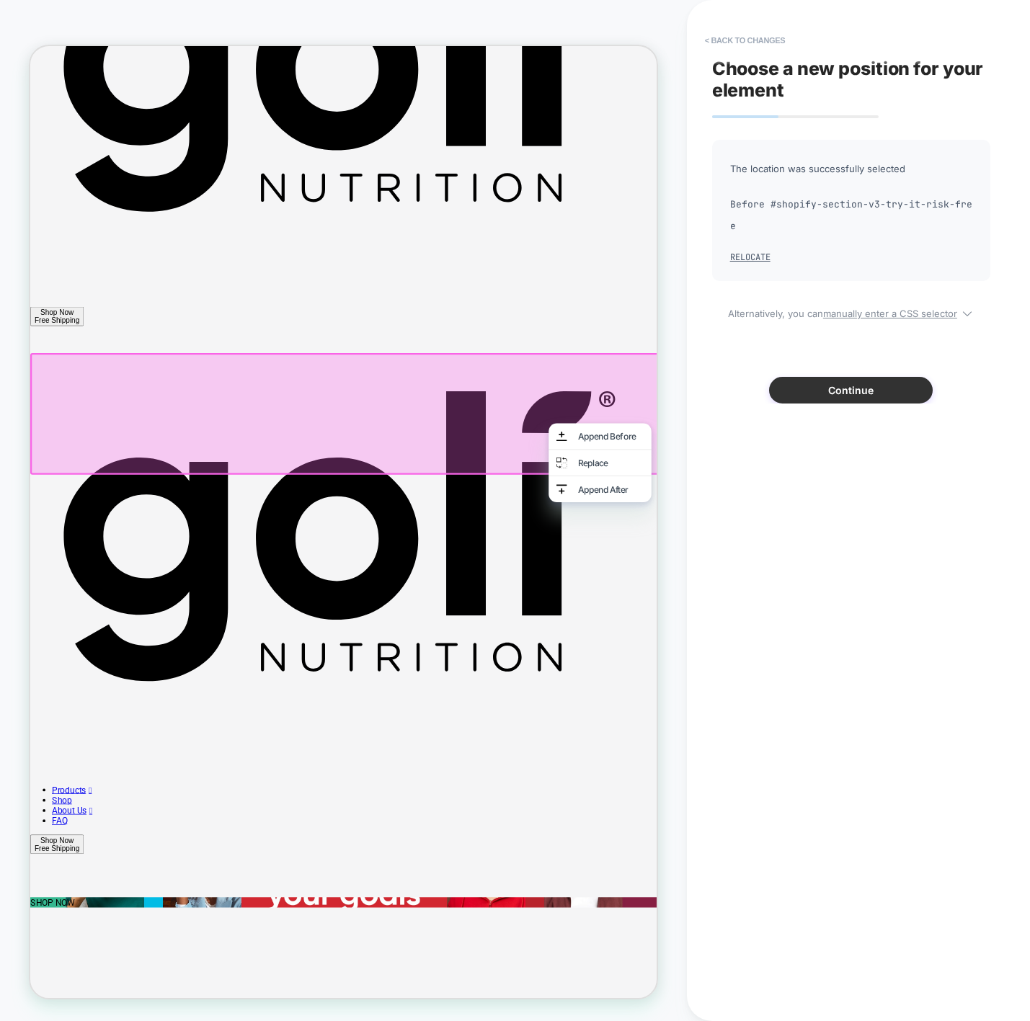
click at [812, 378] on button "Continue" at bounding box center [851, 390] width 164 height 27
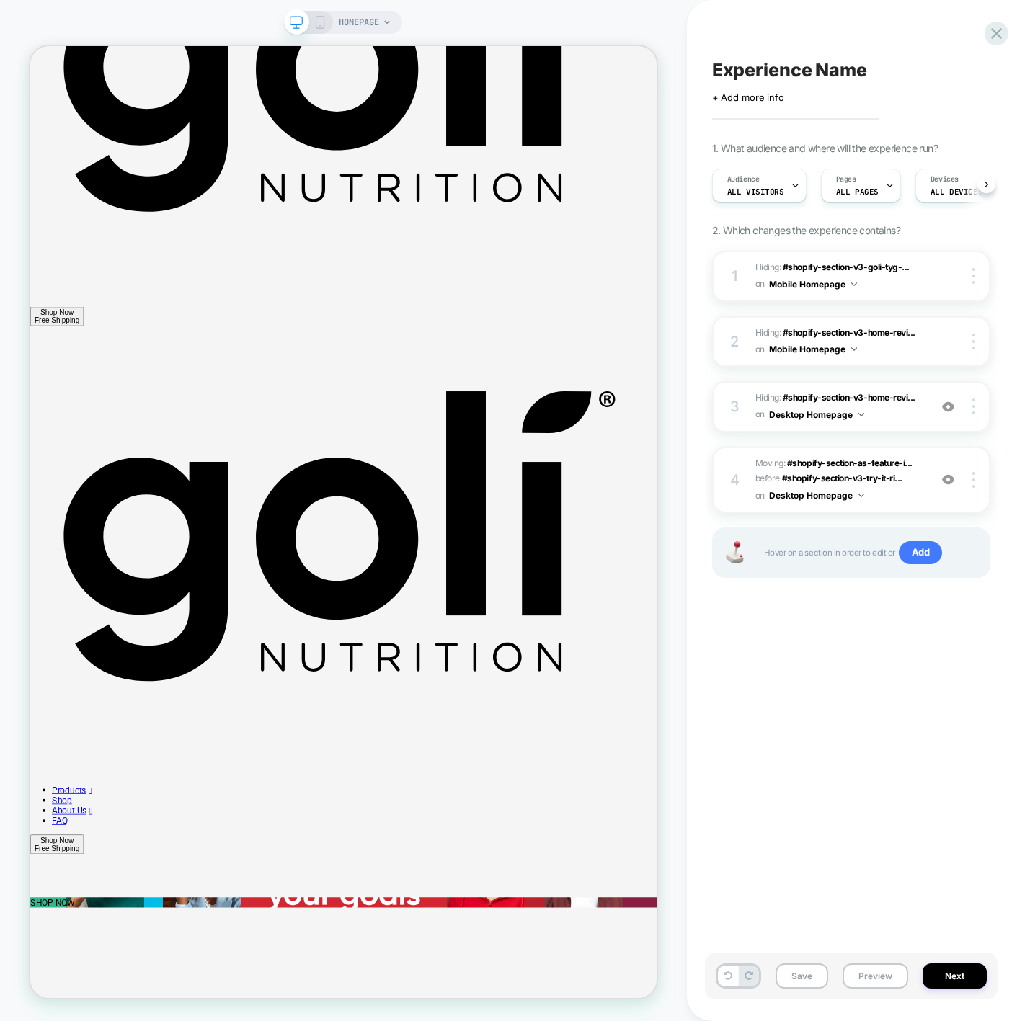
scroll to position [0, 1]
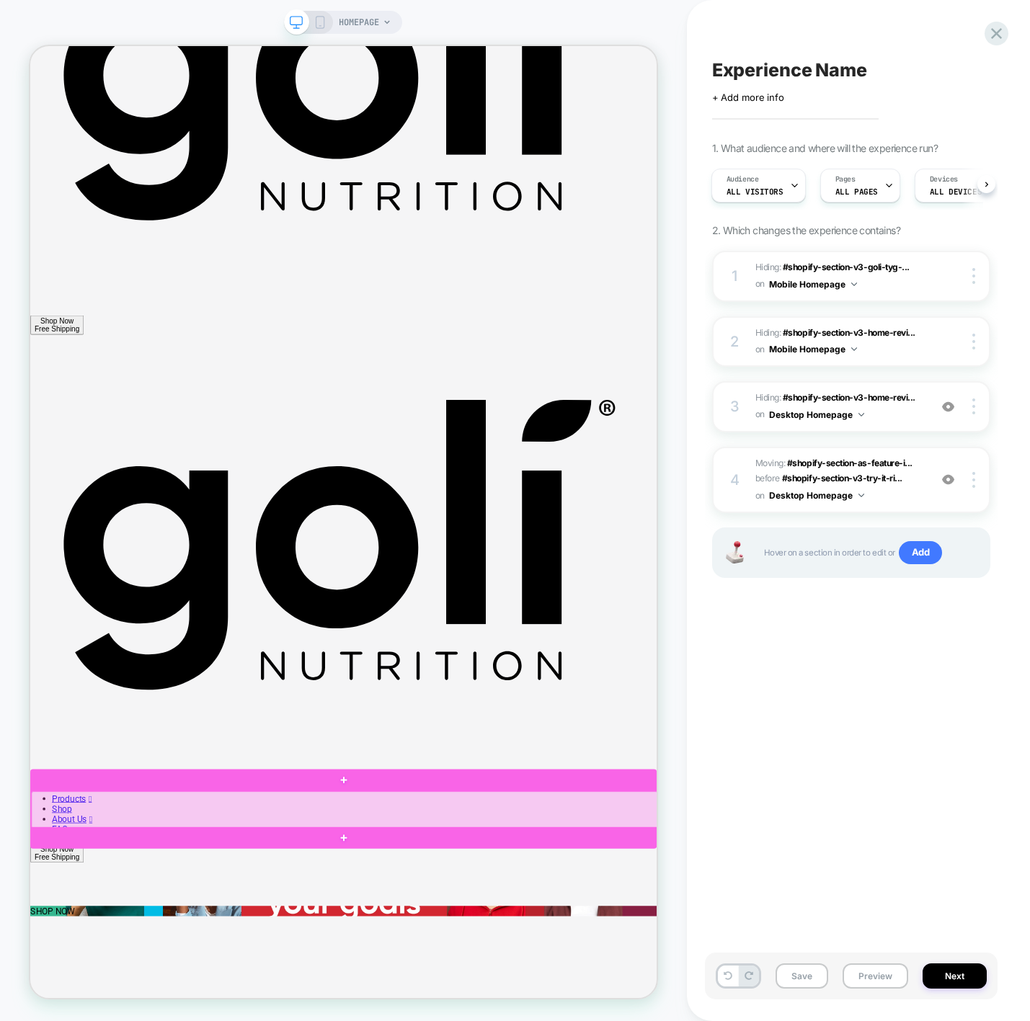
scroll to position [0, 0]
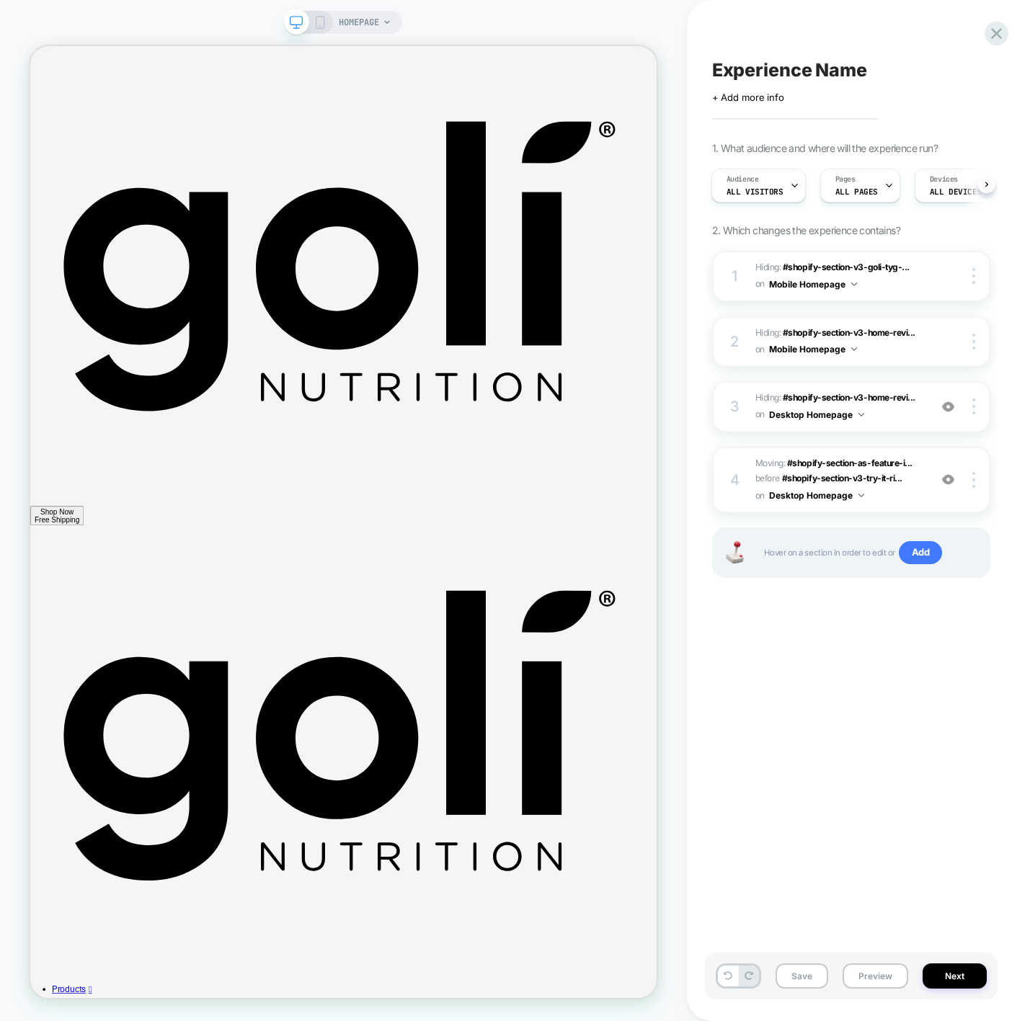
click at [323, 27] on rect at bounding box center [320, 23] width 8 height 12
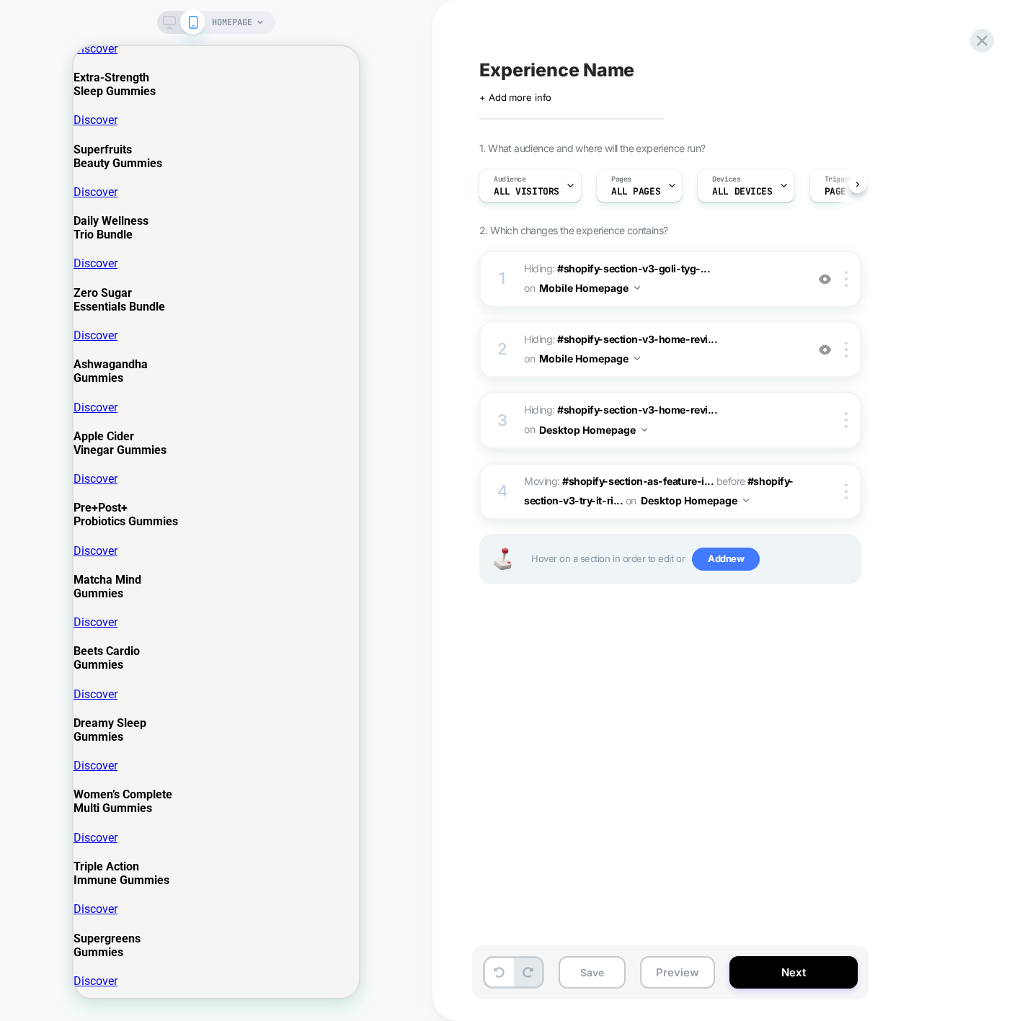
scroll to position [2319, 0]
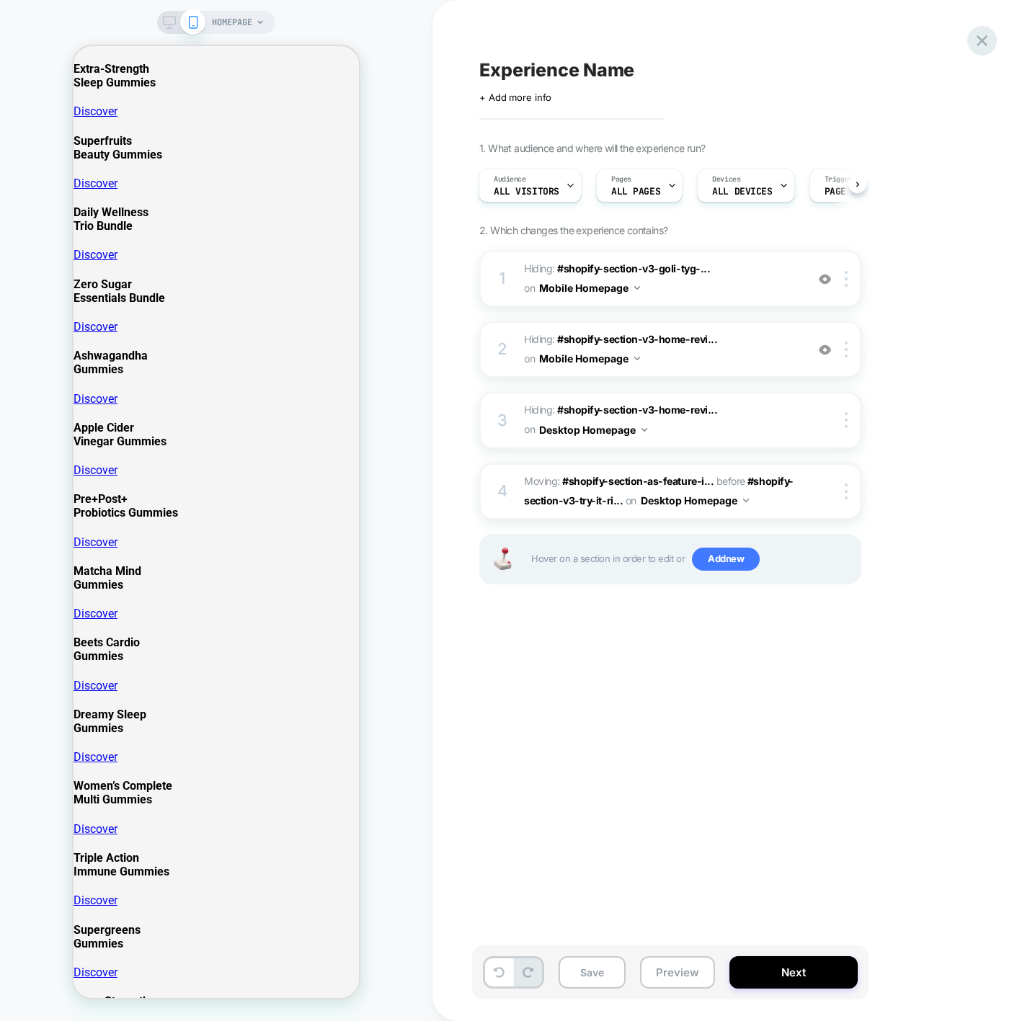
click at [982, 32] on icon at bounding box center [981, 40] width 19 height 19
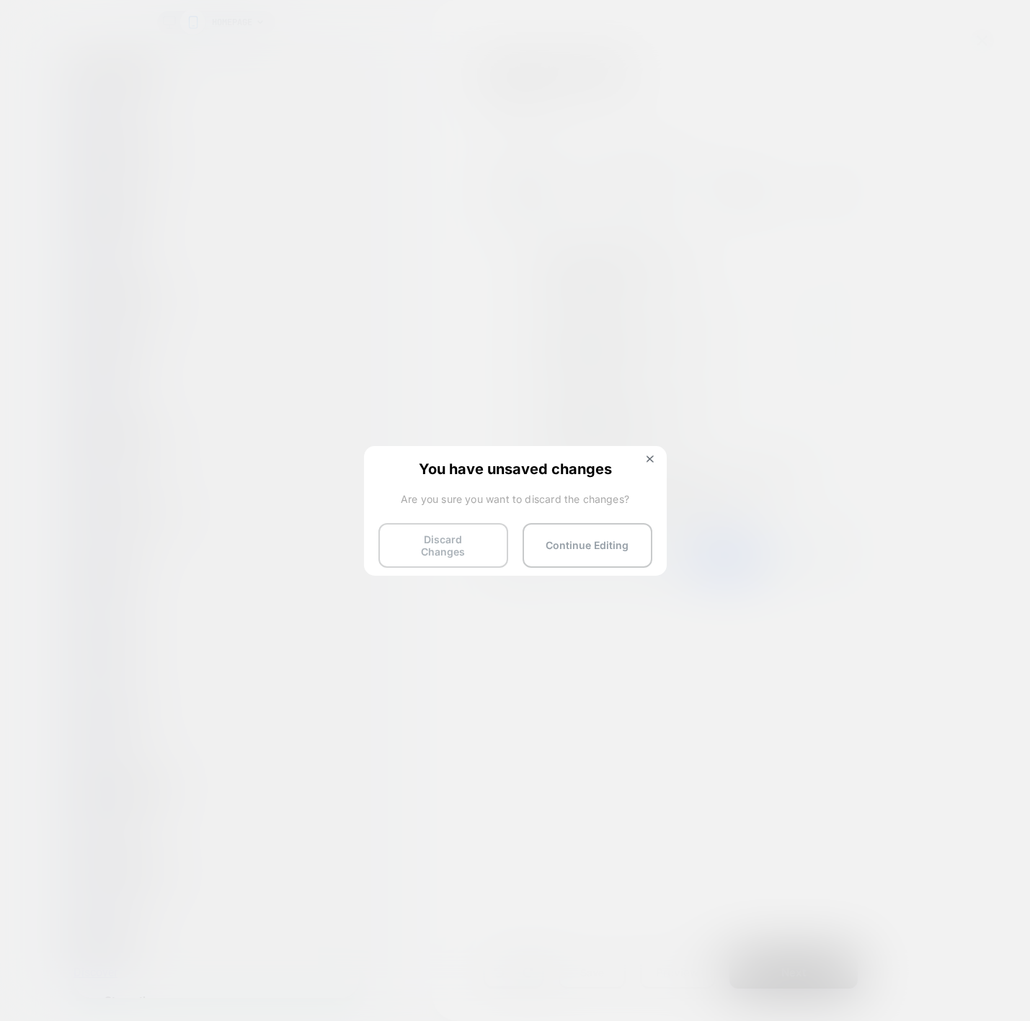
click at [453, 546] on button "Discard Changes" at bounding box center [443, 545] width 130 height 45
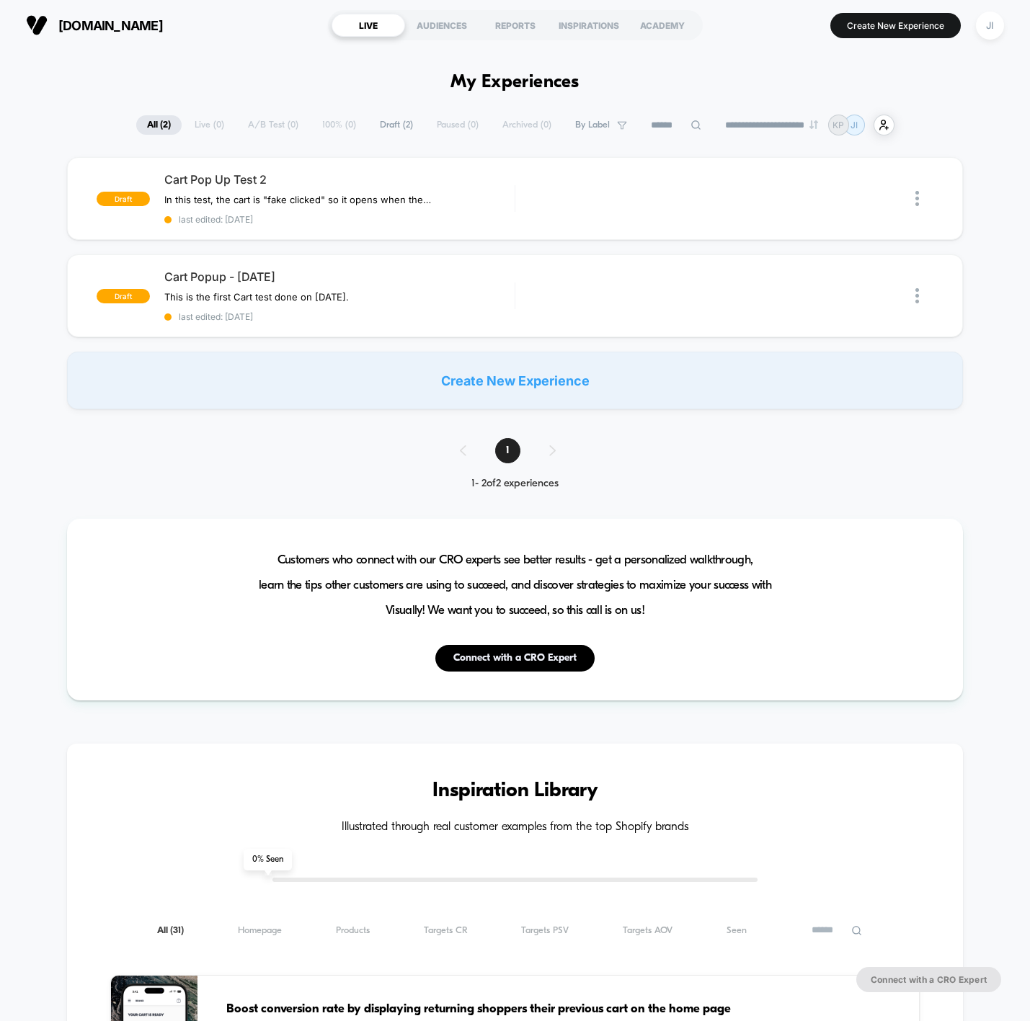
click at [422, 400] on div "Create New Experience" at bounding box center [515, 381] width 896 height 58
click at [328, 361] on div "Create New Experience" at bounding box center [515, 381] width 896 height 58
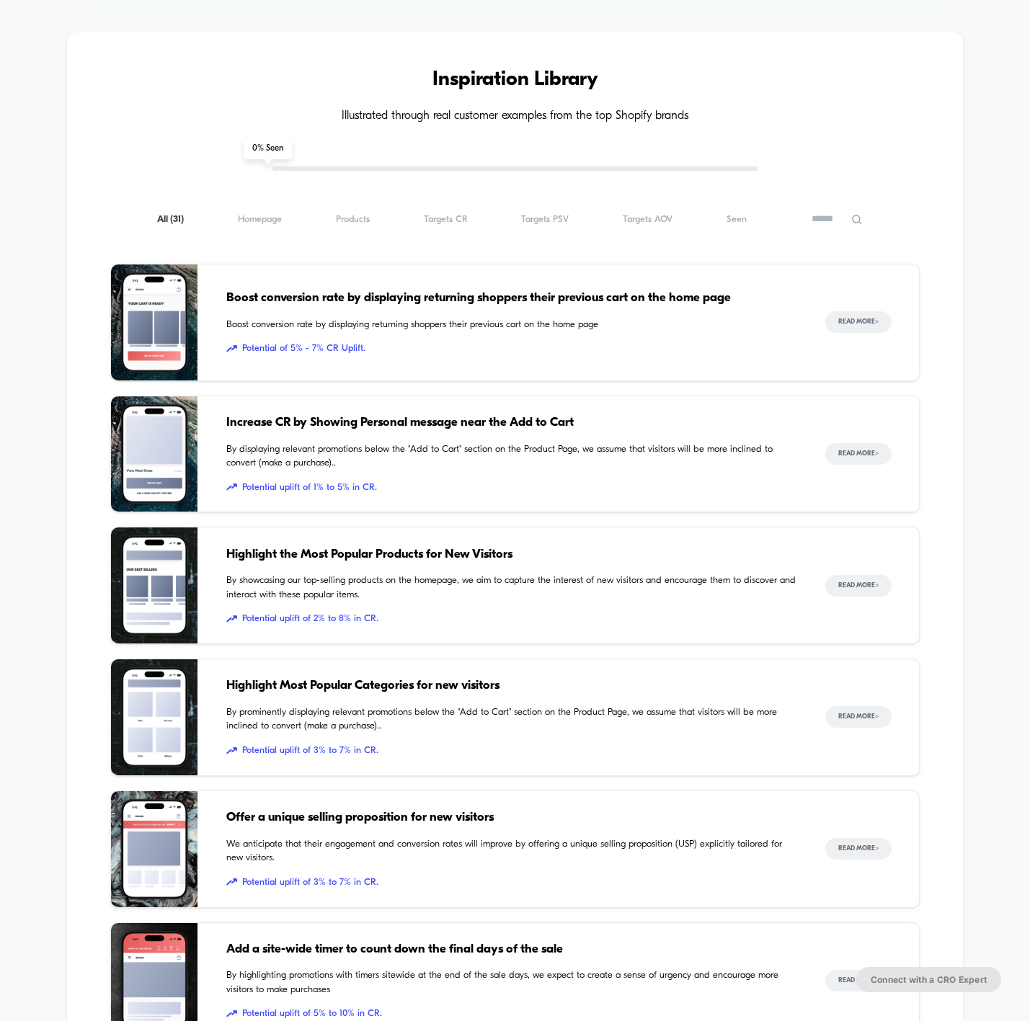
scroll to position [730, 0]
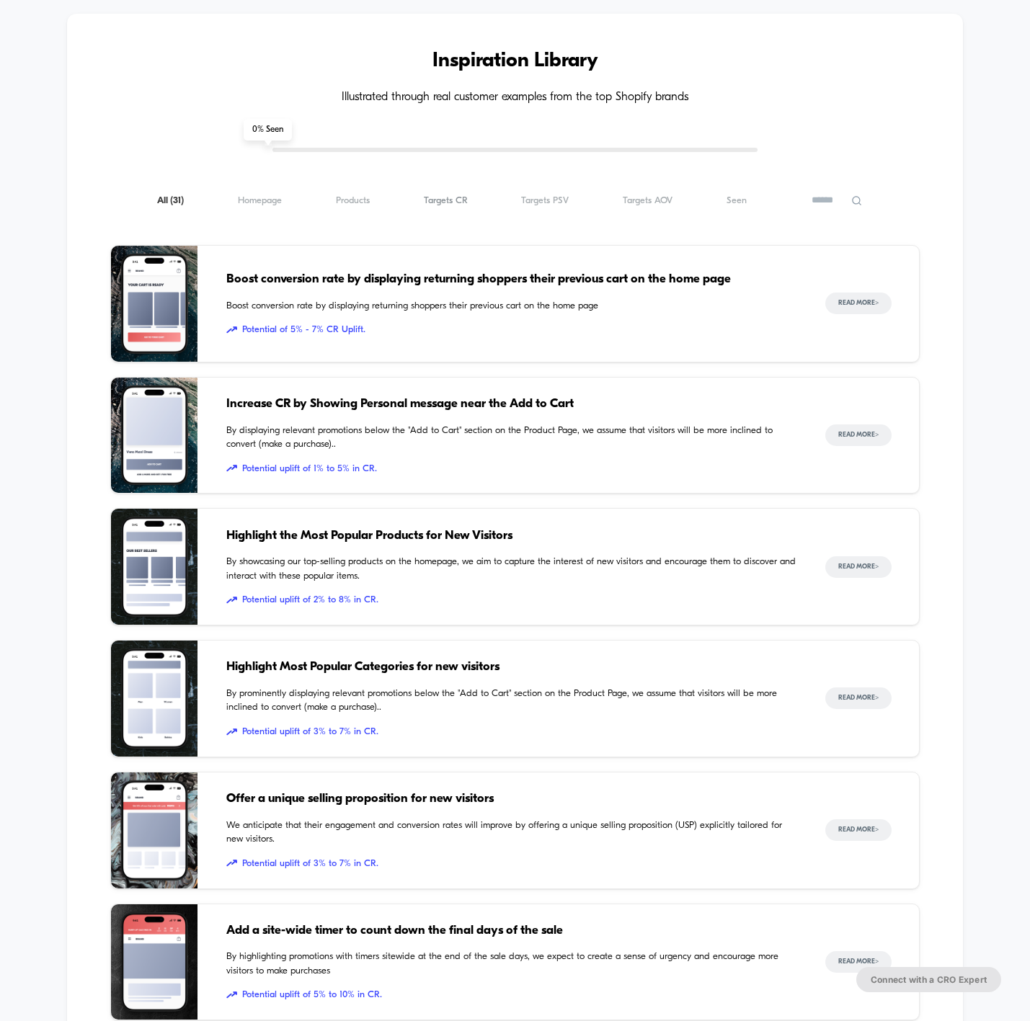
click at [451, 197] on span "Targets CR ( 31 )" at bounding box center [446, 200] width 44 height 11
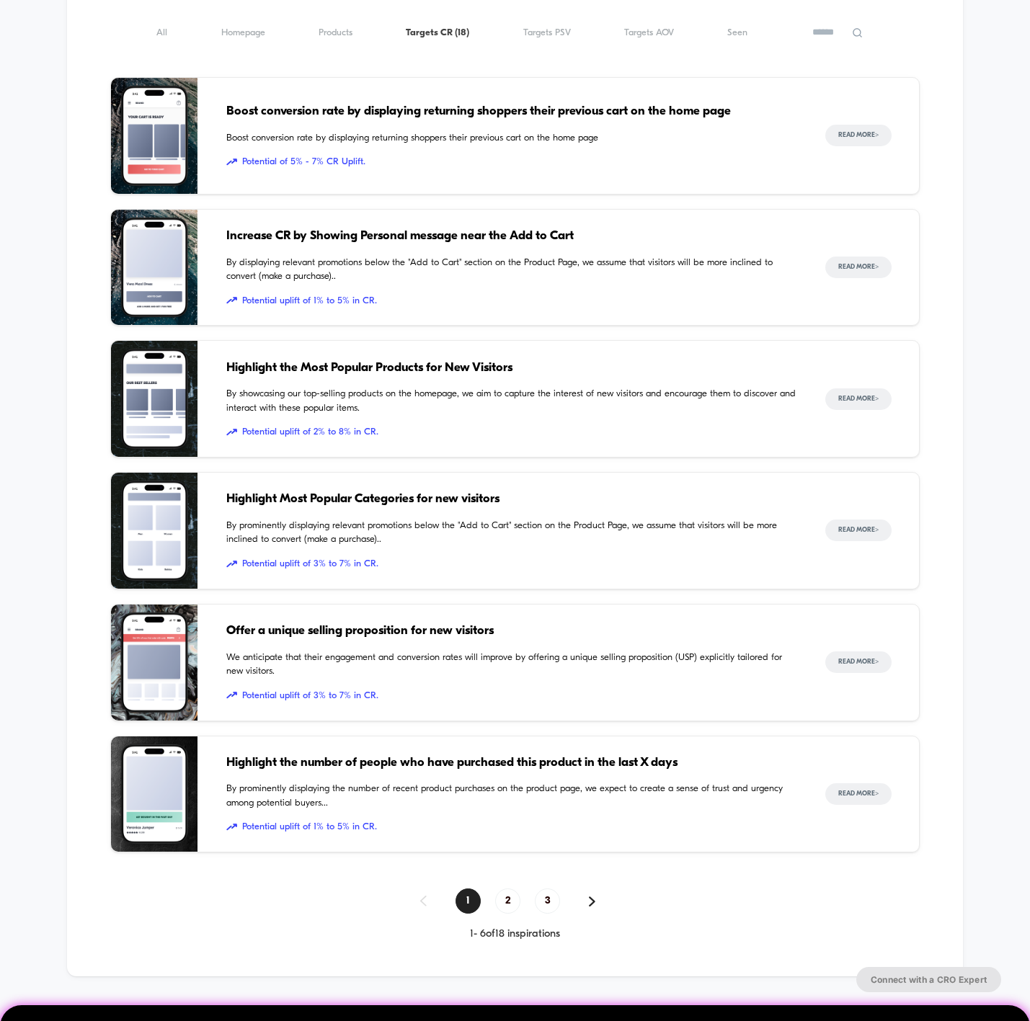
scroll to position [907, 0]
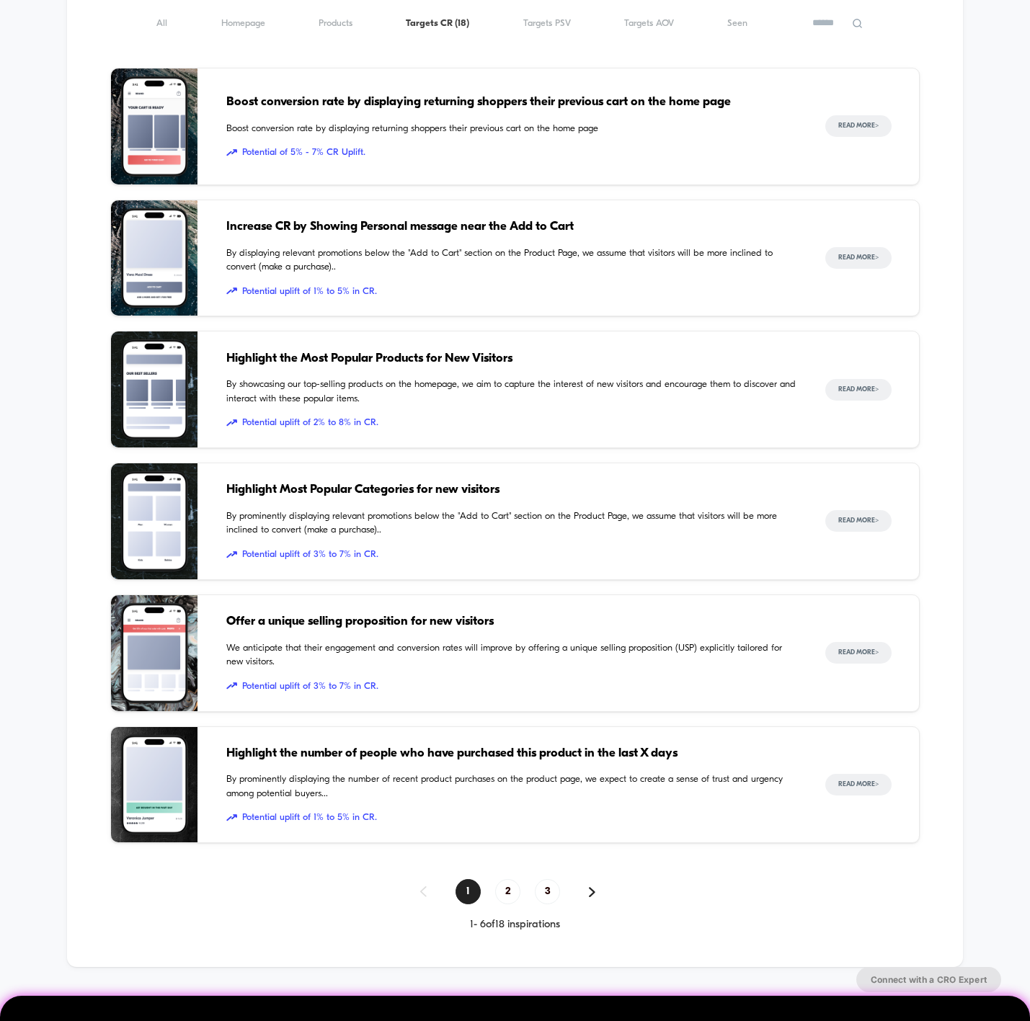
click at [338, 688] on span "Potential uplift of 3% to 7% in CR." at bounding box center [511, 687] width 570 height 14
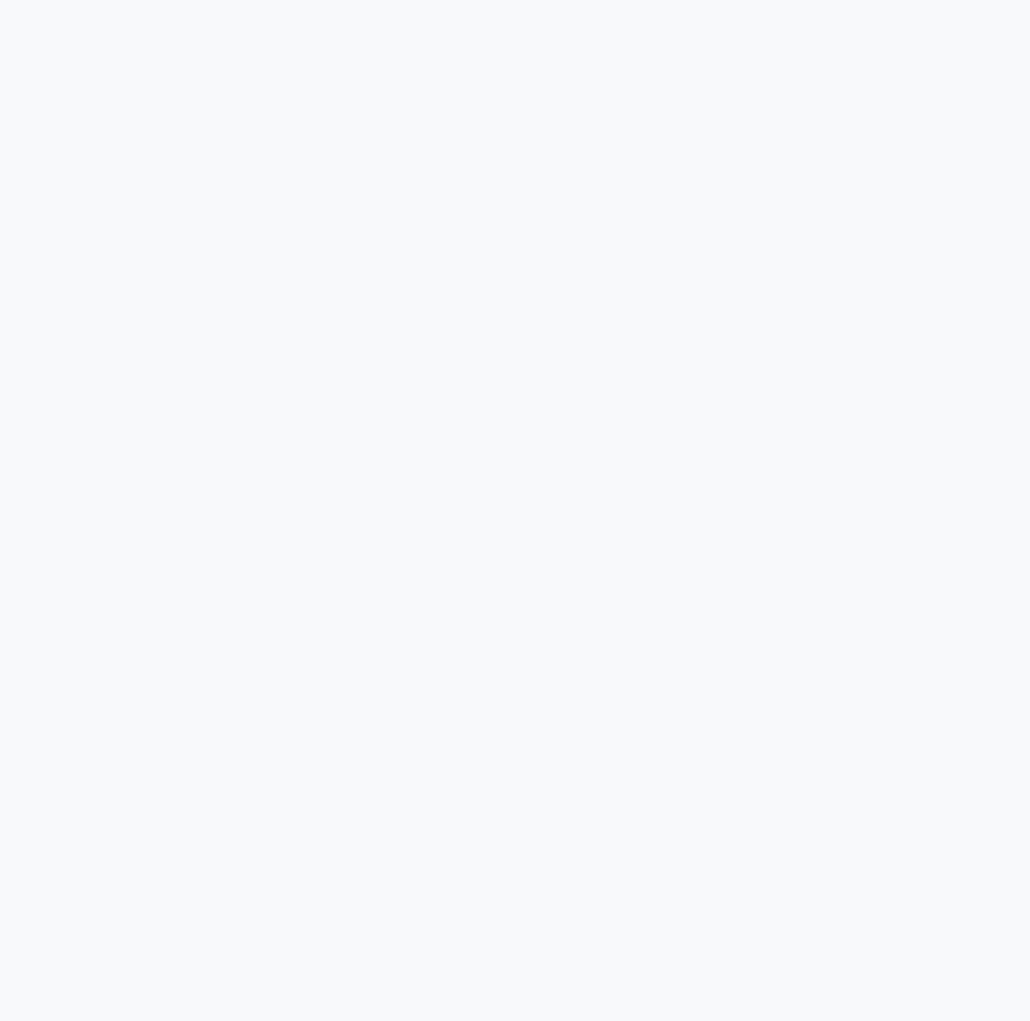
scroll to position [667, 0]
